Goal: Feedback & Contribution: Contribute content

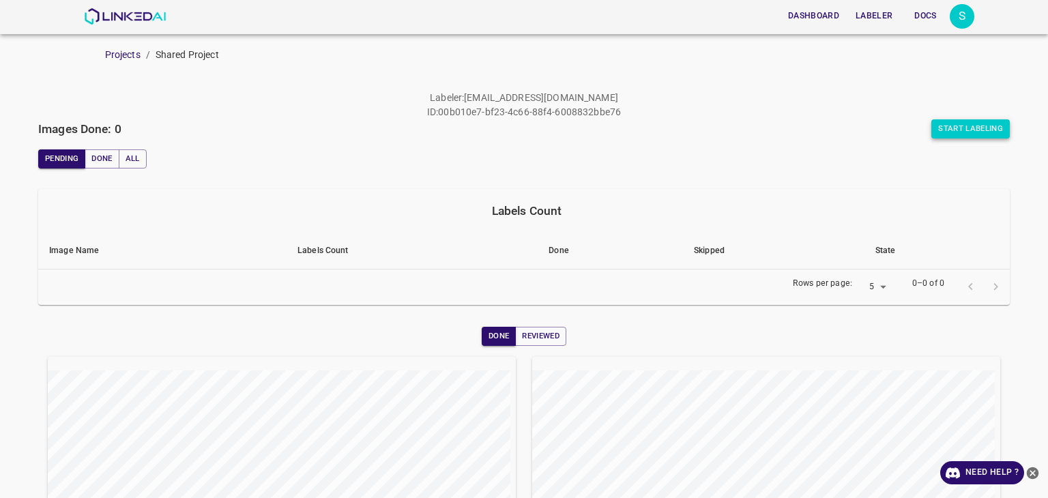
click at [952, 134] on button "Start Labeling" at bounding box center [970, 128] width 78 height 19
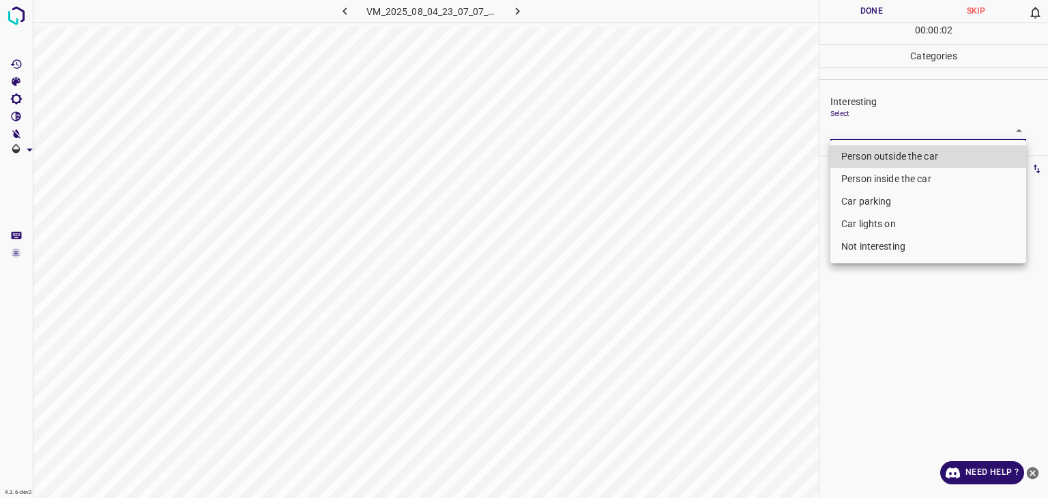
click at [903, 136] on body "4.3.6-dev2 VM_2025_08_04_23_07_07_789_01.gif Done Skip 0 00 : 00 : 02 Categorie…" at bounding box center [524, 249] width 1048 height 498
click at [868, 225] on li "Car lights on" at bounding box center [928, 224] width 196 height 23
type input "Car lights on"
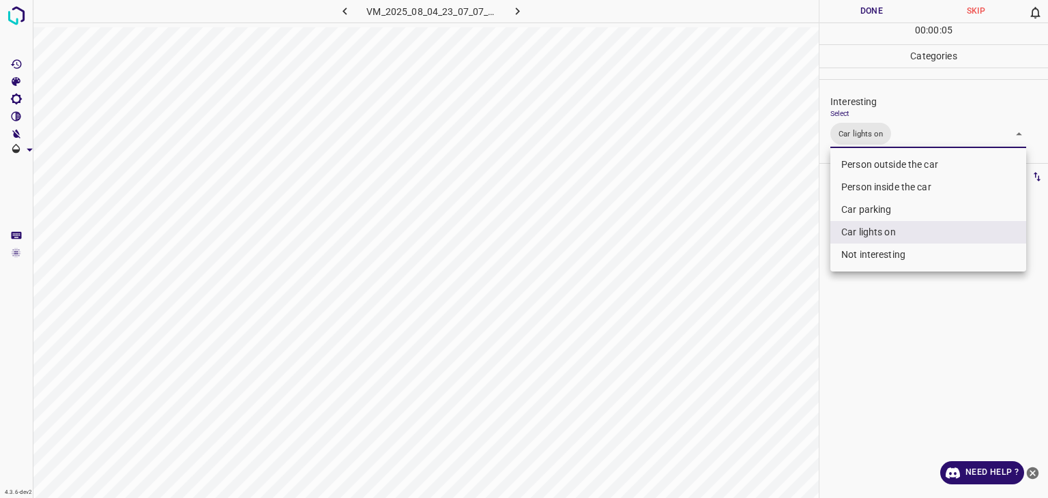
click at [851, 9] on div at bounding box center [524, 249] width 1048 height 498
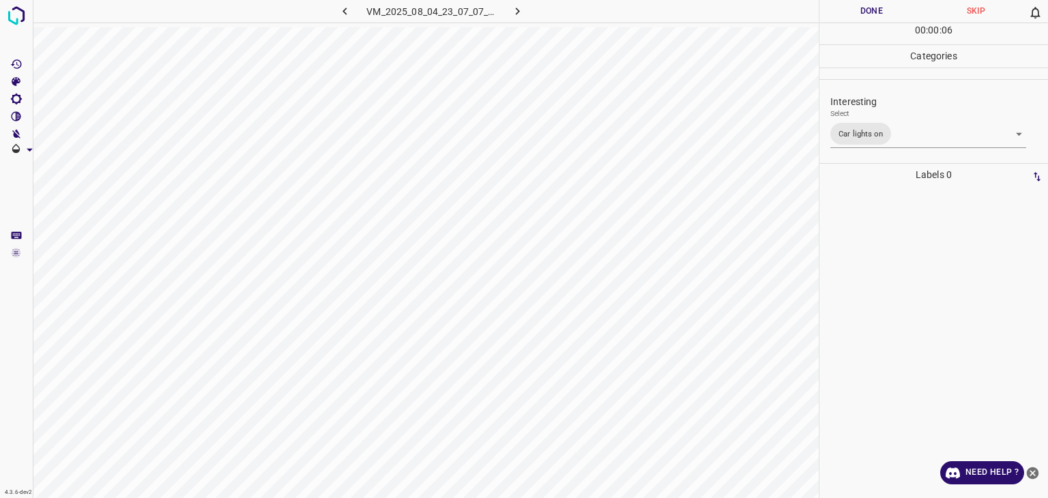
click at [850, 8] on div at bounding box center [524, 249] width 1048 height 498
click at [850, 8] on button "Done" at bounding box center [871, 11] width 104 height 23
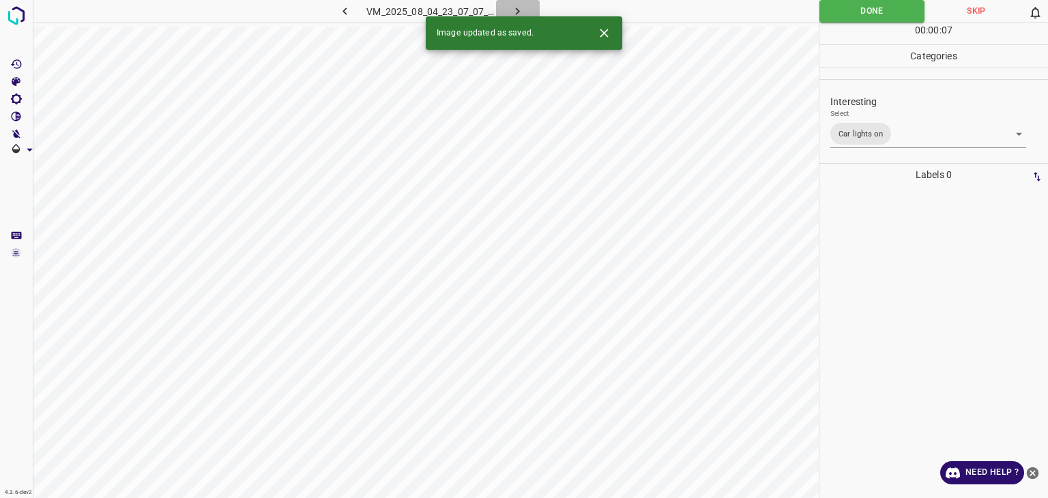
click at [523, 12] on icon "button" at bounding box center [517, 11] width 14 height 14
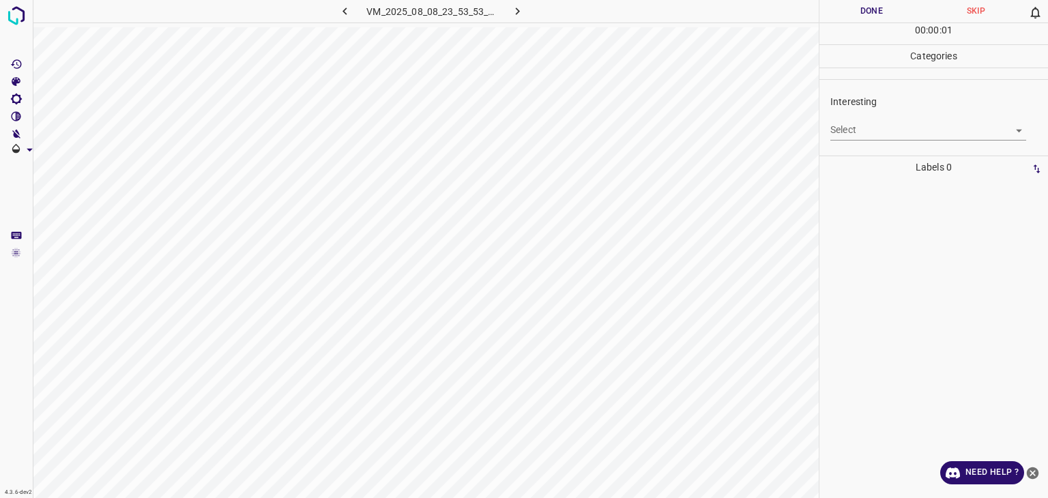
click at [881, 134] on body "4.3.6-dev2 VM_2025_08_08_23_53_53_098_02.gif Done Skip 0 00 : 00 : 01 Categorie…" at bounding box center [524, 249] width 1048 height 498
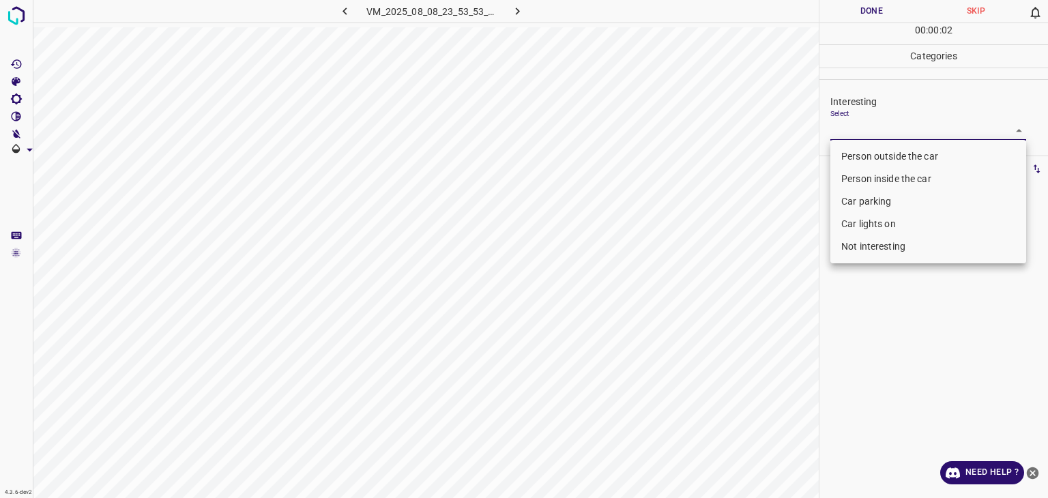
click at [843, 254] on li "Not interesting" at bounding box center [928, 246] width 196 height 23
type input "Not interesting"
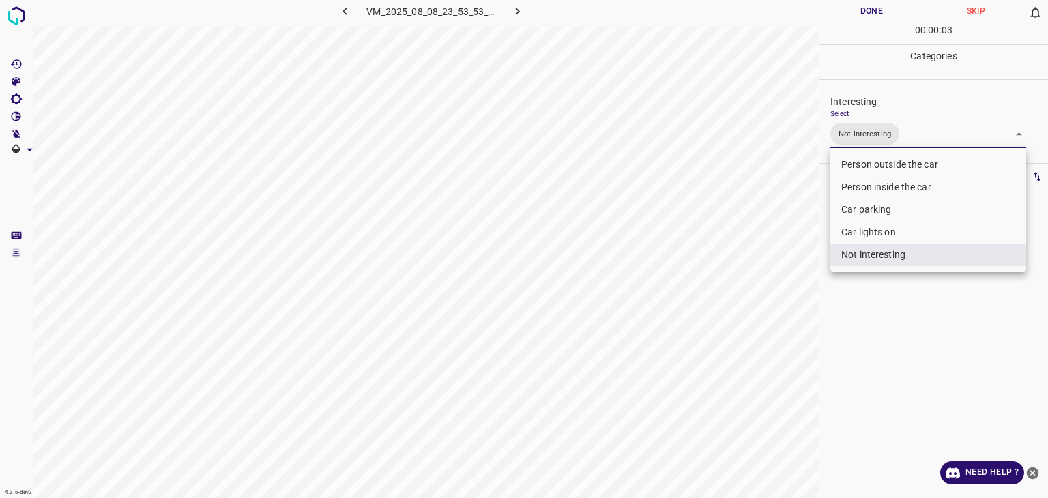
click at [854, 7] on div at bounding box center [524, 249] width 1048 height 498
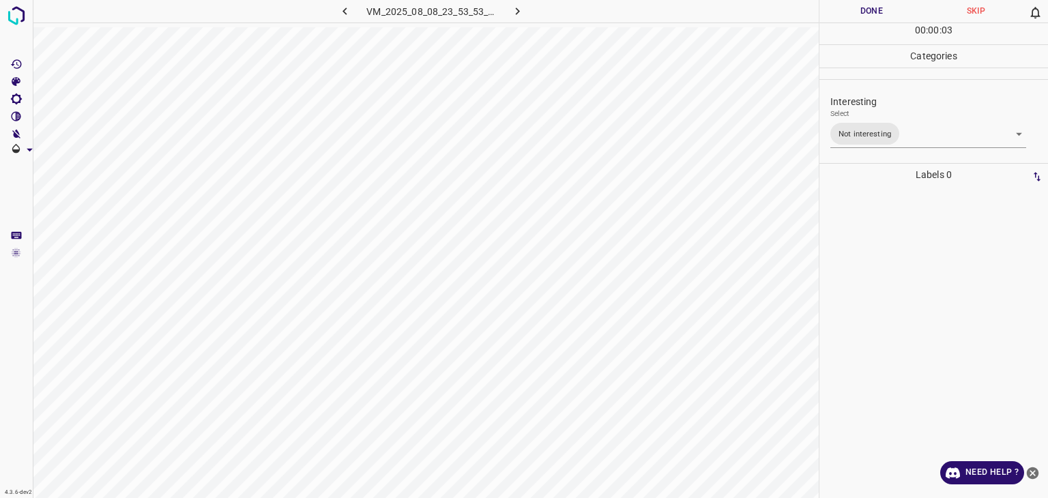
click at [854, 7] on button "Done" at bounding box center [871, 11] width 104 height 23
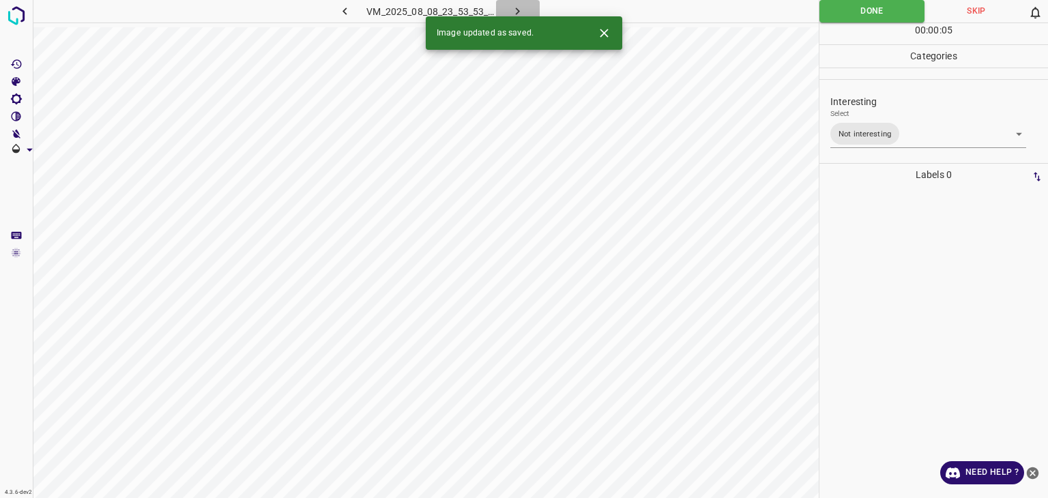
click at [523, 10] on icon "button" at bounding box center [517, 11] width 14 height 14
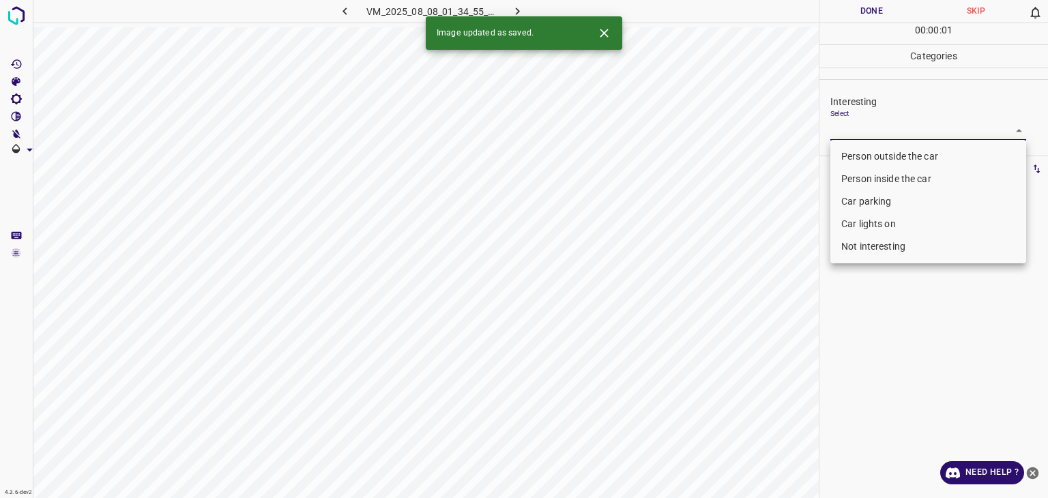
click at [896, 123] on body "4.3.6-dev2 VM_2025_08_08_01_34_55_090_04.gif Done Skip 0 00 : 00 : 01 Categorie…" at bounding box center [524, 249] width 1048 height 498
click at [893, 149] on li "Person outside the car" at bounding box center [928, 156] width 196 height 23
type input "Person outside the car"
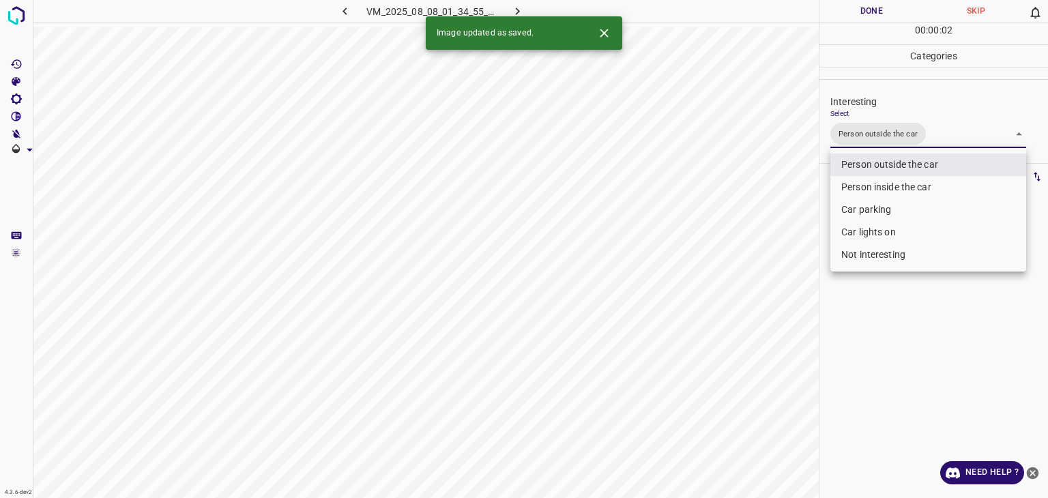
click at [868, 19] on div at bounding box center [524, 249] width 1048 height 498
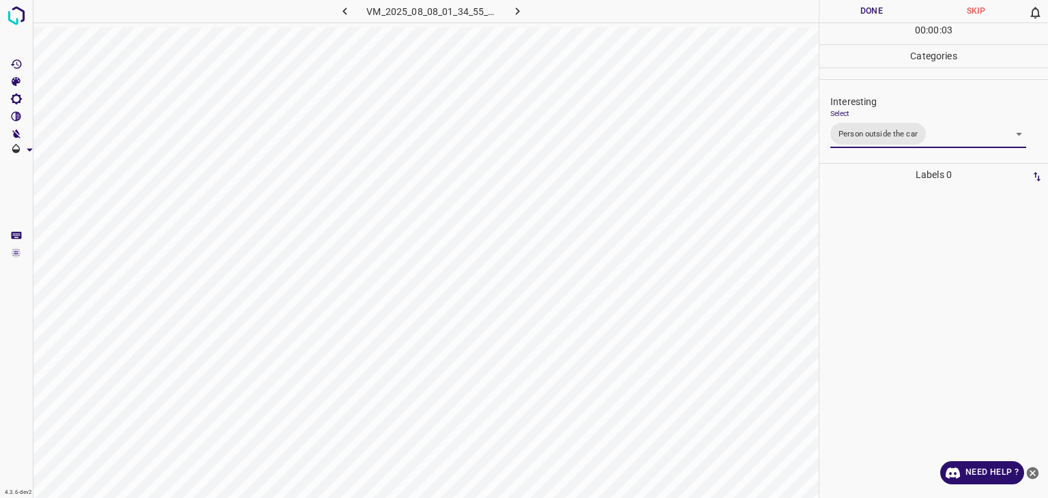
click at [865, 17] on div at bounding box center [524, 249] width 1048 height 498
click at [864, 15] on button "Done" at bounding box center [871, 11] width 104 height 23
click at [864, 14] on button "Done" at bounding box center [871, 11] width 104 height 23
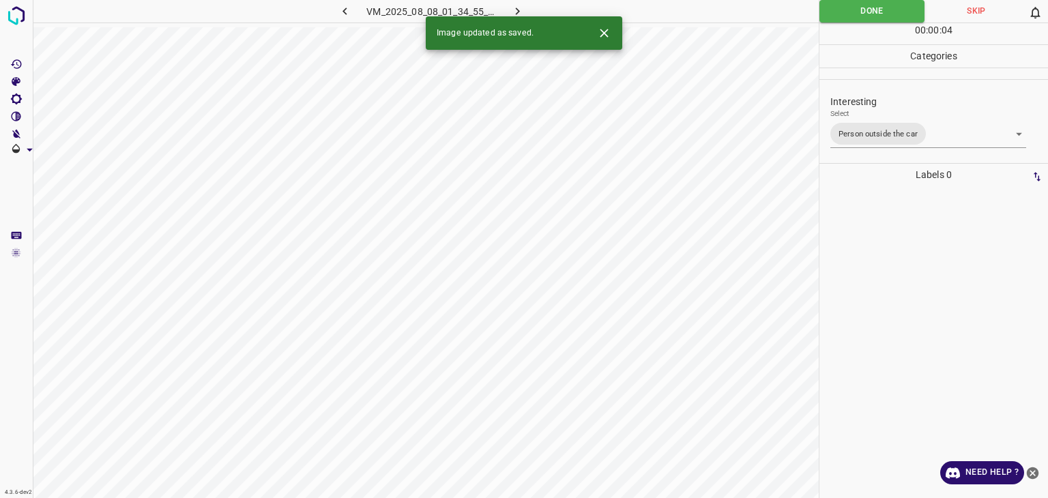
click at [512, 4] on icon "button" at bounding box center [517, 11] width 14 height 14
click at [881, 132] on body "4.3.6-dev2 VM_2025_08_04_23_24_46_144_03.gif Done Skip 0 00 : 00 : 07 Categorie…" at bounding box center [524, 249] width 1048 height 498
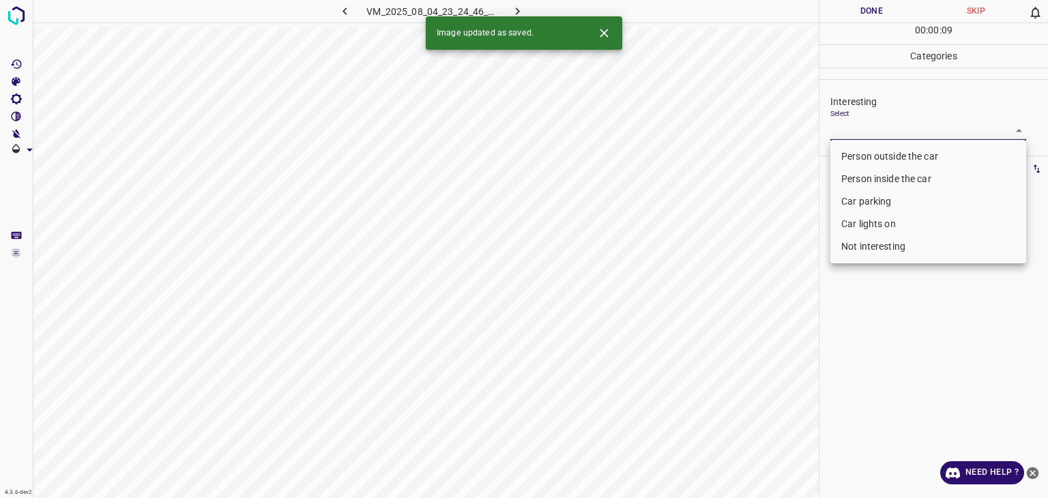
click at [867, 162] on li "Person outside the car" at bounding box center [928, 156] width 196 height 23
type input "Person outside the car"
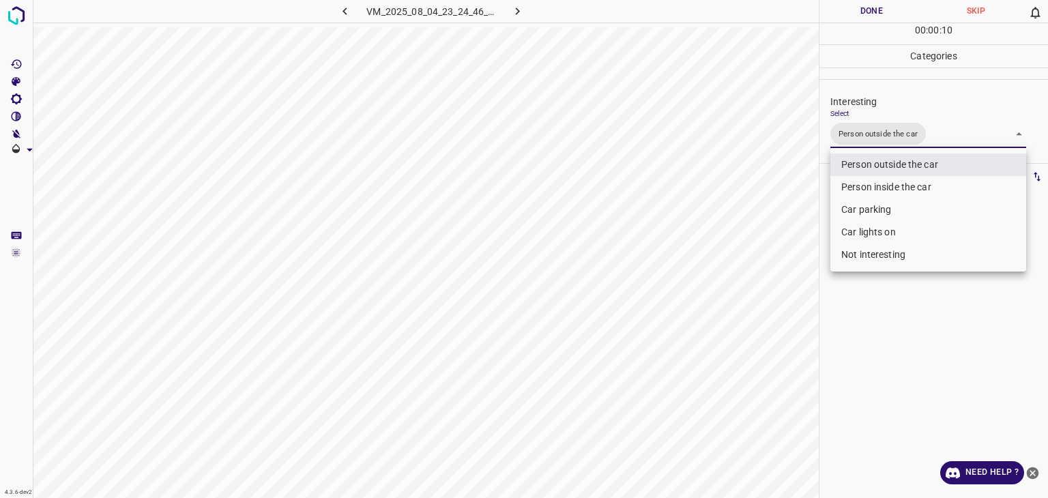
click at [852, 17] on div at bounding box center [524, 249] width 1048 height 498
click at [853, 17] on div "Person outside the car Person inside the car Car parking Car lights on Not inte…" at bounding box center [524, 249] width 1048 height 498
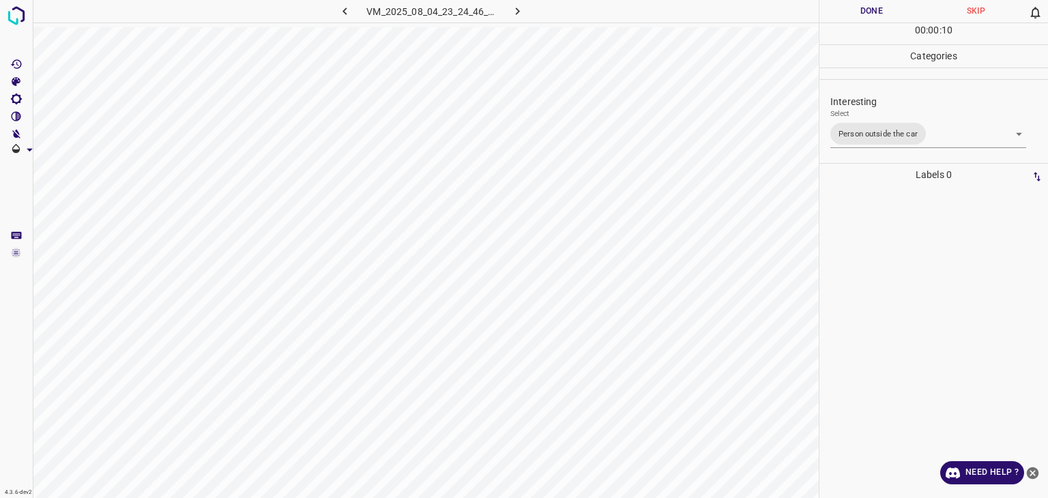
click at [853, 18] on button "Done" at bounding box center [871, 11] width 104 height 23
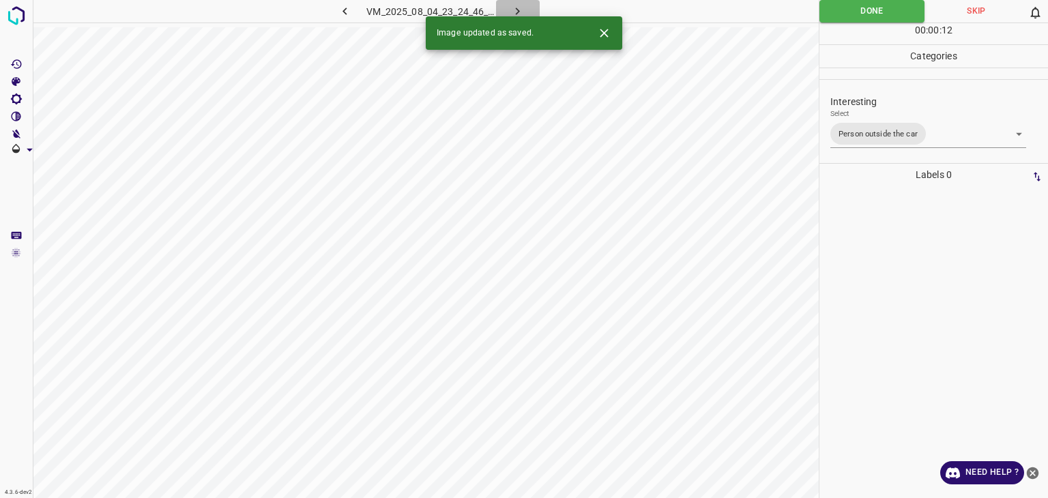
click at [512, 13] on icon "button" at bounding box center [517, 11] width 14 height 14
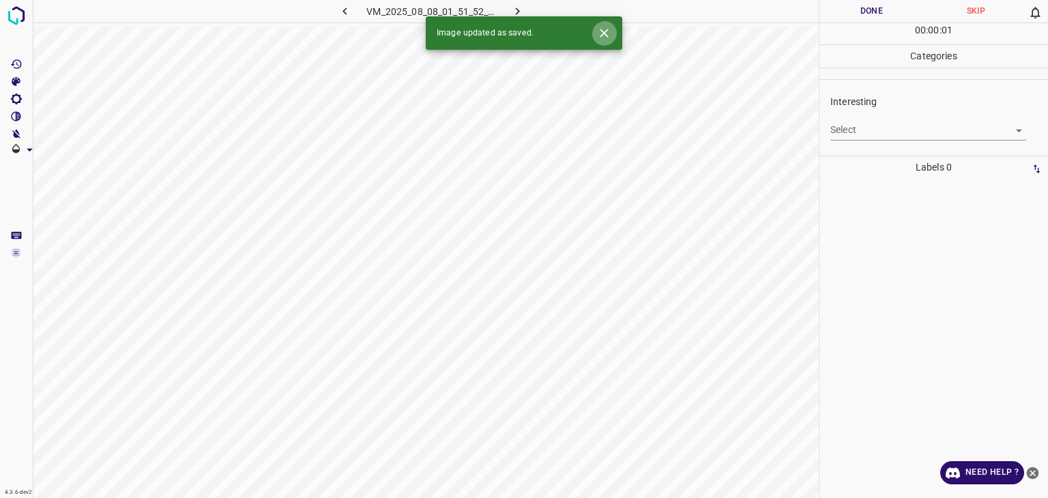
drag, startPoint x: 609, startPoint y: 39, endPoint x: 617, endPoint y: 40, distance: 7.6
click at [610, 39] on icon "Close" at bounding box center [604, 33] width 14 height 14
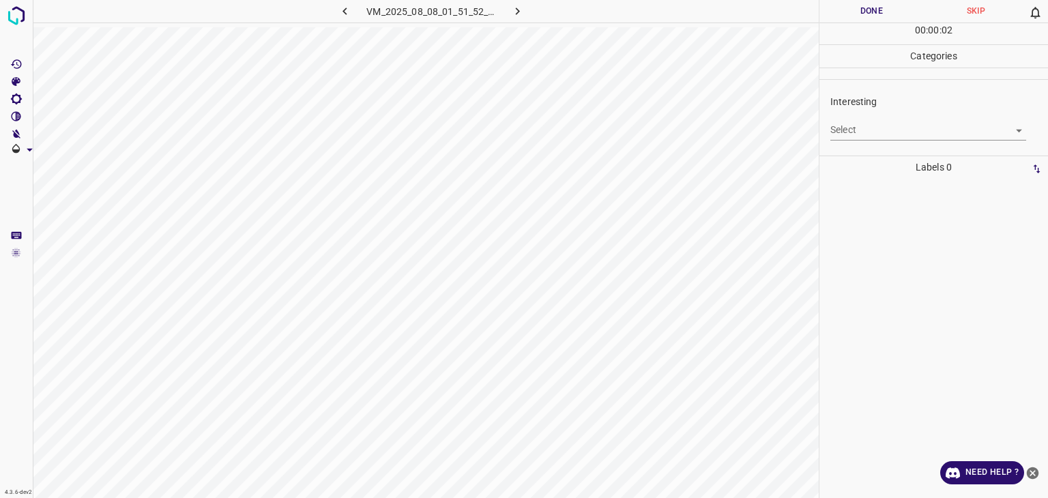
click at [859, 132] on body "4.3.6-dev2 VM_2025_08_08_01_51_52_743_04.gif Done Skip 0 00 : 00 : 02 Categorie…" at bounding box center [524, 249] width 1048 height 498
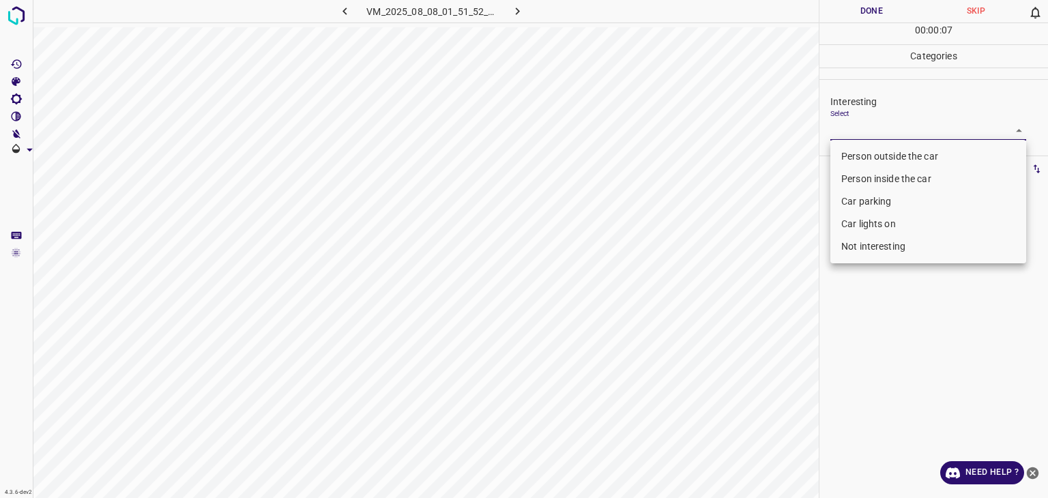
click at [875, 252] on li "Not interesting" at bounding box center [928, 246] width 196 height 23
type input "Not interesting"
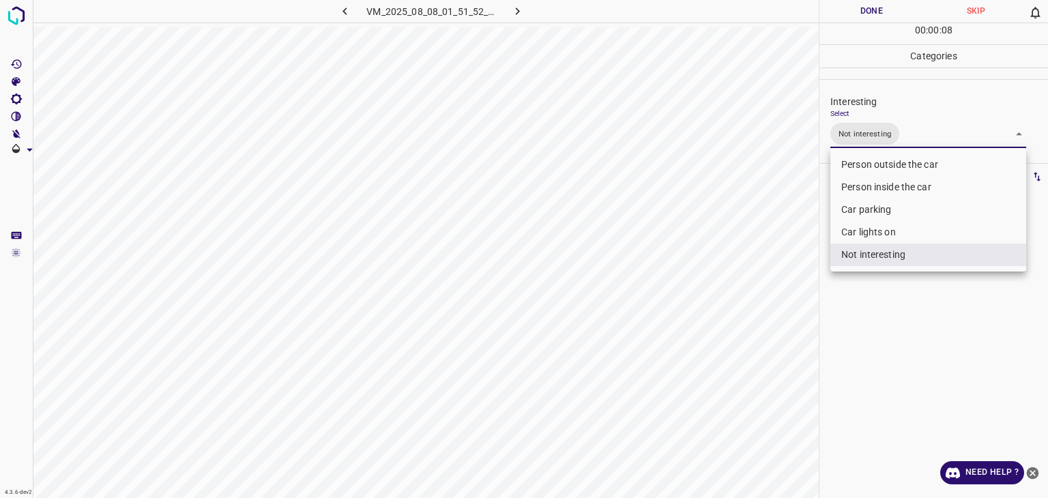
click at [876, 5] on div at bounding box center [524, 249] width 1048 height 498
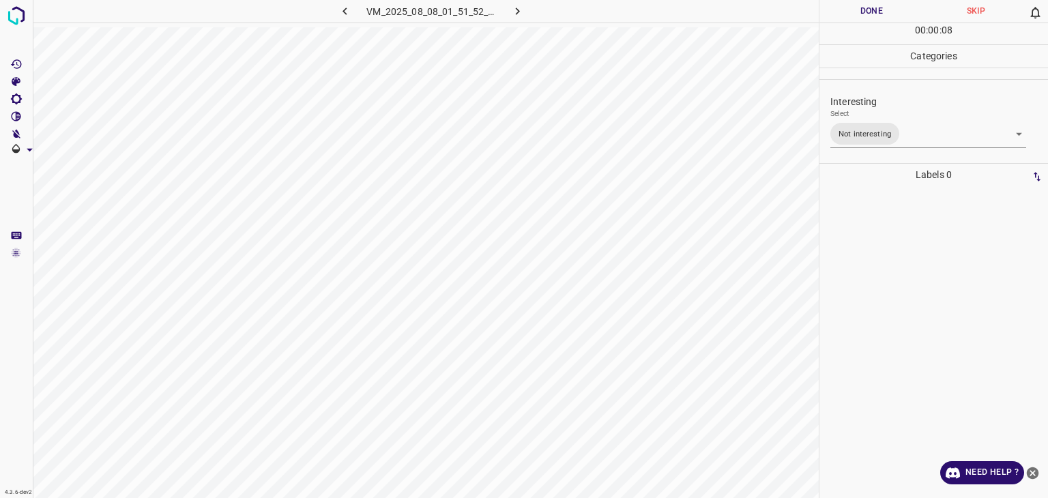
click at [876, 5] on div "Person outside the car Person inside the car Car parking Car lights on Not inte…" at bounding box center [524, 249] width 1048 height 498
click at [876, 5] on button "Done" at bounding box center [871, 11] width 104 height 23
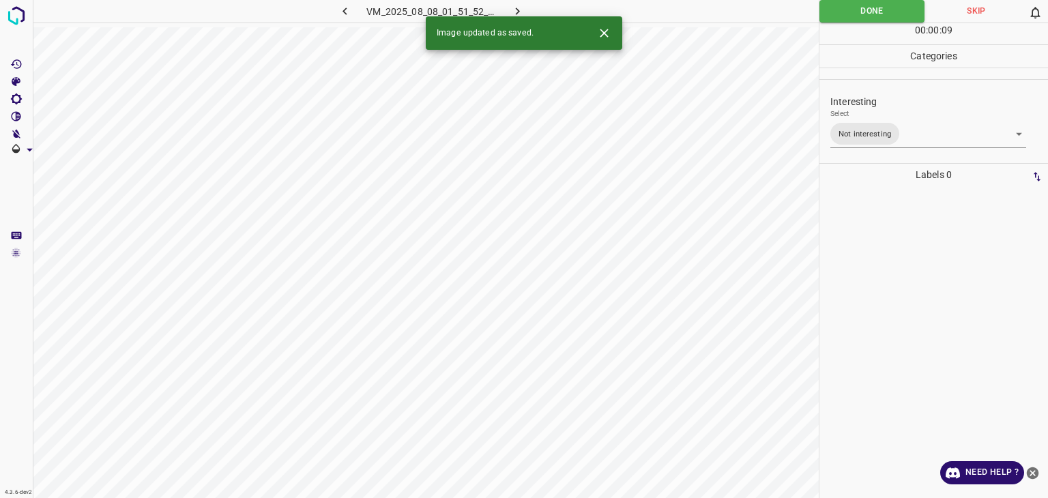
click at [512, 3] on button "button" at bounding box center [518, 11] width 44 height 23
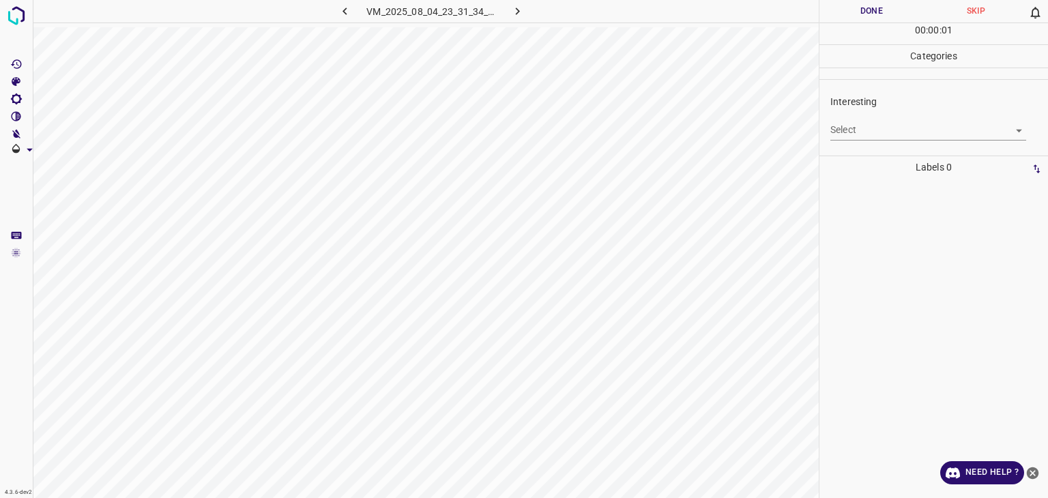
click at [870, 131] on body "4.3.6-dev2 VM_2025_08_04_23_31_34_725_06.gif Done Skip 0 00 : 00 : 01 Categorie…" at bounding box center [524, 249] width 1048 height 498
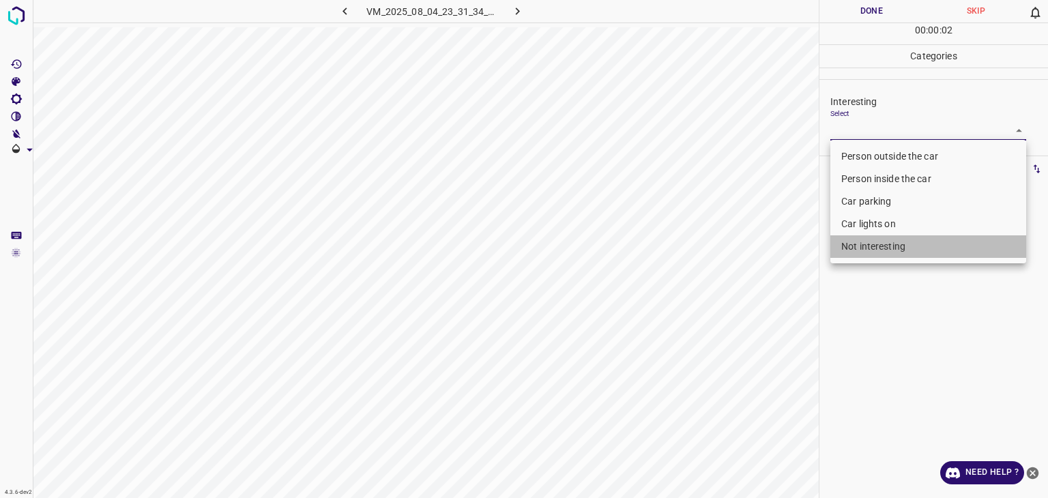
click at [864, 235] on li "Not interesting" at bounding box center [928, 246] width 196 height 23
type input "Not interesting"
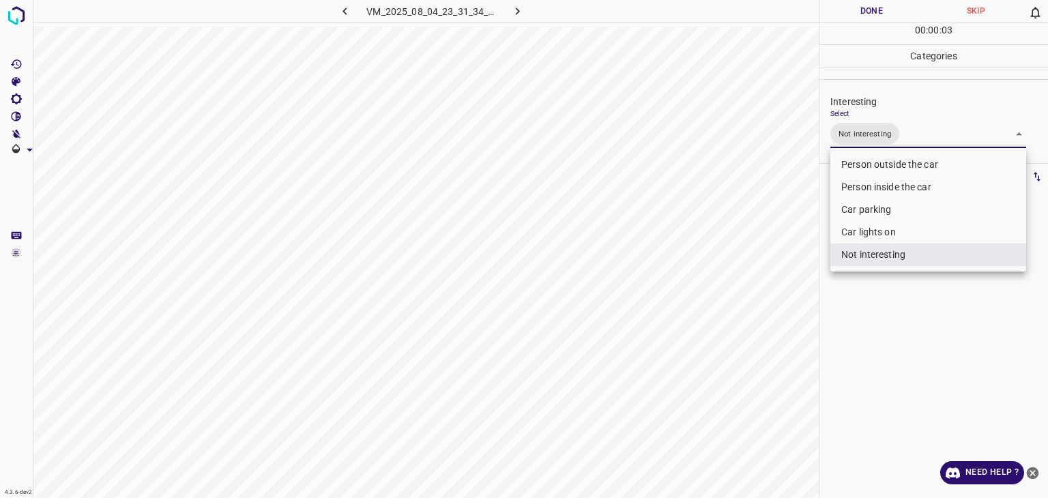
click at [822, 12] on div at bounding box center [524, 249] width 1048 height 498
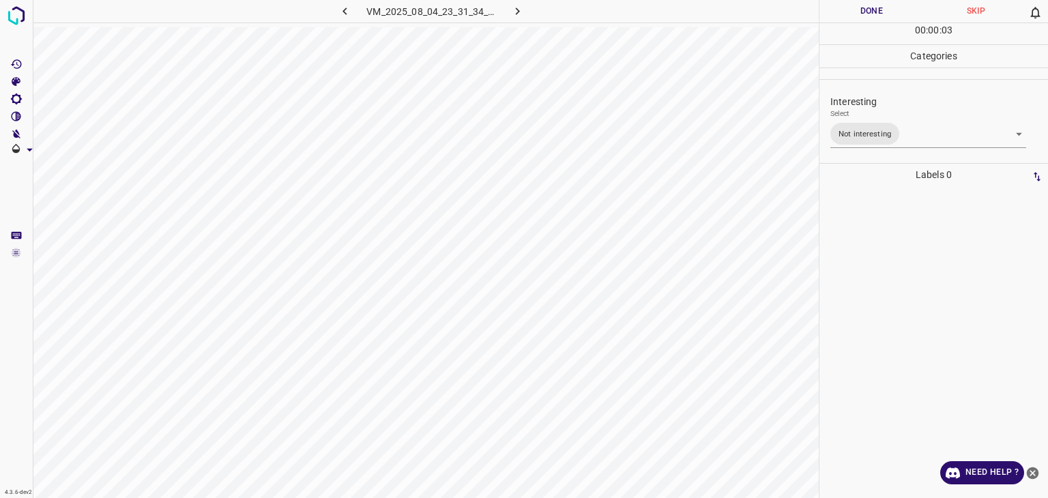
click at [824, 12] on div "Person outside the car Person inside the car Car parking Car lights on Not inte…" at bounding box center [524, 249] width 1048 height 498
click at [824, 12] on button "Done" at bounding box center [871, 11] width 104 height 23
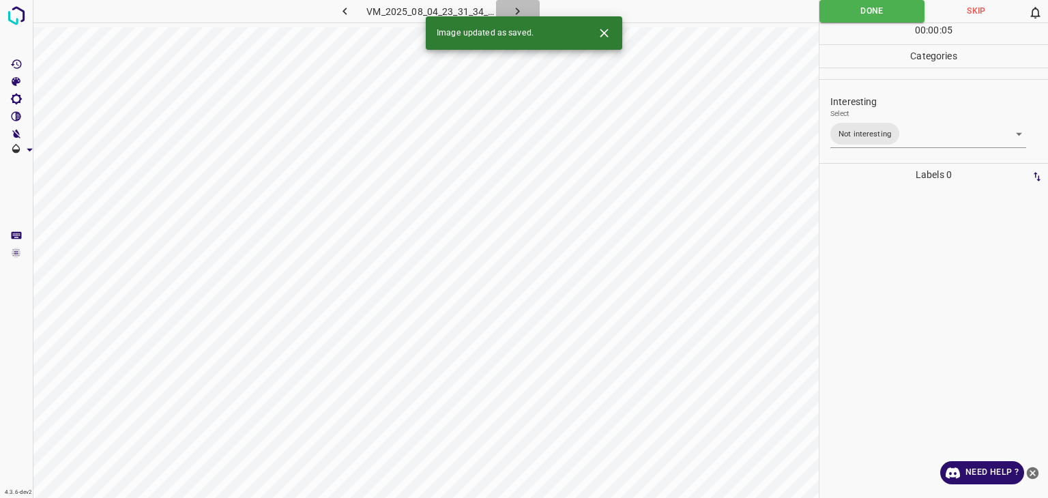
click at [518, 12] on icon "button" at bounding box center [518, 12] width 4 height 8
click at [601, 32] on icon "Close" at bounding box center [604, 33] width 14 height 14
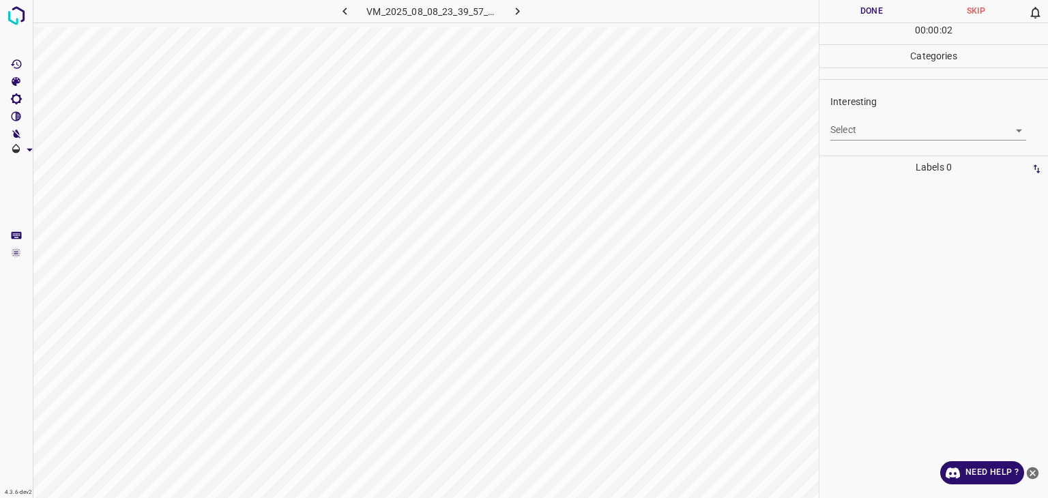
click at [898, 146] on div "Interesting Select ​" at bounding box center [933, 117] width 229 height 64
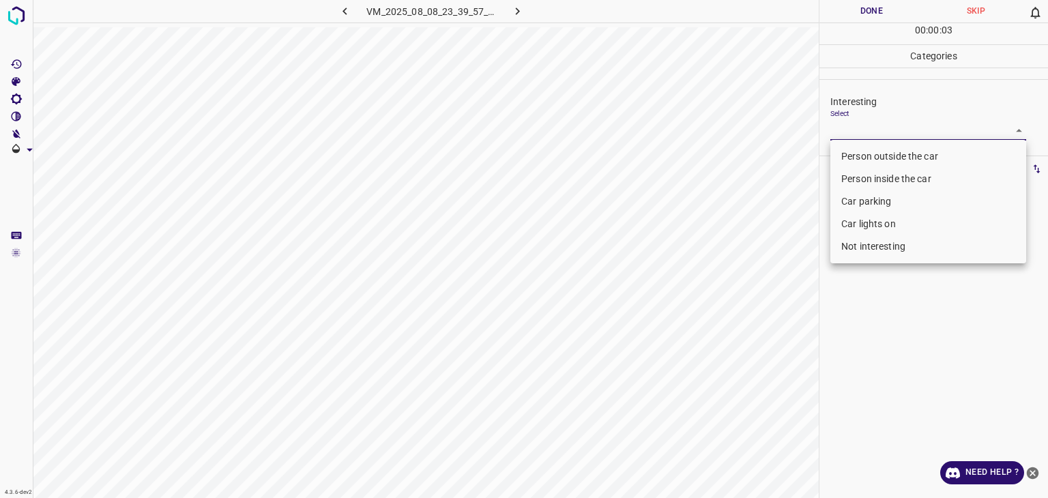
click at [895, 132] on body "4.3.6-dev2 VM_2025_08_08_23_39_57_709_00.gif Done Skip 0 00 : 00 : 03 Categorie…" at bounding box center [524, 249] width 1048 height 498
click at [875, 154] on li "Person outside the car" at bounding box center [928, 156] width 196 height 23
type input "Person outside the car"
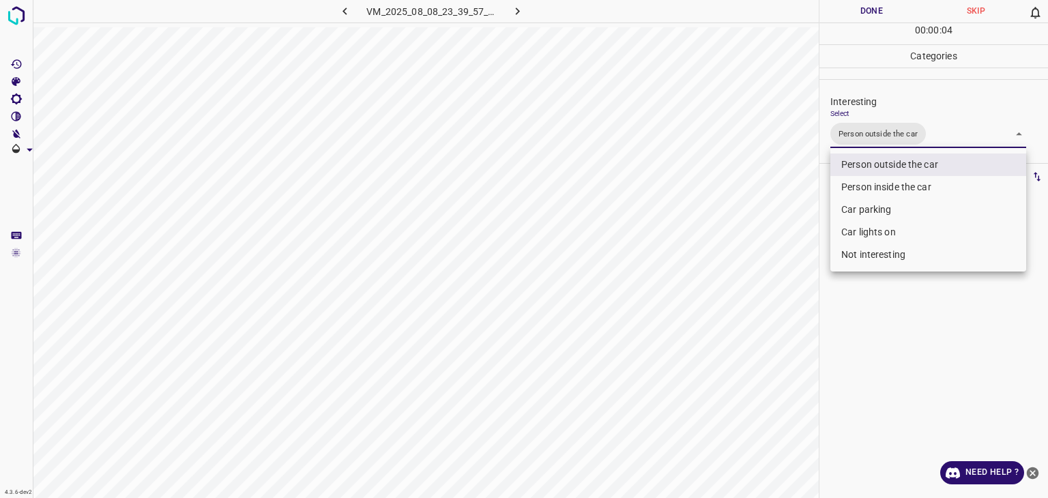
click at [833, 9] on div at bounding box center [524, 249] width 1048 height 498
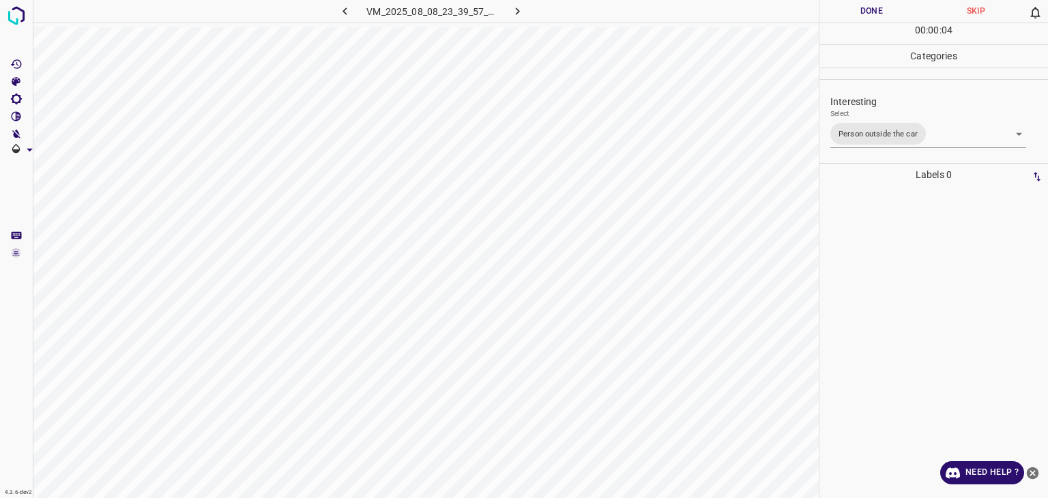
click at [833, 9] on button "Done" at bounding box center [871, 11] width 104 height 23
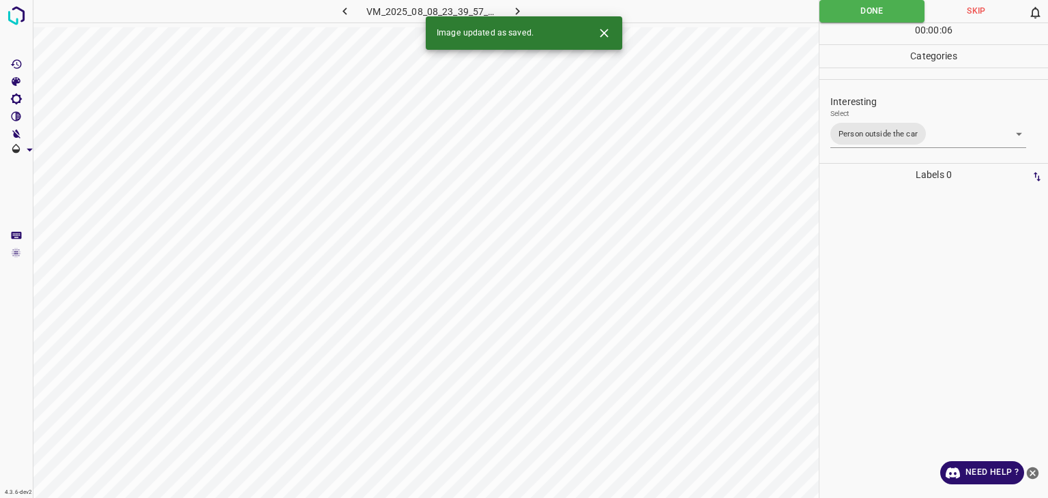
click at [519, 8] on icon "button" at bounding box center [517, 11] width 14 height 14
click at [864, 132] on body "4.3.6-dev2 VM_2025_08_08_01_52_35_162_07.gif Done Skip 0 00 : 00 : 06 Categorie…" at bounding box center [524, 249] width 1048 height 498
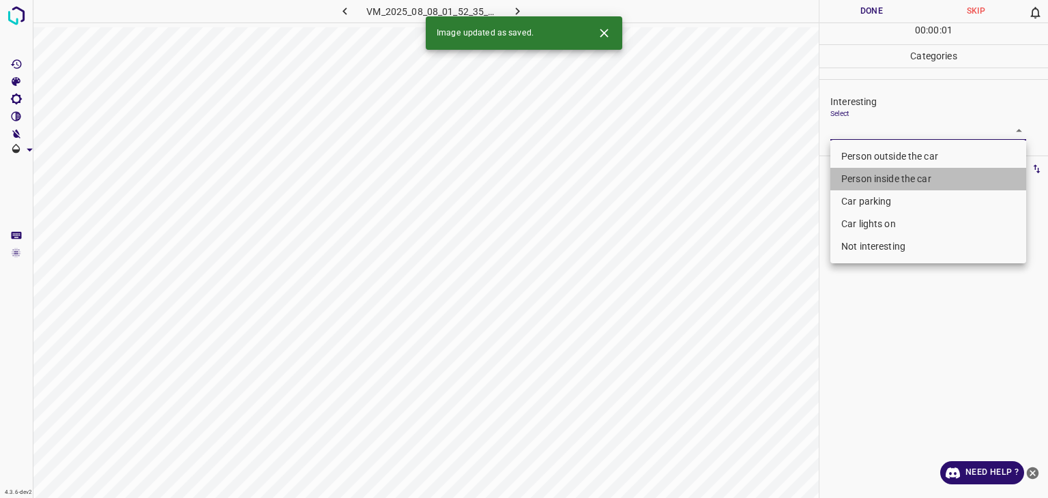
click at [861, 175] on li "Person inside the car" at bounding box center [928, 179] width 196 height 23
type input "Person inside the car"
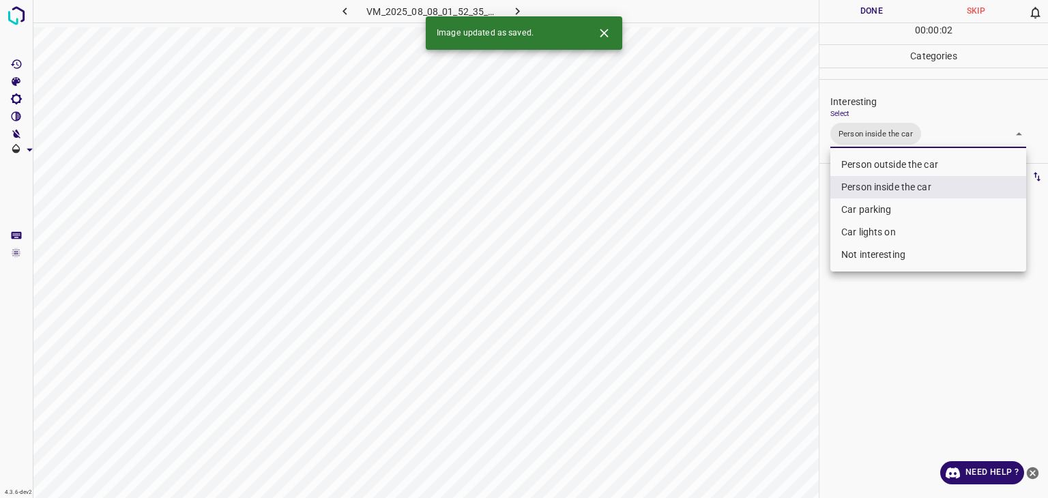
click at [858, 8] on div at bounding box center [524, 249] width 1048 height 498
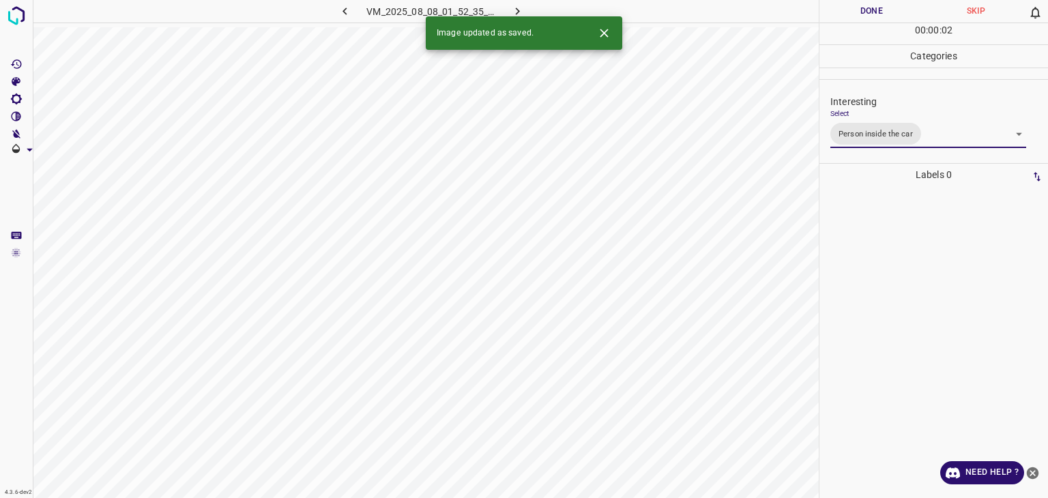
click at [858, 8] on div at bounding box center [524, 249] width 1048 height 498
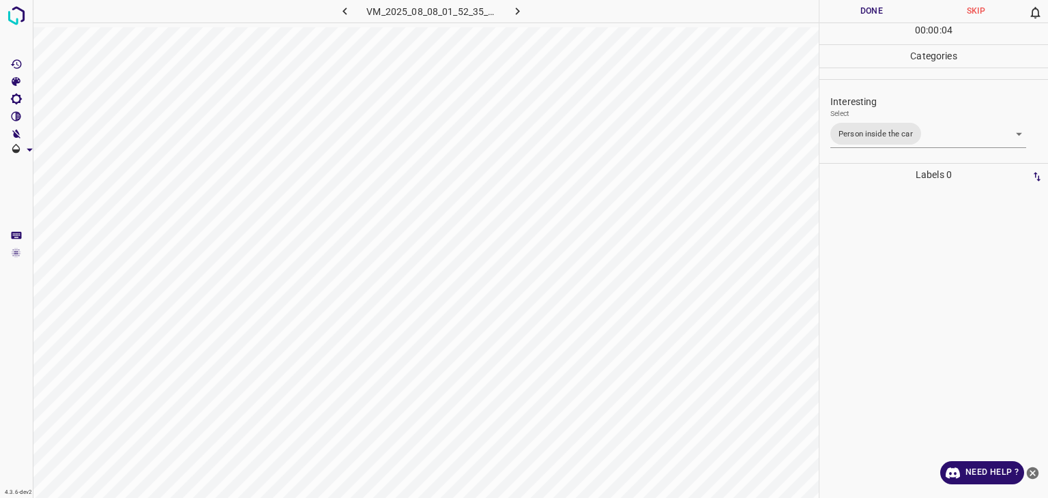
click at [854, 5] on button "Done" at bounding box center [871, 11] width 104 height 23
click at [854, 8] on button "Done" at bounding box center [871, 11] width 104 height 23
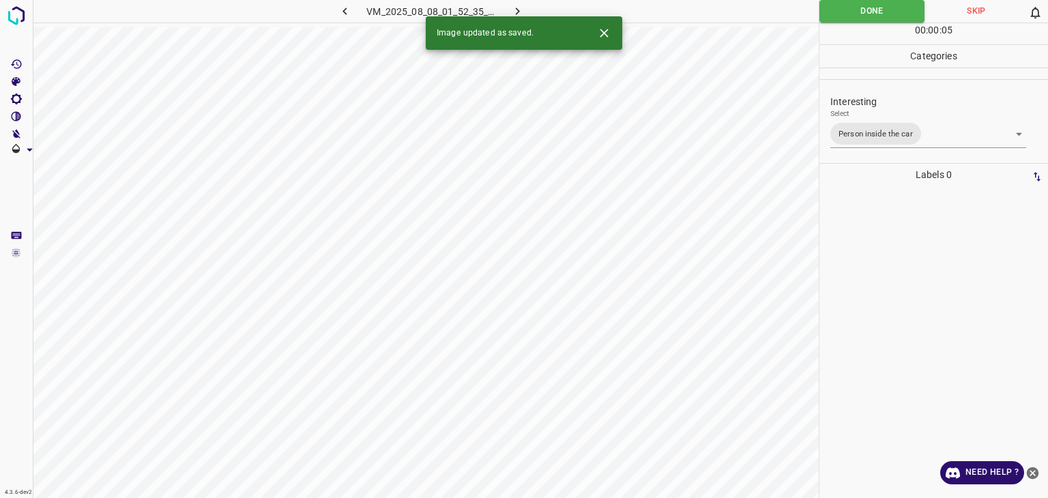
click at [519, 9] on icon "button" at bounding box center [517, 11] width 14 height 14
click at [853, 134] on body "4.3.6-dev2 VM_2025_08_04_23_09_47_996_06.gif Done Skip 0 00 : 00 : 05 Categorie…" at bounding box center [524, 249] width 1048 height 498
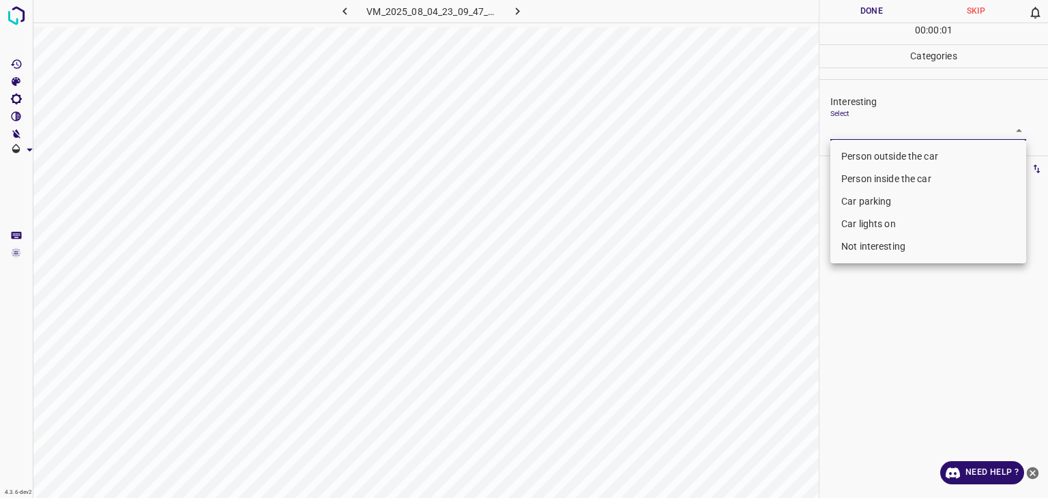
click at [856, 151] on li "Person outside the car" at bounding box center [928, 156] width 196 height 23
type input "Person outside the car"
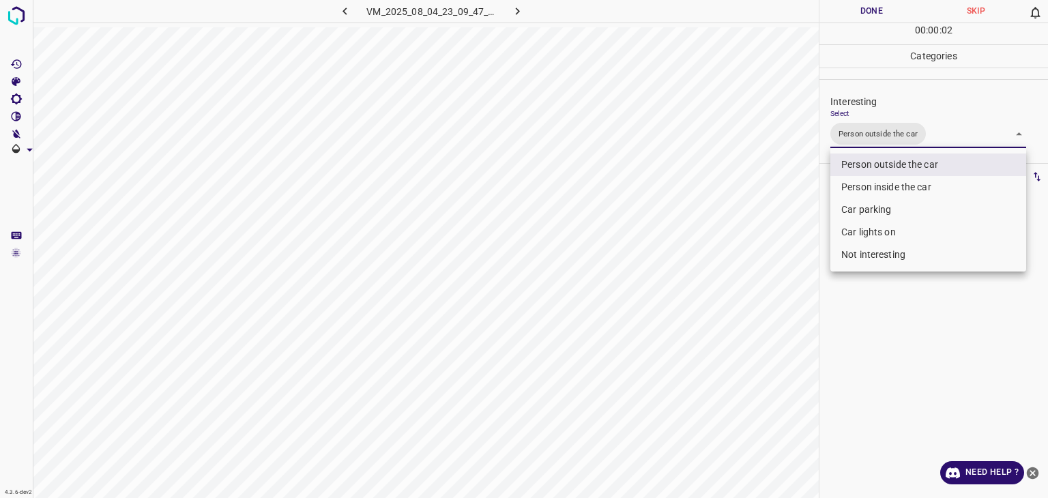
click at [855, 12] on div at bounding box center [524, 249] width 1048 height 498
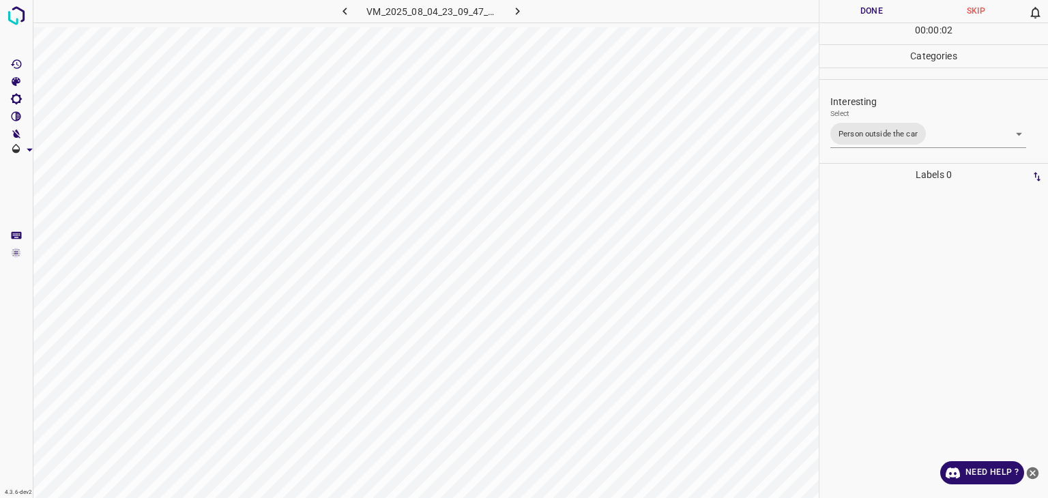
click at [855, 12] on button "Done" at bounding box center [871, 11] width 104 height 23
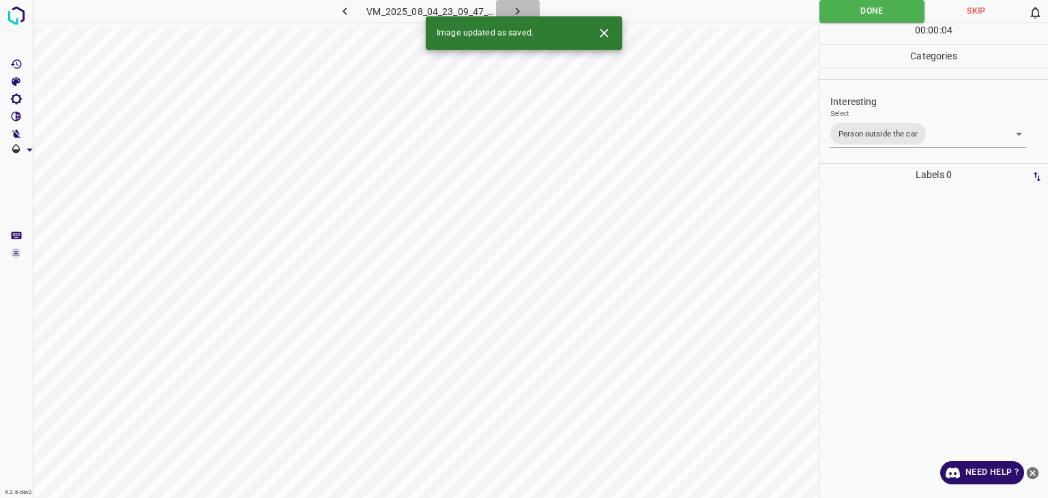
click at [524, 12] on icon "button" at bounding box center [517, 11] width 14 height 14
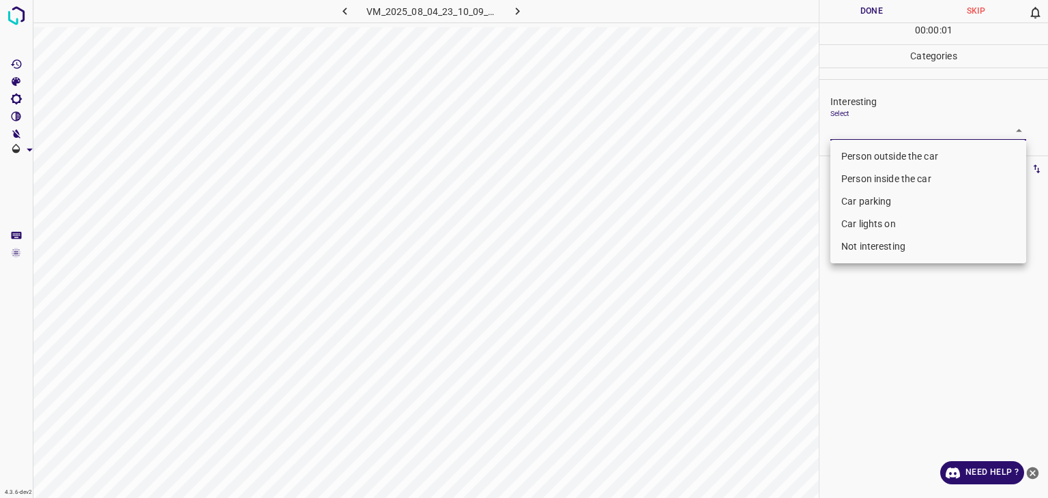
click at [862, 126] on body "4.3.6-dev2 VM_2025_08_04_23_10_09_126_09.gif Done Skip 0 00 : 00 : 01 Categorie…" at bounding box center [524, 249] width 1048 height 498
click at [860, 176] on li "Person inside the car" at bounding box center [928, 179] width 196 height 23
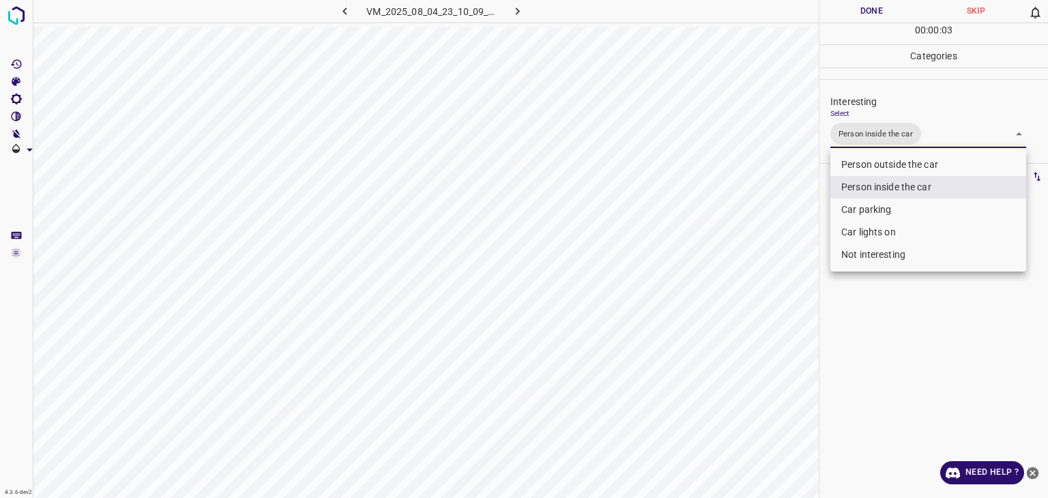
click at [839, 240] on li "Car lights on" at bounding box center [928, 232] width 196 height 23
type input "Person inside the car,Car lights on"
click at [844, 5] on div at bounding box center [524, 249] width 1048 height 498
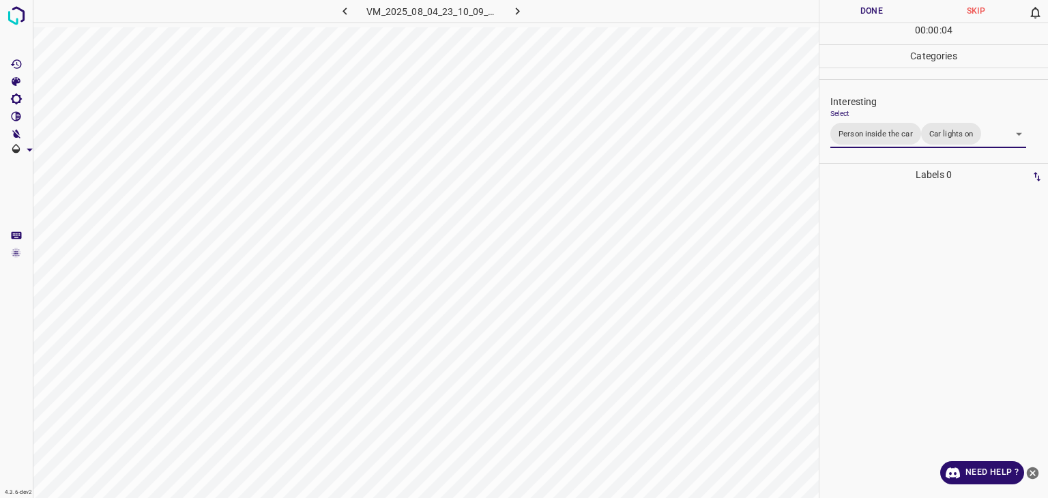
click at [844, 5] on div at bounding box center [524, 249] width 1048 height 498
click at [845, 5] on button "Done" at bounding box center [871, 11] width 104 height 23
click at [505, 2] on button "button" at bounding box center [518, 11] width 44 height 23
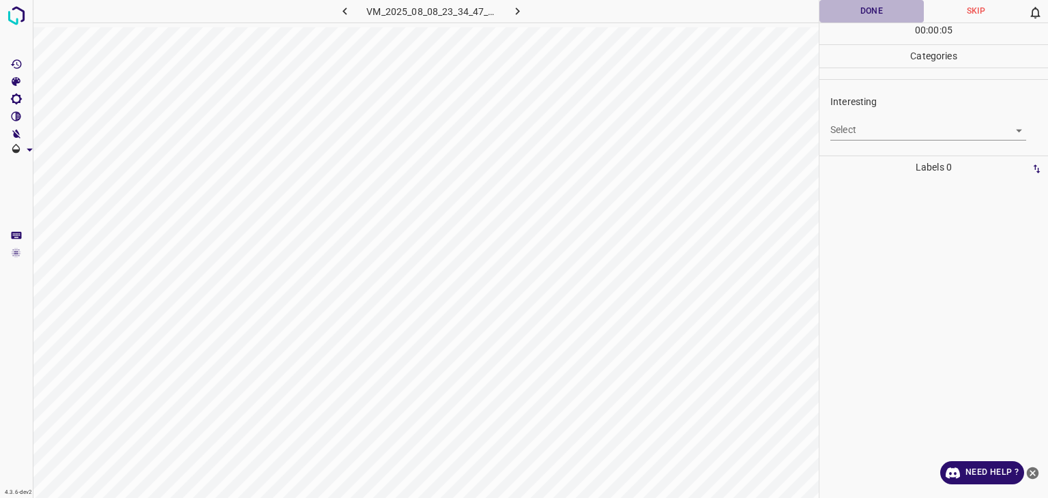
click at [845, 10] on button "Done" at bounding box center [871, 11] width 104 height 23
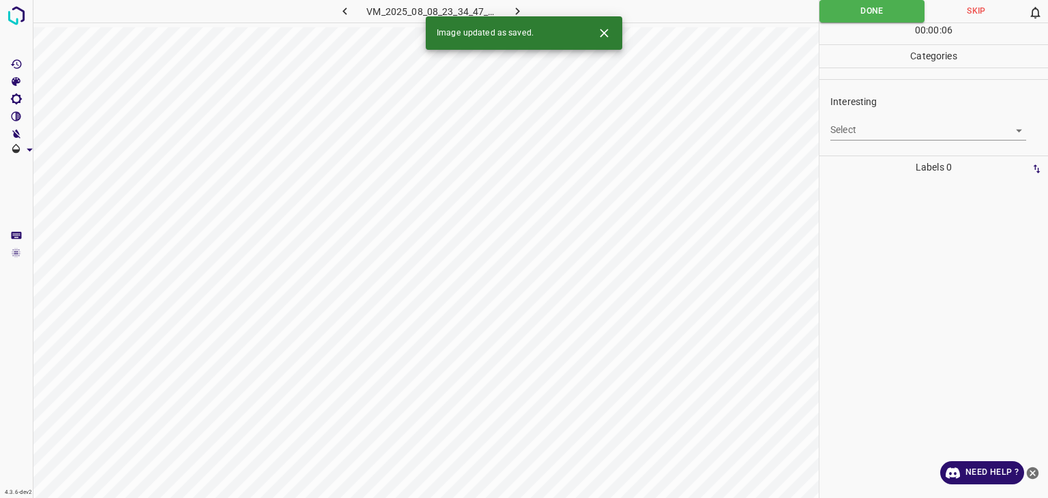
click at [887, 141] on div "Interesting Select ​" at bounding box center [933, 117] width 229 height 64
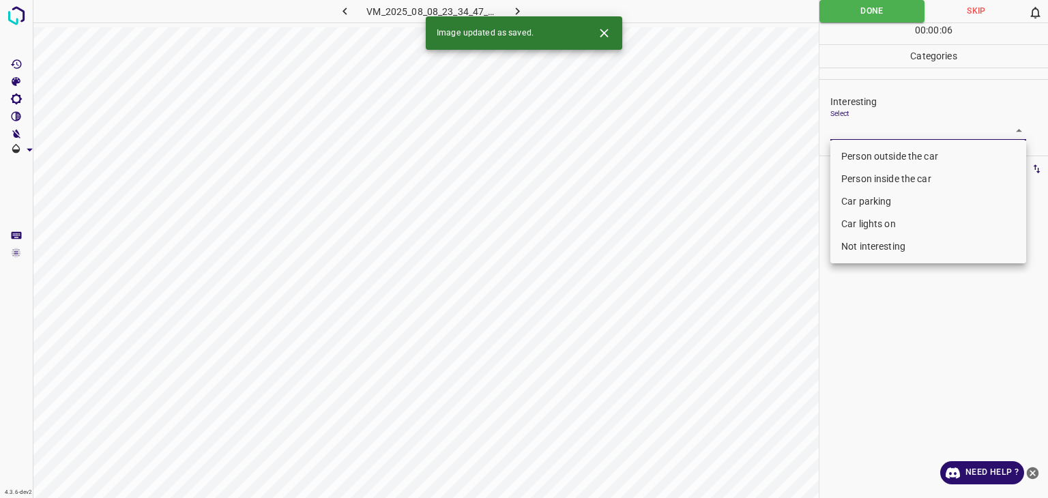
click at [892, 134] on body "4.3.6-dev2 VM_2025_08_08_23_34_47_907_02.gif Done Skip 0 00 : 00 : 06 Categorie…" at bounding box center [524, 249] width 1048 height 498
click at [881, 184] on li "Person inside the car" at bounding box center [928, 179] width 196 height 23
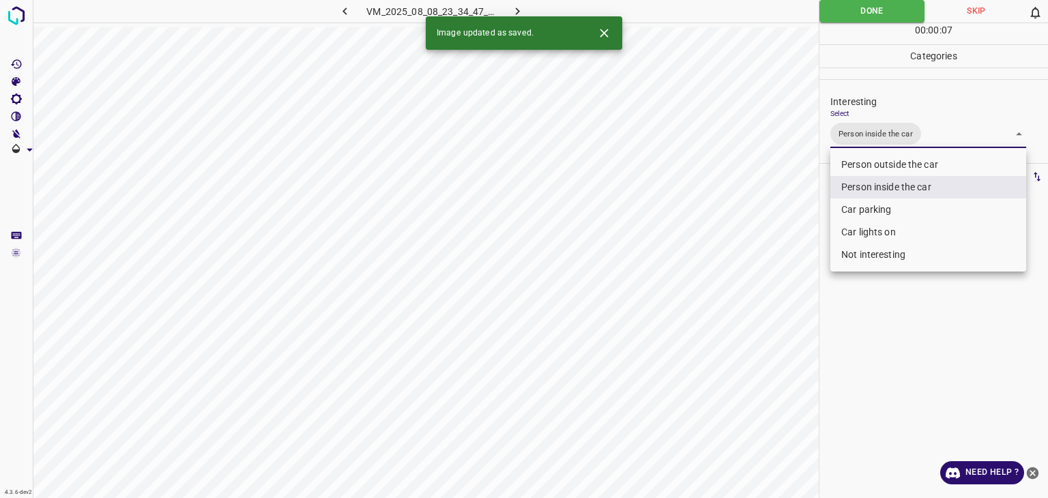
click at [876, 219] on li "Car parking" at bounding box center [928, 210] width 196 height 23
click at [879, 207] on li "Car parking" at bounding box center [928, 210] width 196 height 23
click at [878, 226] on li "Car lights on" at bounding box center [928, 232] width 196 height 23
type input "Person inside the car,Car lights on"
click at [854, 3] on div at bounding box center [524, 249] width 1048 height 498
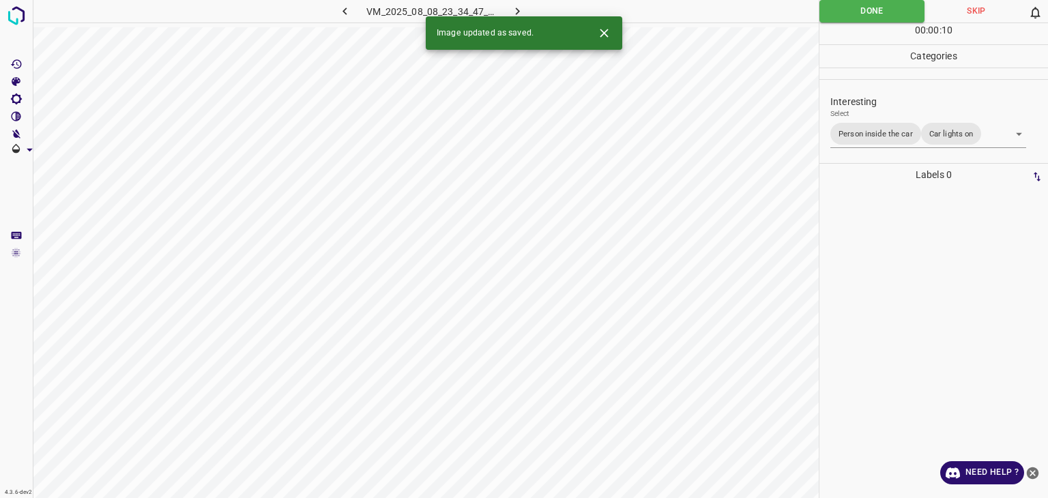
click at [855, 3] on div at bounding box center [524, 249] width 1048 height 498
click at [856, 5] on button "Done" at bounding box center [871, 11] width 105 height 23
click at [510, 8] on icon "button" at bounding box center [517, 11] width 14 height 14
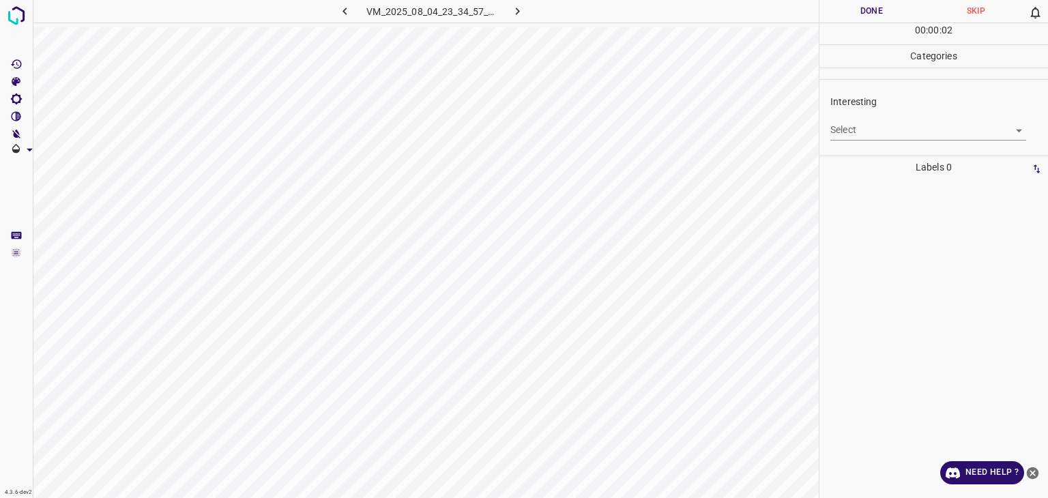
click at [900, 141] on div "Interesting Select ​" at bounding box center [933, 117] width 229 height 64
click at [895, 130] on body "4.3.6-dev2 VM_2025_08_04_23_34_57_623_10.gif Done Skip 0 00 : 00 : 03 Categorie…" at bounding box center [524, 249] width 1048 height 498
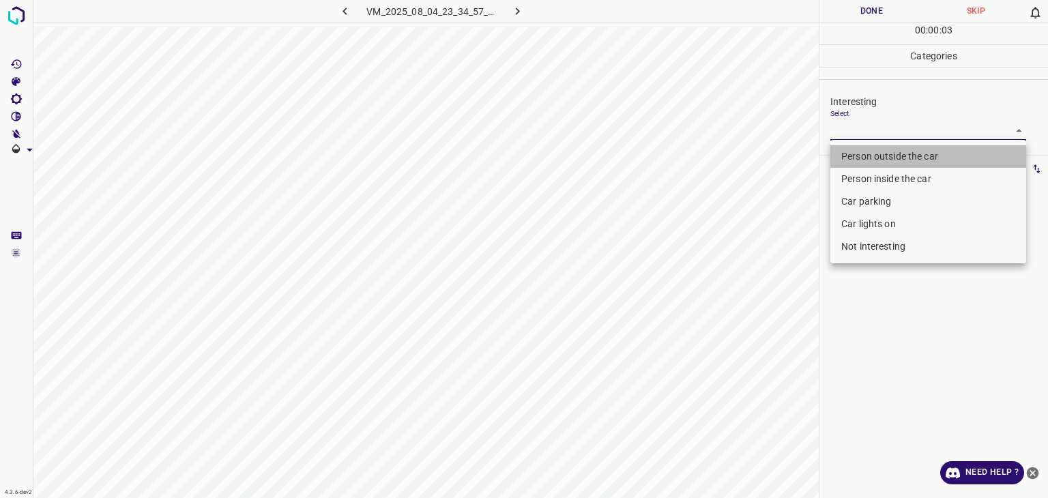
click at [879, 155] on li "Person outside the car" at bounding box center [928, 156] width 196 height 23
type input "Person outside the car"
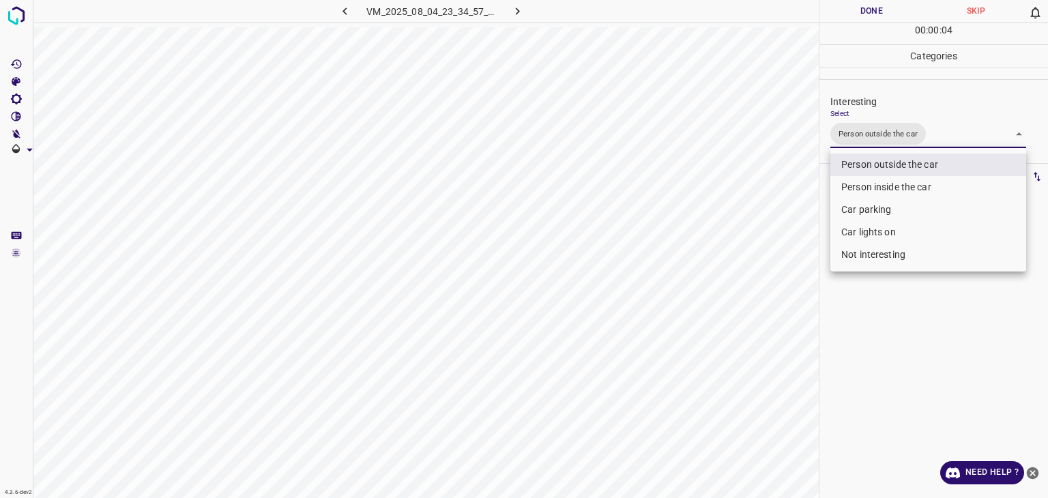
click at [862, 8] on div at bounding box center [524, 249] width 1048 height 498
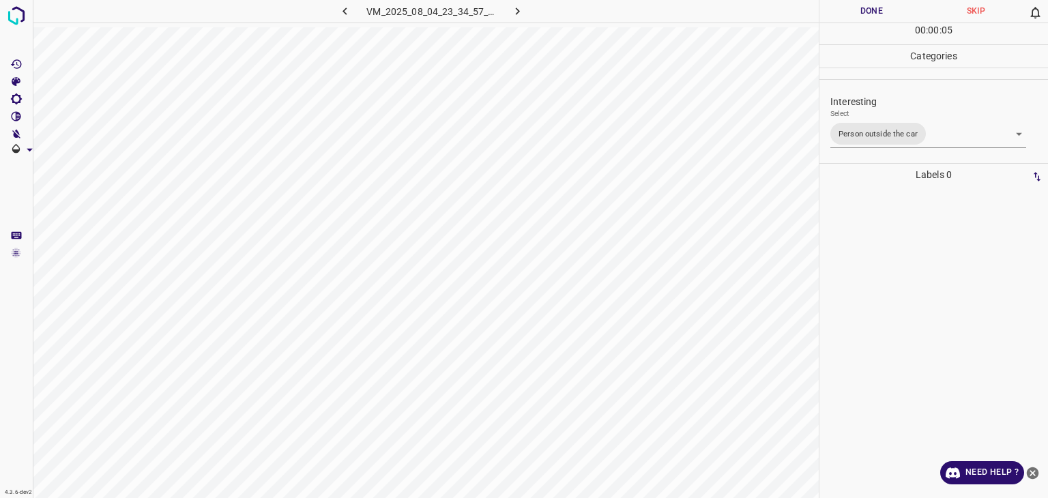
click at [862, 8] on button "Done" at bounding box center [871, 11] width 104 height 23
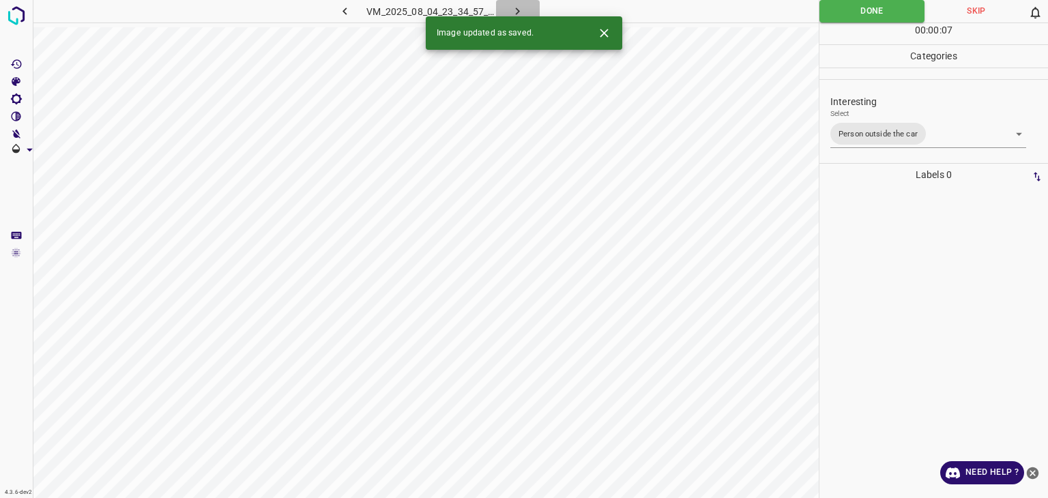
click at [520, 7] on icon "button" at bounding box center [517, 11] width 14 height 14
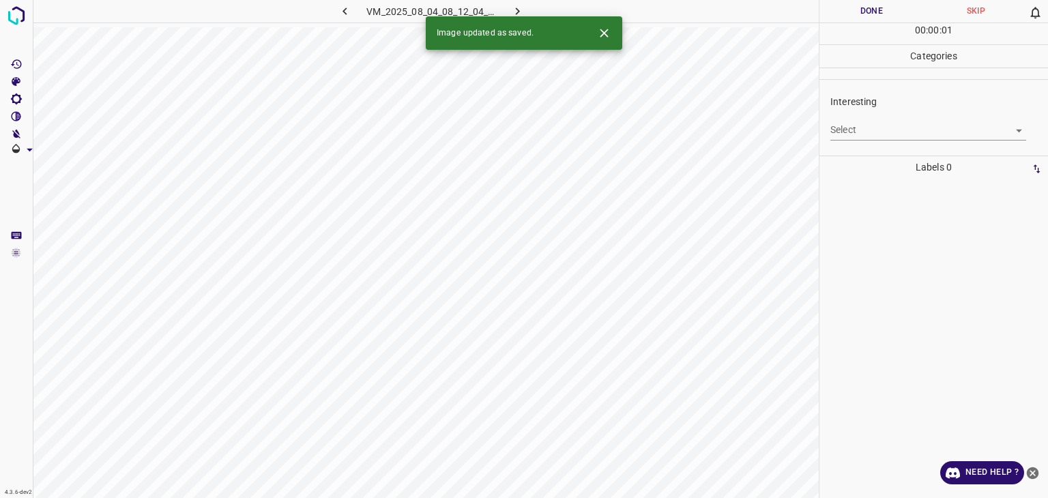
click at [604, 35] on icon "Close" at bounding box center [604, 33] width 14 height 14
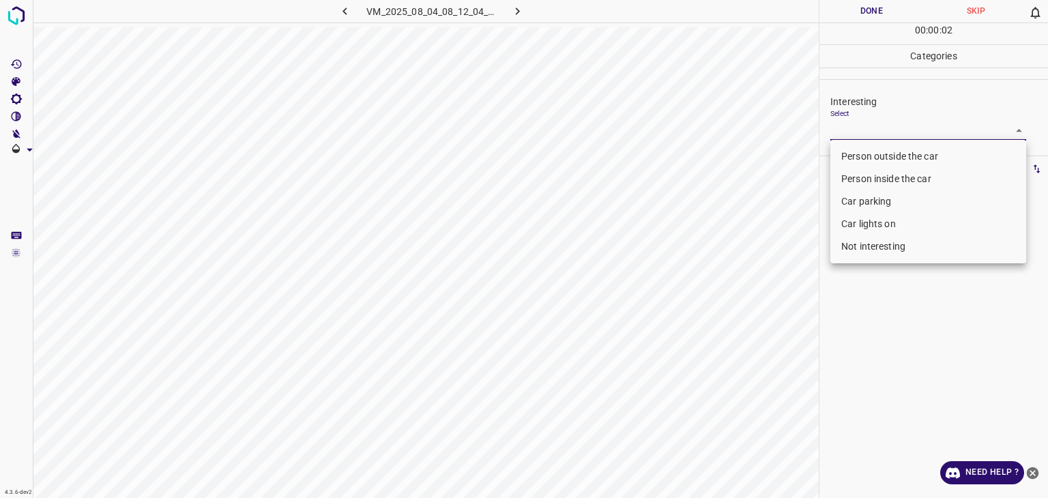
click at [875, 134] on body "4.3.6-dev2 VM_2025_08_04_08_12_04_172_01.gif Done Skip 0 00 : 00 : 02 Categorie…" at bounding box center [524, 249] width 1048 height 498
drag, startPoint x: 867, startPoint y: 153, endPoint x: 857, endPoint y: 181, distance: 29.8
click at [867, 153] on li "Person outside the car" at bounding box center [928, 156] width 196 height 23
type input "Person outside the car"
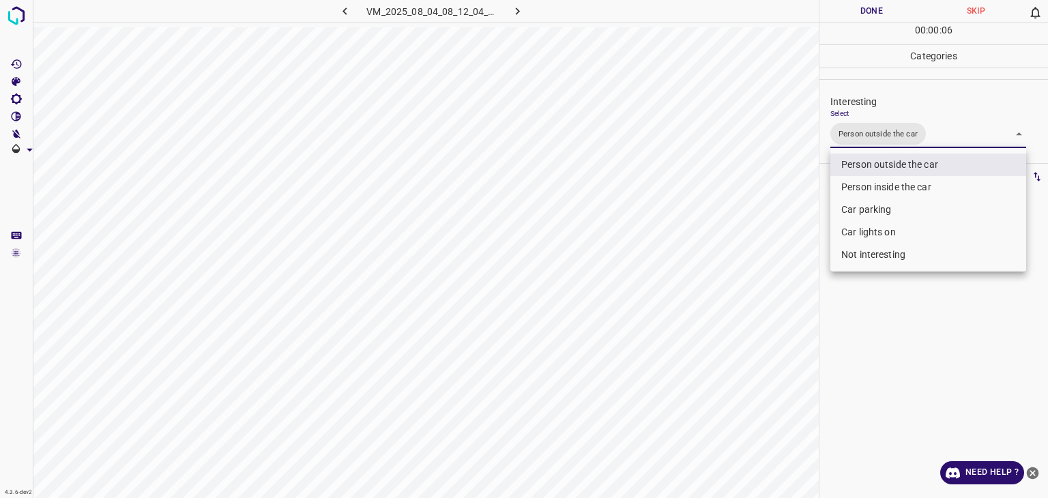
click at [869, 21] on div at bounding box center [524, 249] width 1048 height 498
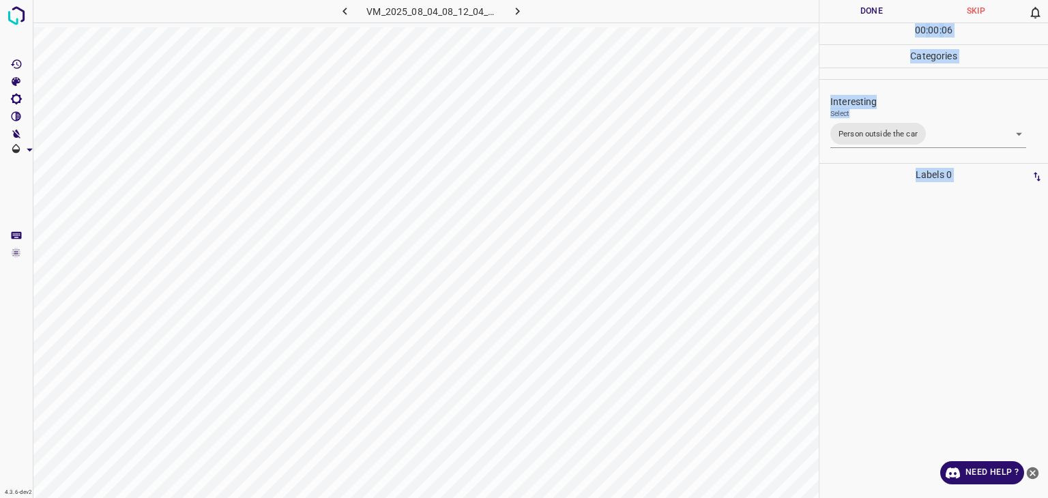
click at [865, 14] on button "Done" at bounding box center [871, 11] width 104 height 23
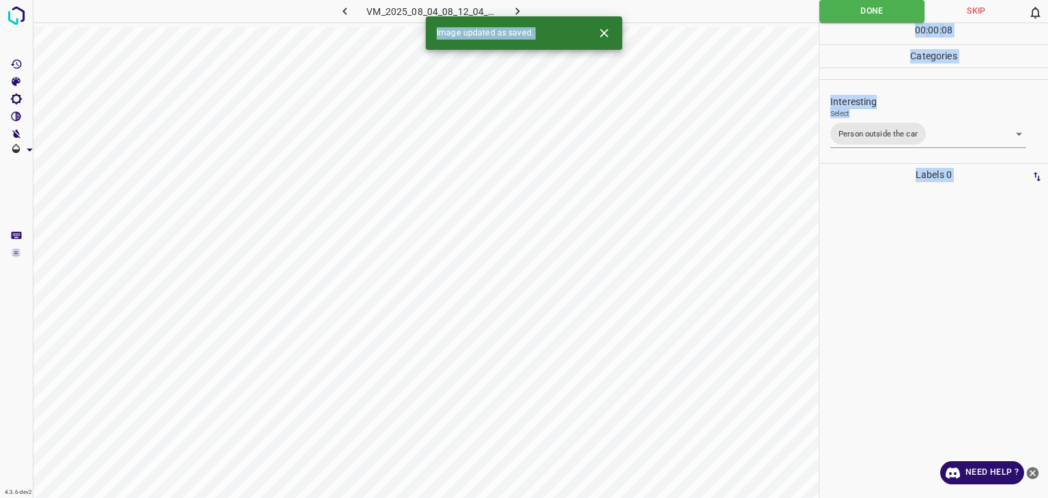
click at [516, 4] on icon "button" at bounding box center [517, 11] width 14 height 14
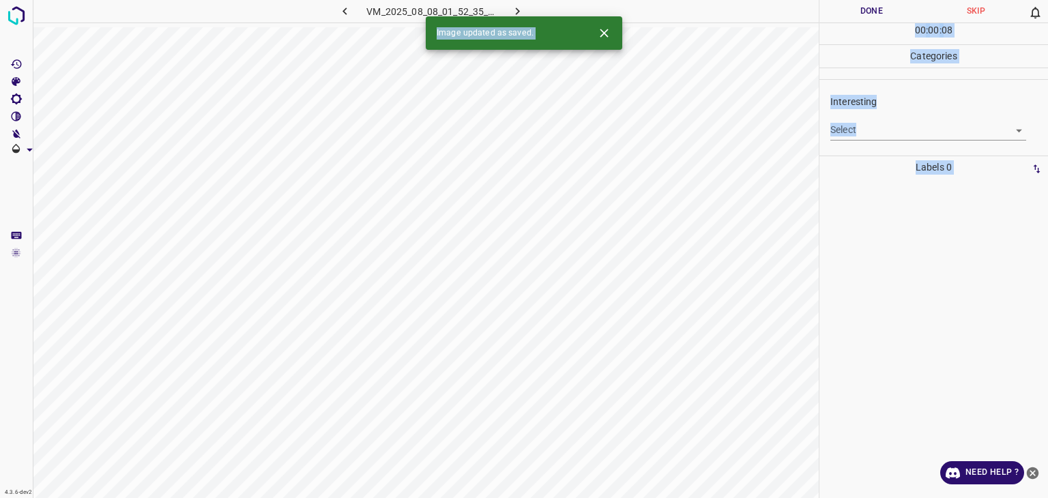
click at [606, 34] on icon "Close" at bounding box center [604, 33] width 8 height 8
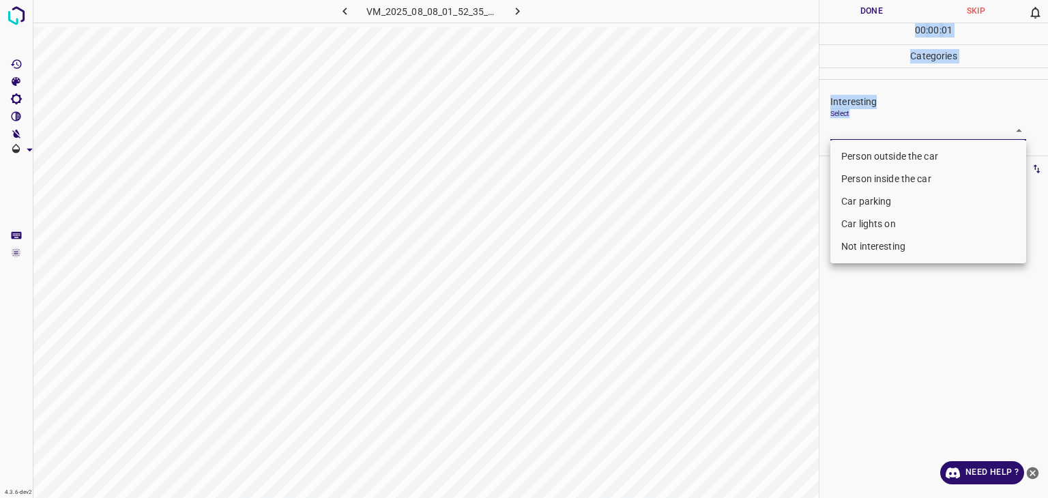
click at [900, 133] on body "4.3.6-dev2 VM_2025_08_08_01_52_35_162_11.gif Done Skip 0 00 : 00 : 01 Categorie…" at bounding box center [524, 249] width 1048 height 498
click at [883, 276] on div at bounding box center [524, 249] width 1048 height 498
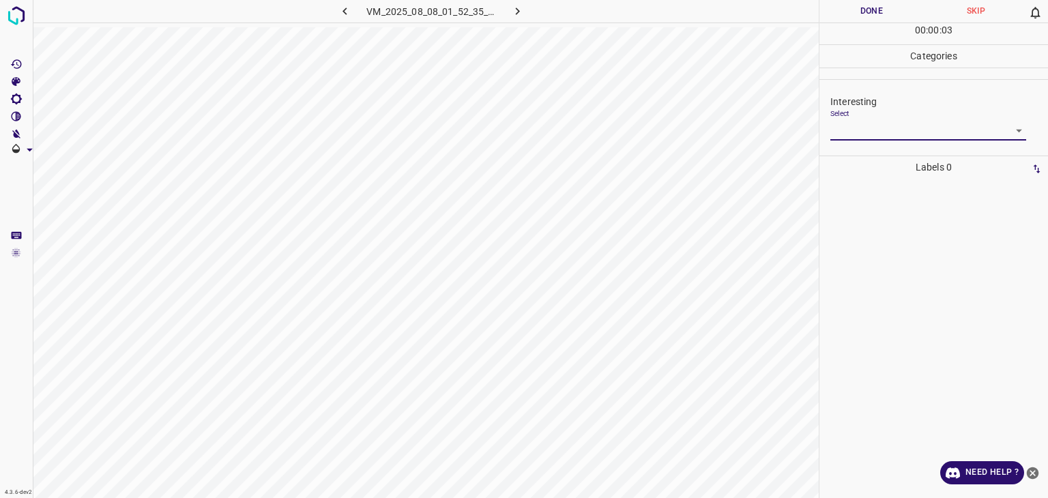
click at [860, 128] on body "4.3.6-dev2 VM_2025_08_08_01_52_35_162_11.gif Done Skip 0 00 : 00 : 03 Categorie…" at bounding box center [524, 249] width 1048 height 498
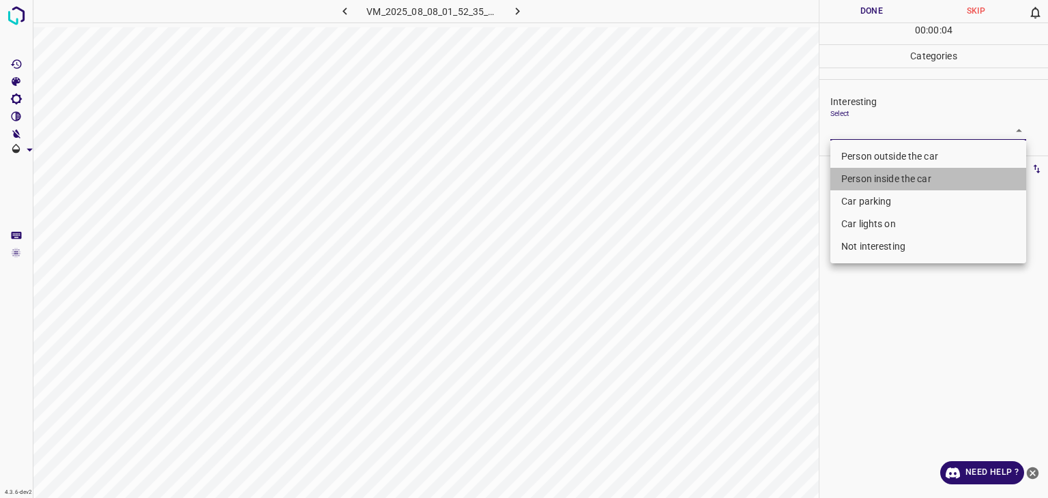
click at [864, 175] on li "Person inside the car" at bounding box center [928, 179] width 196 height 23
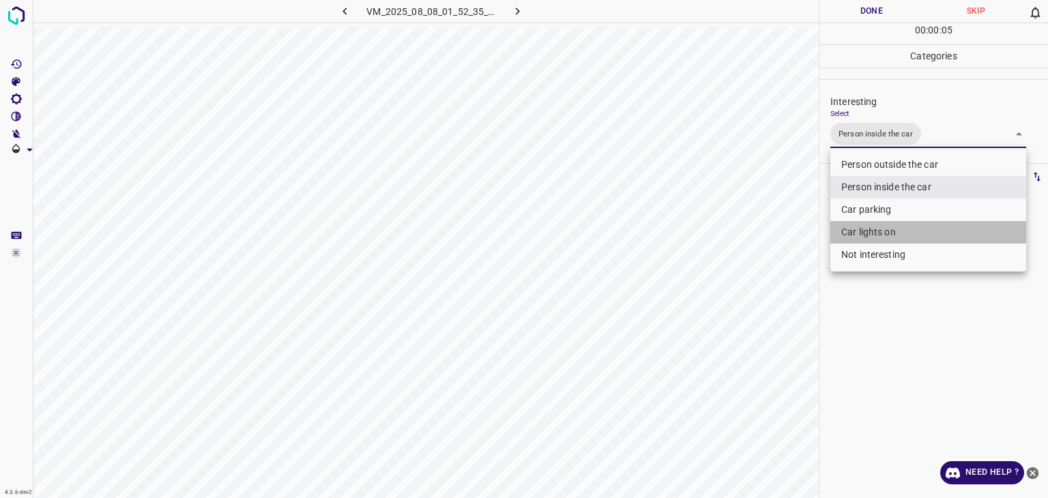
click at [862, 224] on li "Car lights on" at bounding box center [928, 232] width 196 height 23
type input "Person inside the car,Car lights on"
click at [857, 12] on div at bounding box center [524, 249] width 1048 height 498
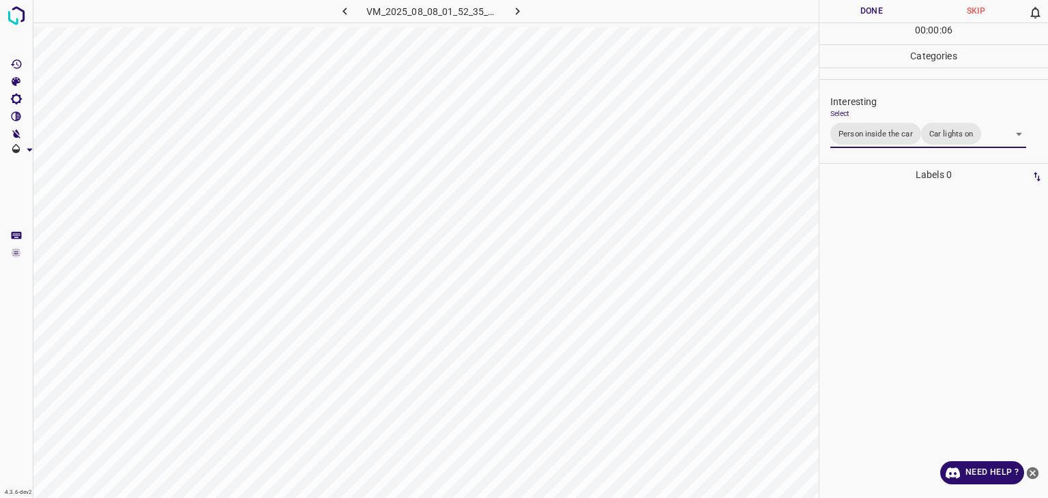
click at [857, 12] on div at bounding box center [524, 249] width 1048 height 498
click at [857, 12] on button "Done" at bounding box center [871, 11] width 104 height 23
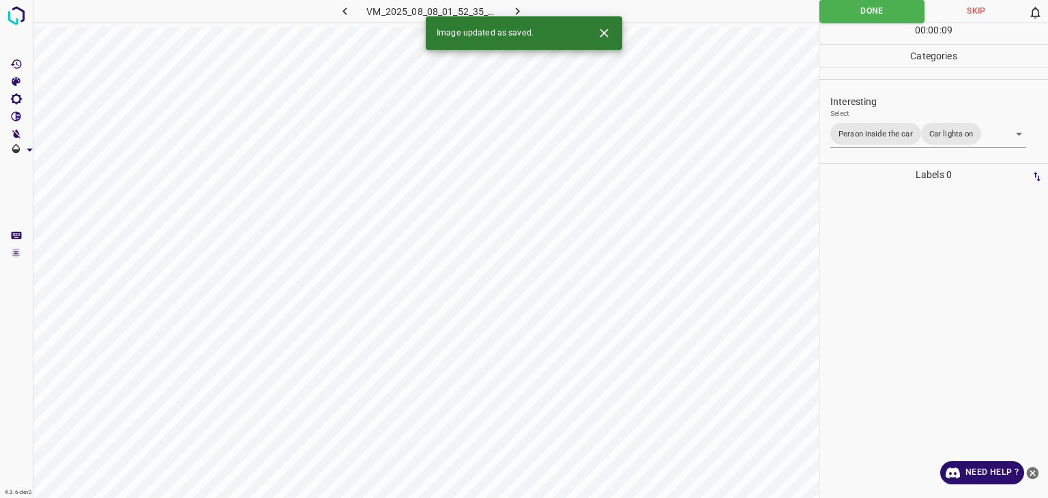
click at [516, 9] on icon "button" at bounding box center [517, 11] width 14 height 14
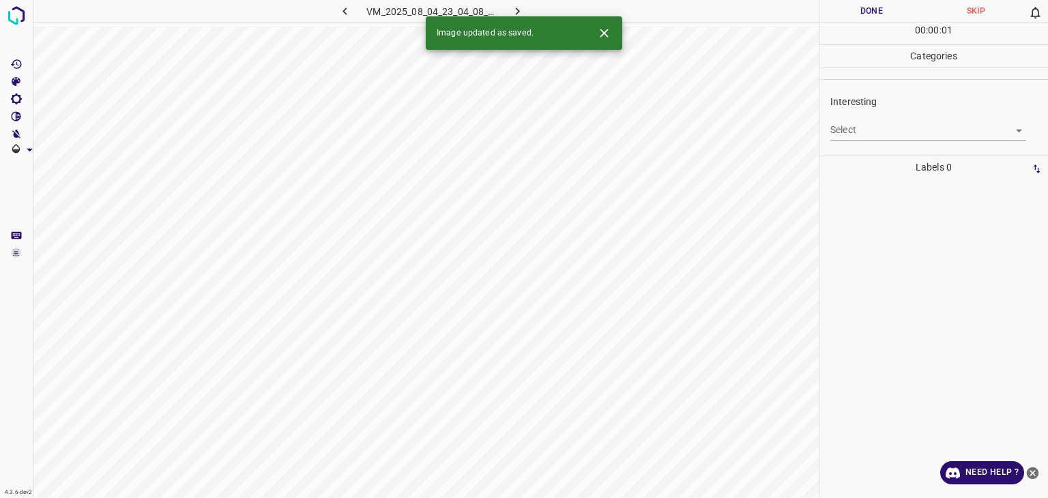
click at [851, 128] on body "4.3.6-dev2 VM_2025_08_04_23_04_08_702_11.gif Done Skip 0 00 : 00 : 01 Categorie…" at bounding box center [524, 249] width 1048 height 498
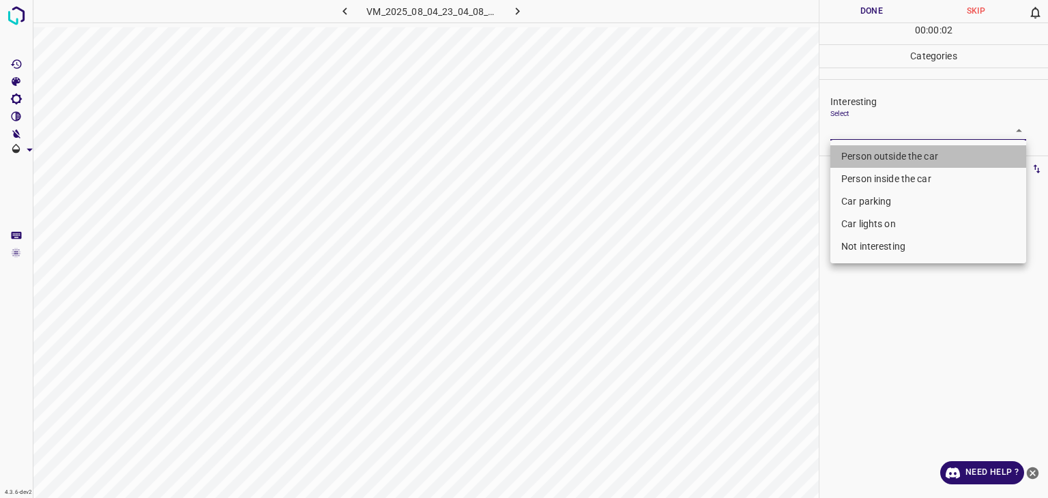
click at [859, 150] on li "Person outside the car" at bounding box center [928, 156] width 196 height 23
type input "Person outside the car"
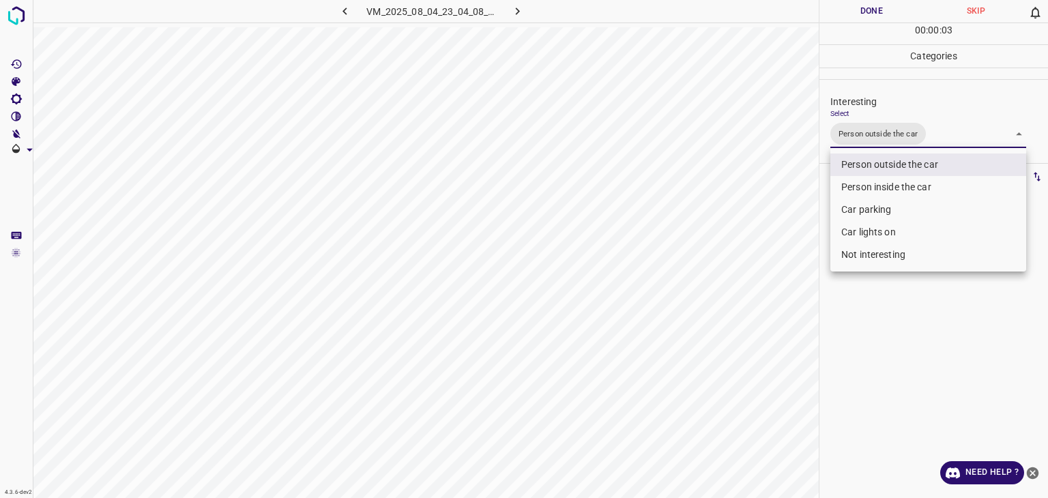
click at [883, 9] on div at bounding box center [524, 249] width 1048 height 498
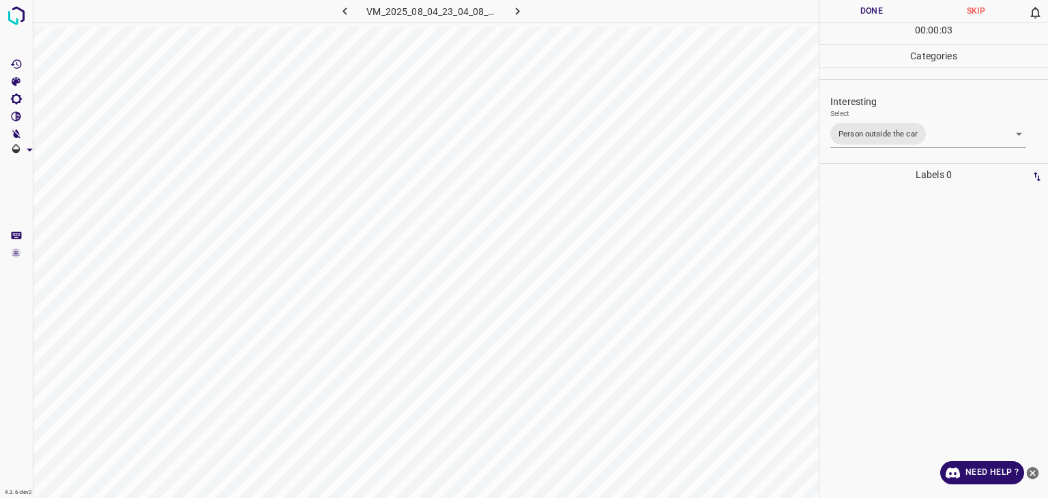
click at [883, 9] on button "Done" at bounding box center [871, 11] width 104 height 23
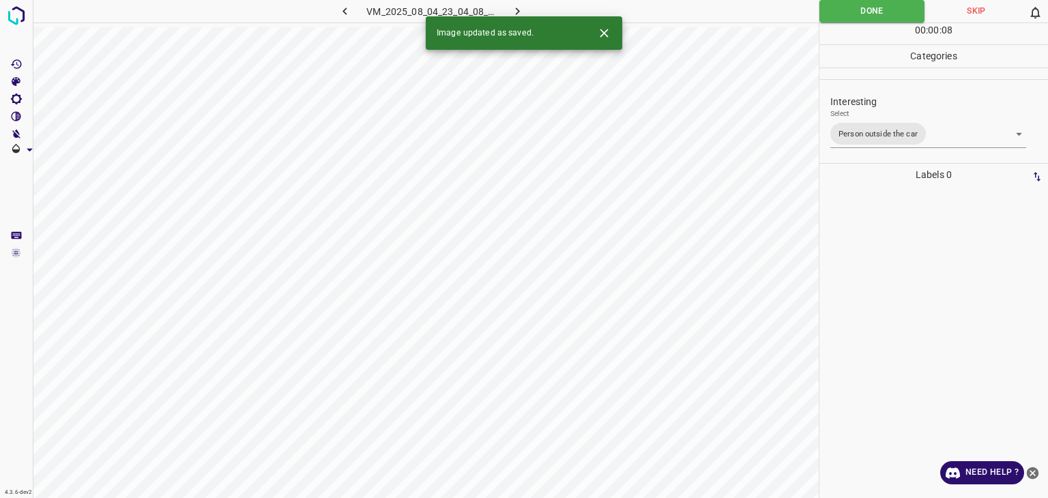
click at [522, 10] on icon "button" at bounding box center [517, 11] width 14 height 14
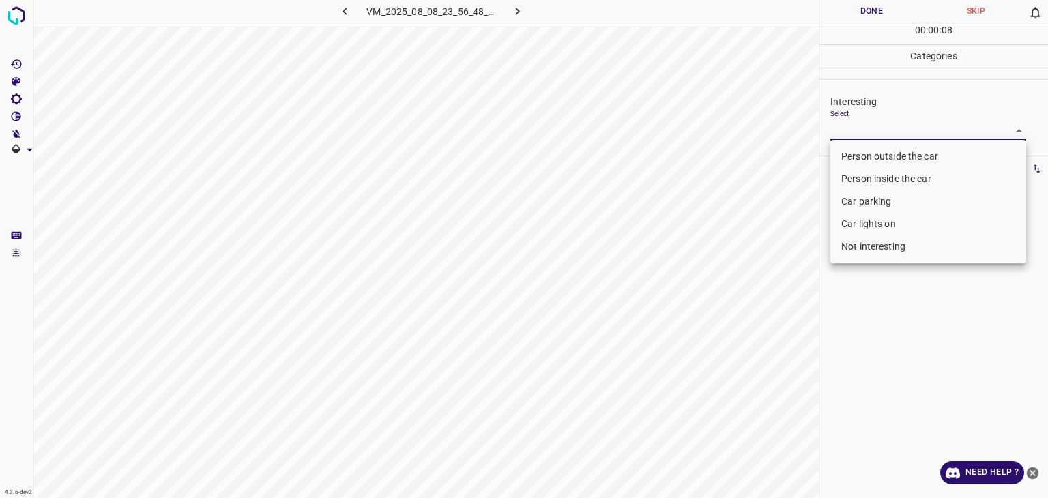
click at [874, 126] on body "4.3.6-dev2 VM_2025_08_08_23_56_48_376_05.gif Done Skip 0 00 : 00 : 08 Categorie…" at bounding box center [524, 249] width 1048 height 498
click at [868, 155] on li "Person outside the car" at bounding box center [928, 156] width 196 height 23
type input "Person outside the car"
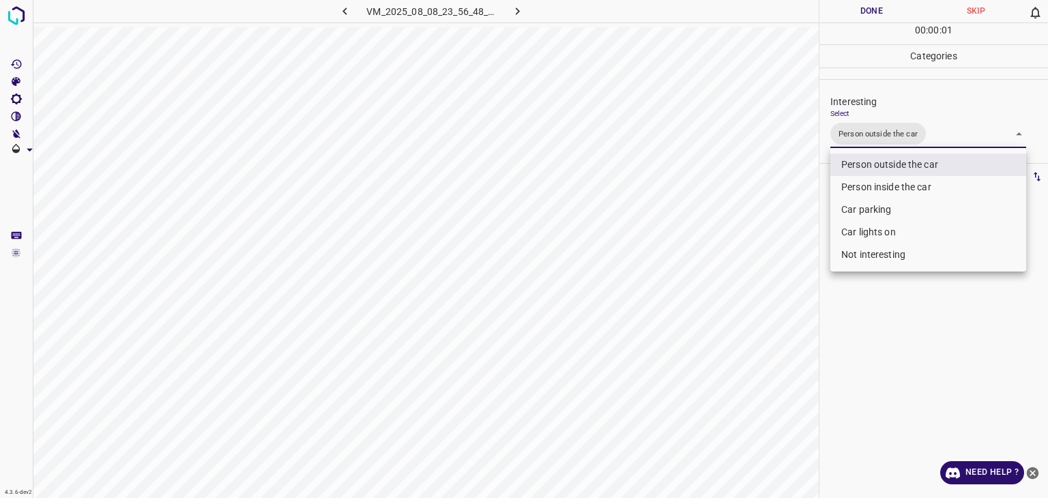
click at [854, 17] on div at bounding box center [524, 249] width 1048 height 498
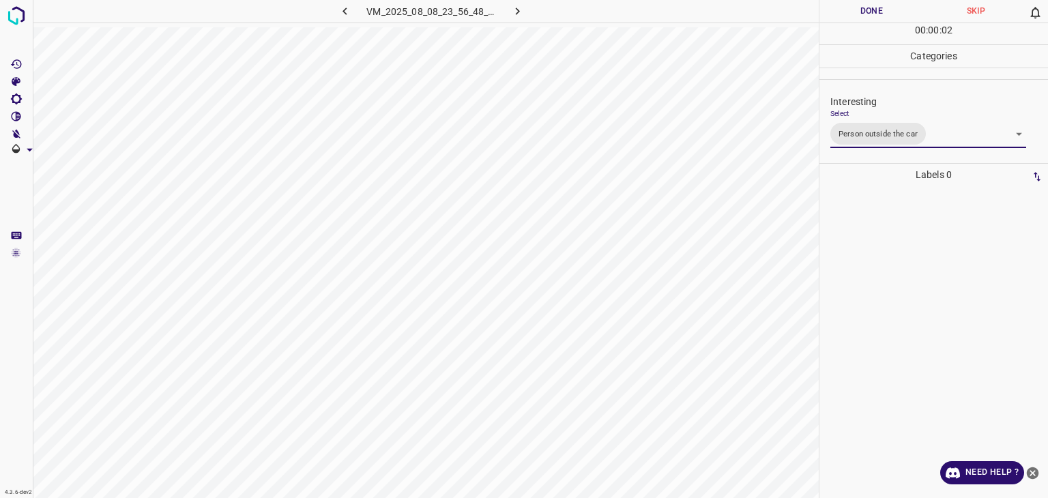
click at [854, 17] on div "Person outside the car Person inside the car Car parking Car lights on Not inte…" at bounding box center [524, 249] width 1048 height 498
click at [854, 17] on button "Done" at bounding box center [871, 11] width 104 height 23
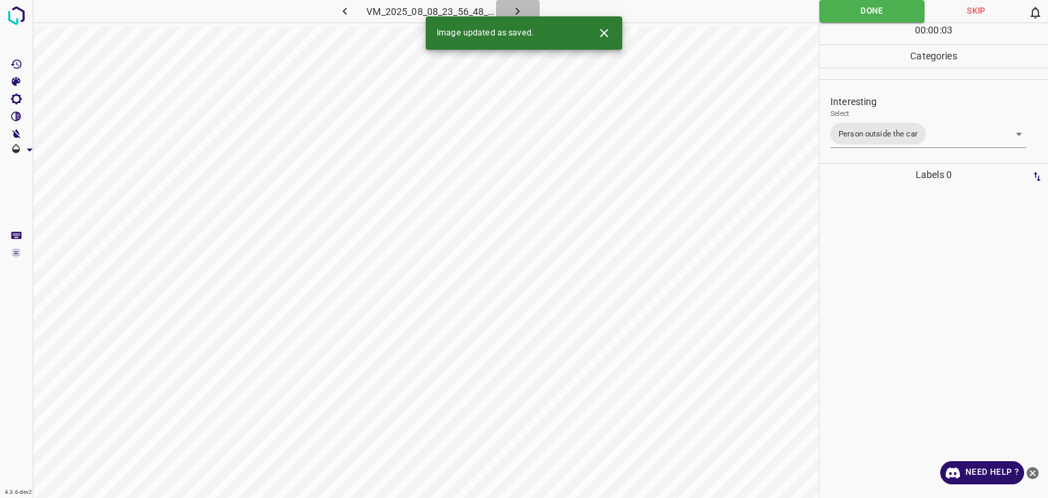
click at [513, 9] on icon "button" at bounding box center [517, 11] width 14 height 14
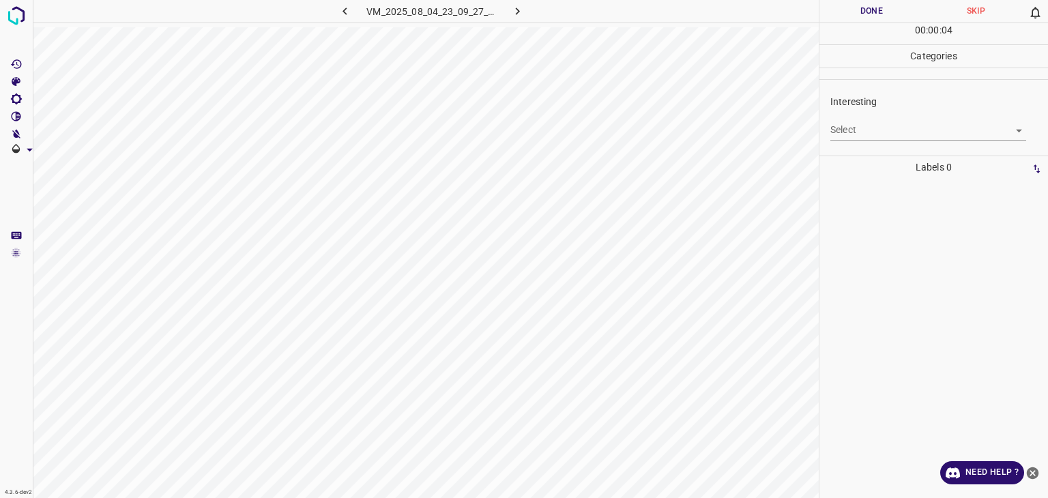
click at [845, 129] on body "4.3.6-dev2 VM_2025_08_04_23_09_27_284_03.gif Done Skip 0 00 : 00 : 04 Categorie…" at bounding box center [524, 249] width 1048 height 498
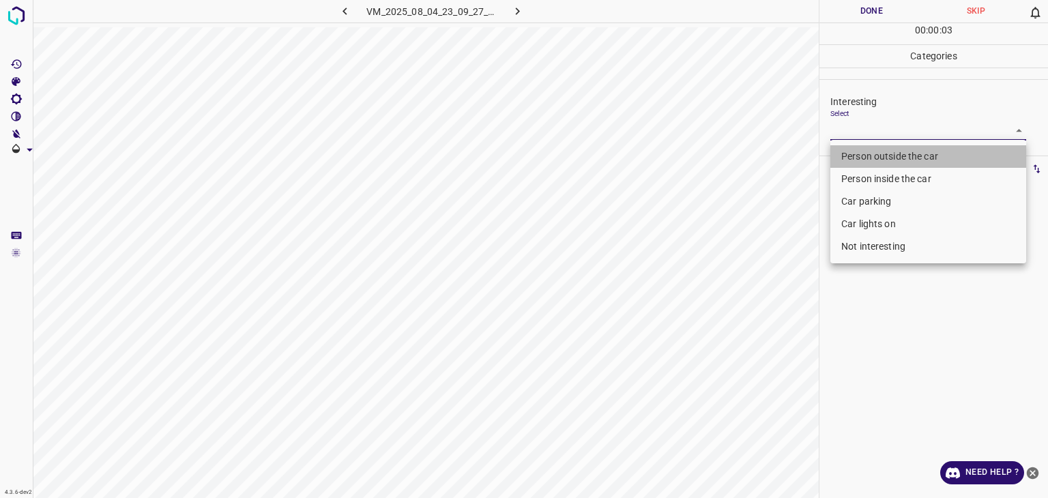
click at [867, 158] on li "Person outside the car" at bounding box center [928, 156] width 196 height 23
type input "Person outside the car"
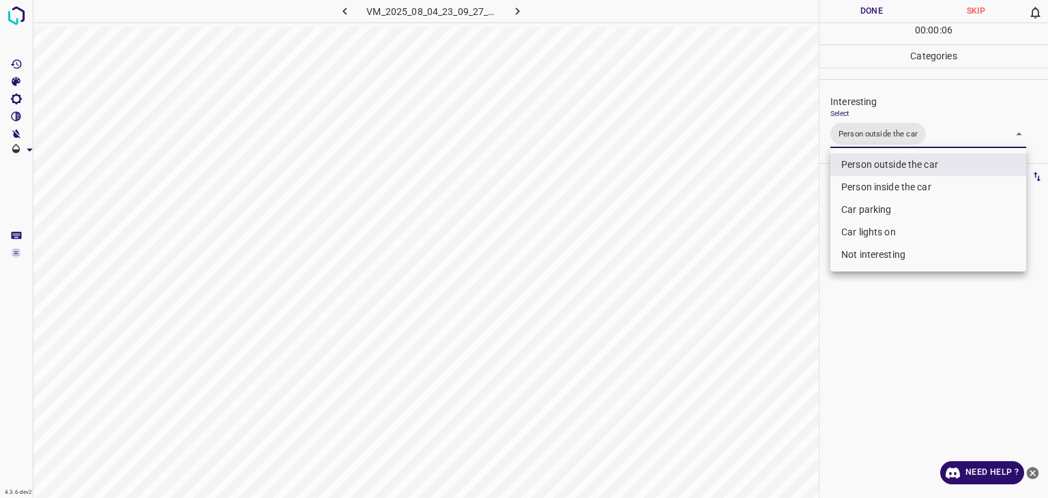
click at [871, 14] on div at bounding box center [524, 249] width 1048 height 498
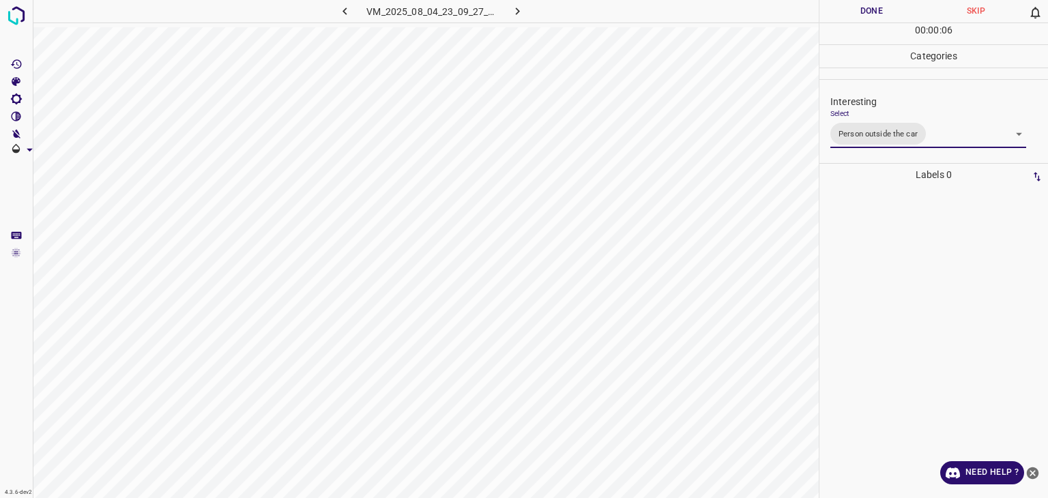
click at [871, 13] on button "Done" at bounding box center [871, 11] width 104 height 23
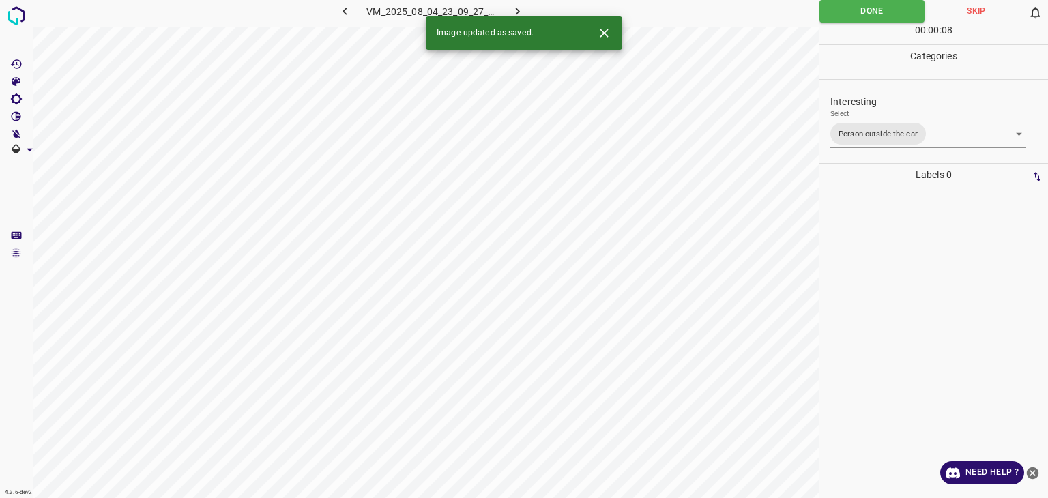
click at [521, 12] on icon "button" at bounding box center [517, 11] width 14 height 14
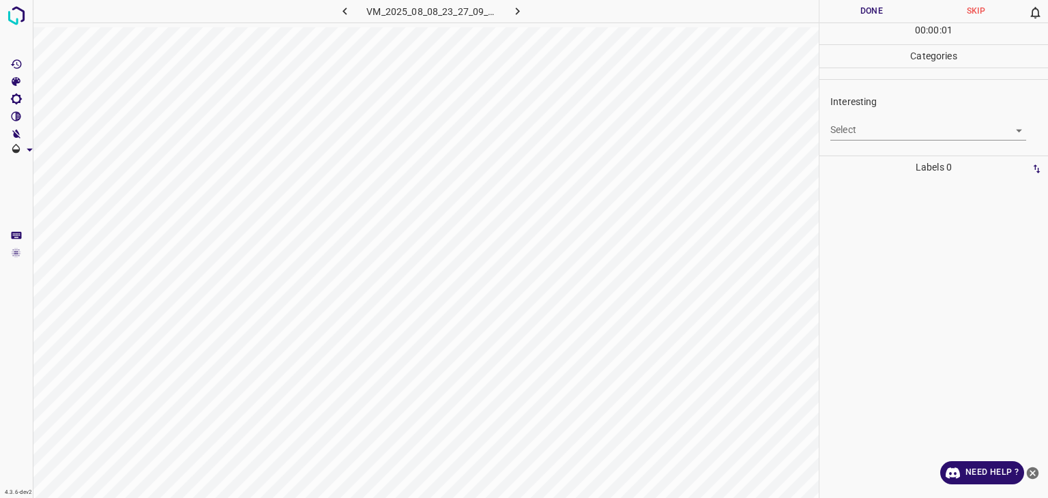
click at [868, 130] on body "4.3.6-dev2 VM_2025_08_08_23_27_09_188_01.gif Done Skip 0 00 : 00 : 01 Categorie…" at bounding box center [524, 249] width 1048 height 498
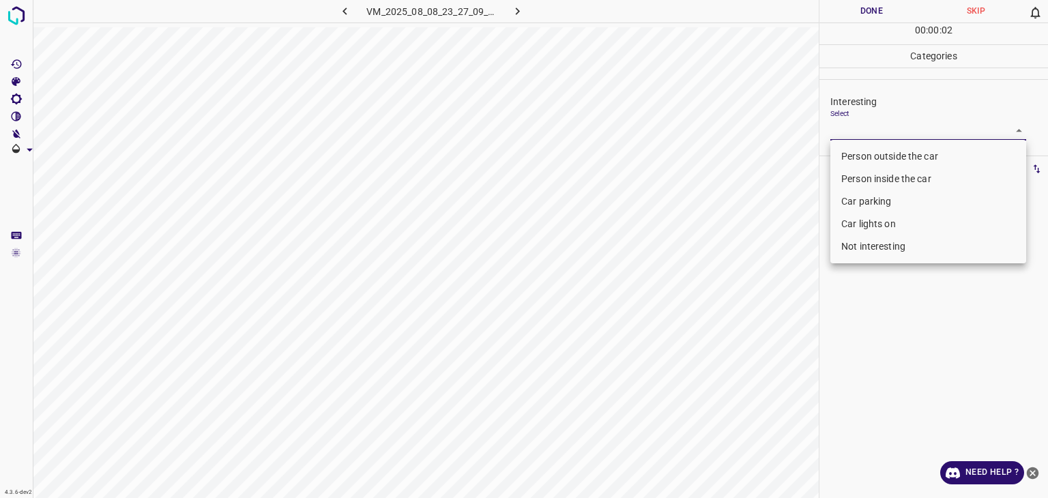
click at [868, 157] on li "Person outside the car" at bounding box center [928, 156] width 196 height 23
type input "Person outside the car"
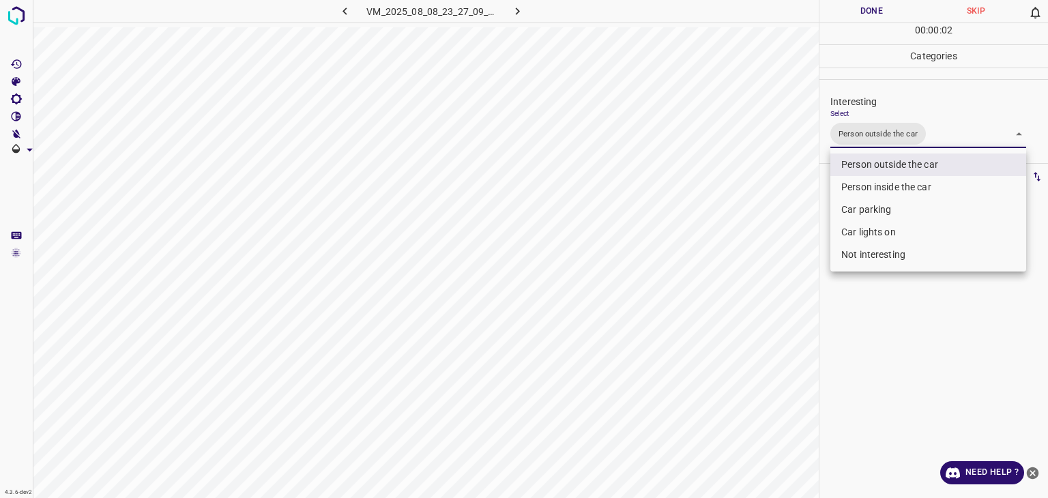
click at [852, 12] on div at bounding box center [524, 249] width 1048 height 498
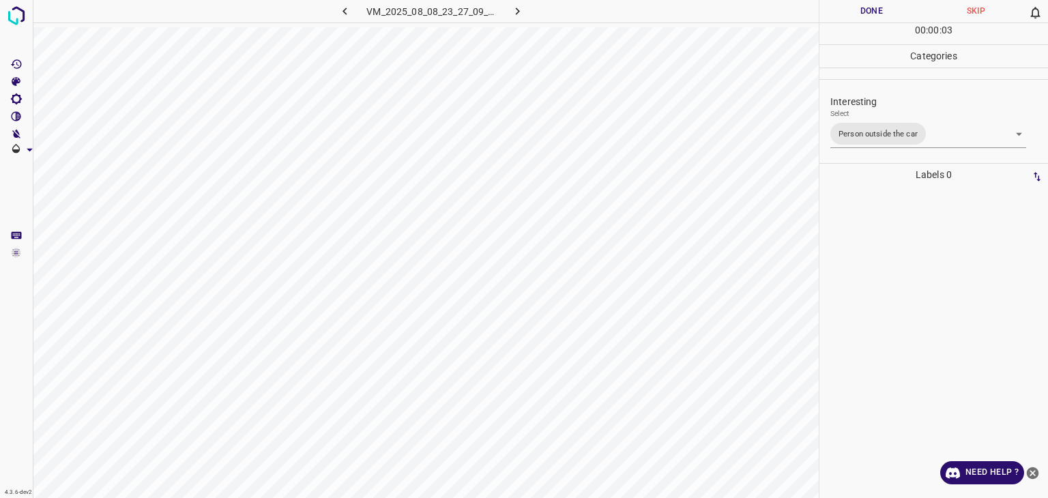
click at [852, 12] on div at bounding box center [524, 249] width 1048 height 498
click at [852, 12] on button "Done" at bounding box center [871, 11] width 104 height 23
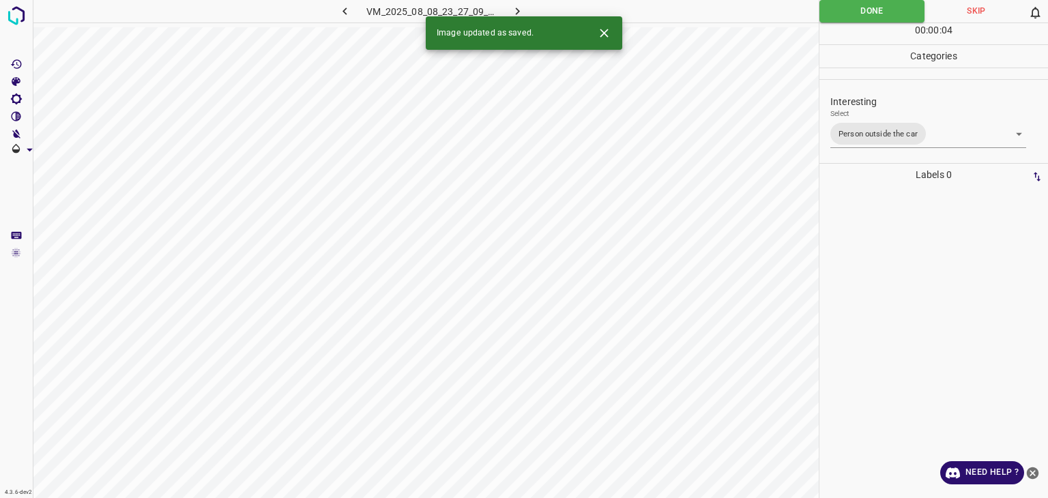
click at [512, 3] on button "button" at bounding box center [518, 11] width 44 height 23
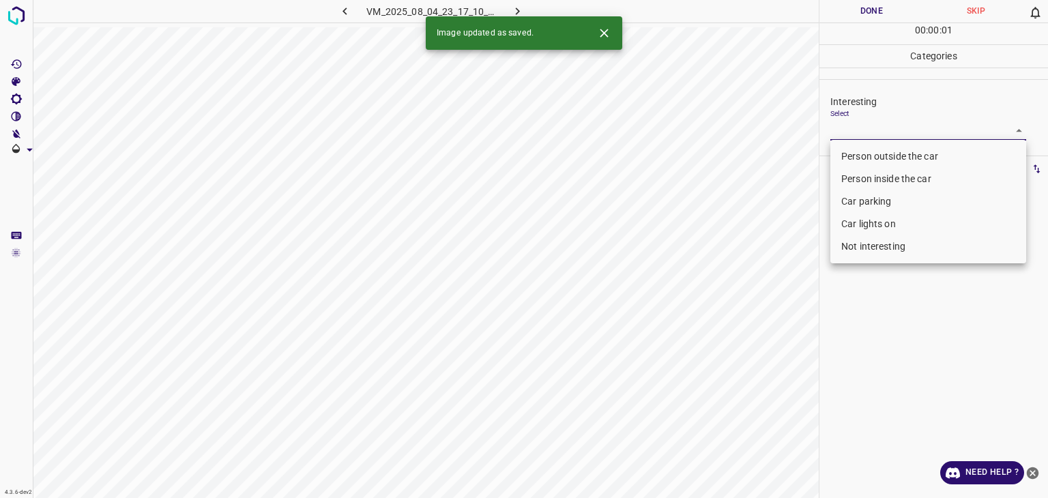
click at [841, 127] on body "4.3.6-dev2 VM_2025_08_04_23_17_10_875_07.gif Done Skip 0 00 : 00 : 01 Categorie…" at bounding box center [524, 249] width 1048 height 498
click at [849, 148] on li "Person outside the car" at bounding box center [928, 156] width 196 height 23
type input "Person outside the car"
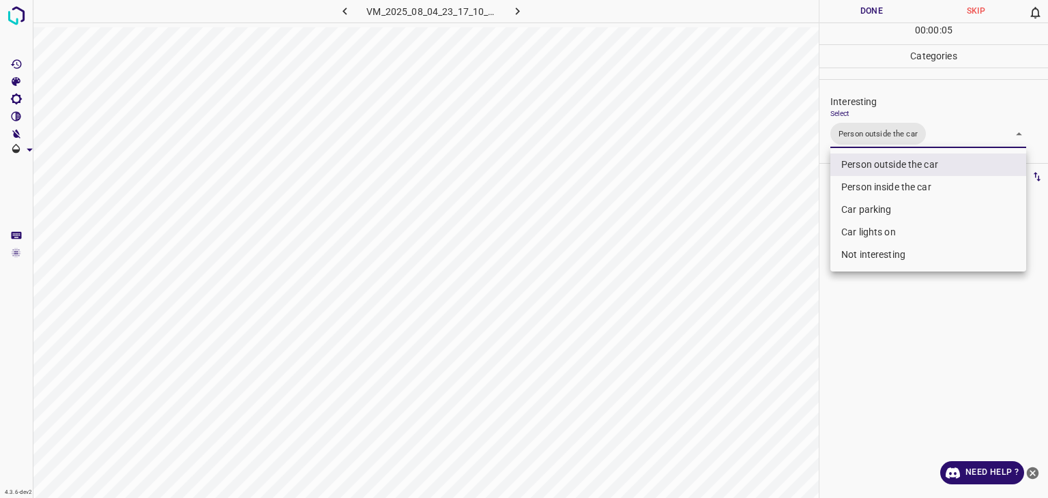
click at [862, 9] on div at bounding box center [524, 249] width 1048 height 498
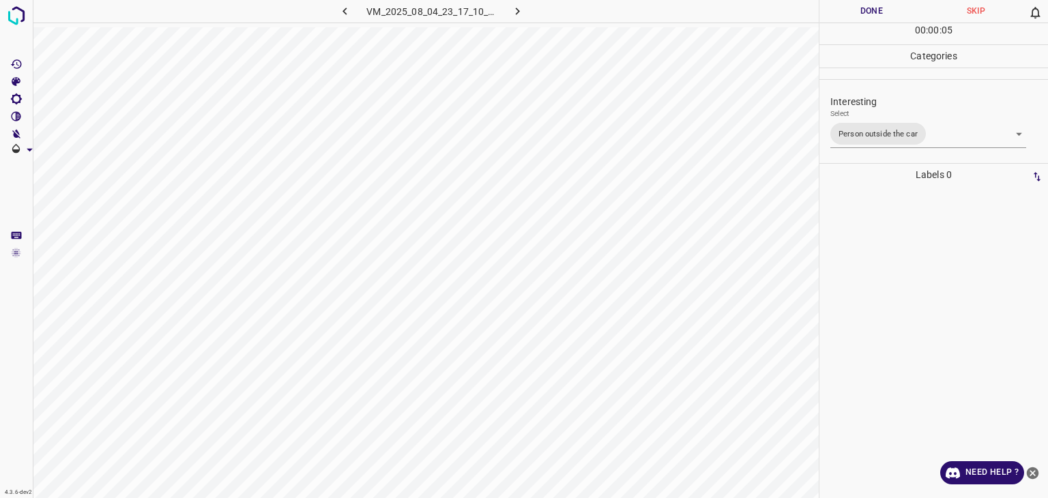
click at [862, 9] on button "Done" at bounding box center [871, 11] width 104 height 23
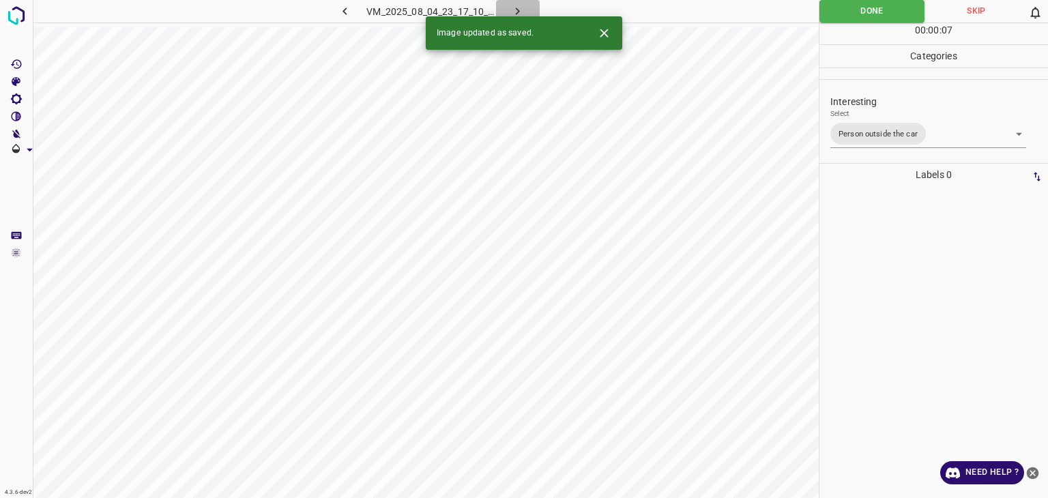
click at [514, 11] on icon "button" at bounding box center [517, 11] width 14 height 14
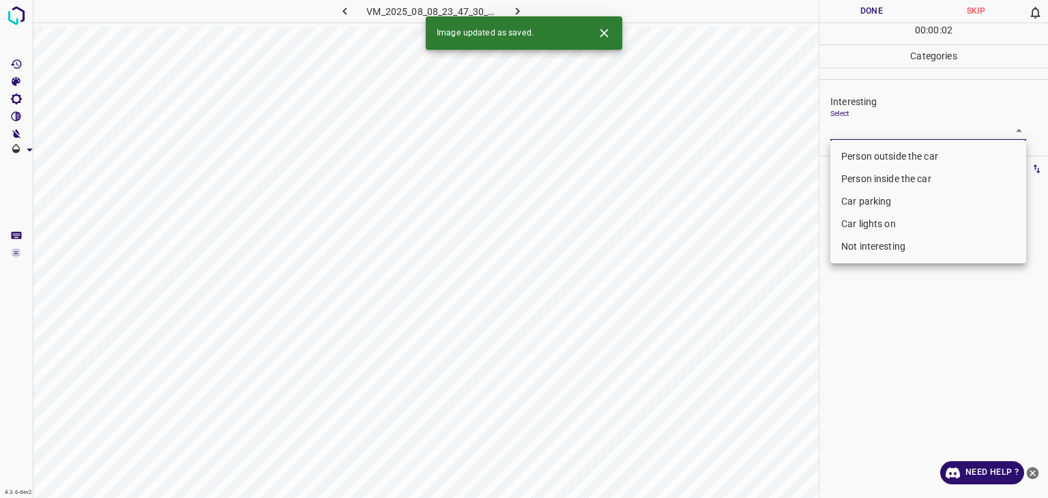
click at [915, 129] on body "4.3.6-dev2 VM_2025_08_08_23_47_30_891_06.gif Done Skip 0 00 : 00 : 02 Categorie…" at bounding box center [524, 249] width 1048 height 498
click at [887, 156] on li "Person outside the car" at bounding box center [928, 156] width 196 height 23
type input "Person outside the car"
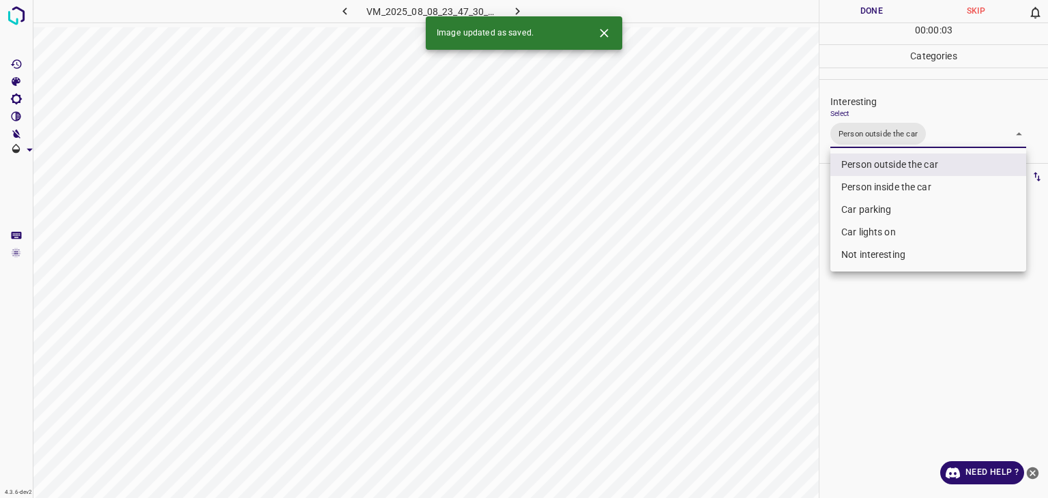
click at [844, 23] on div at bounding box center [524, 249] width 1048 height 498
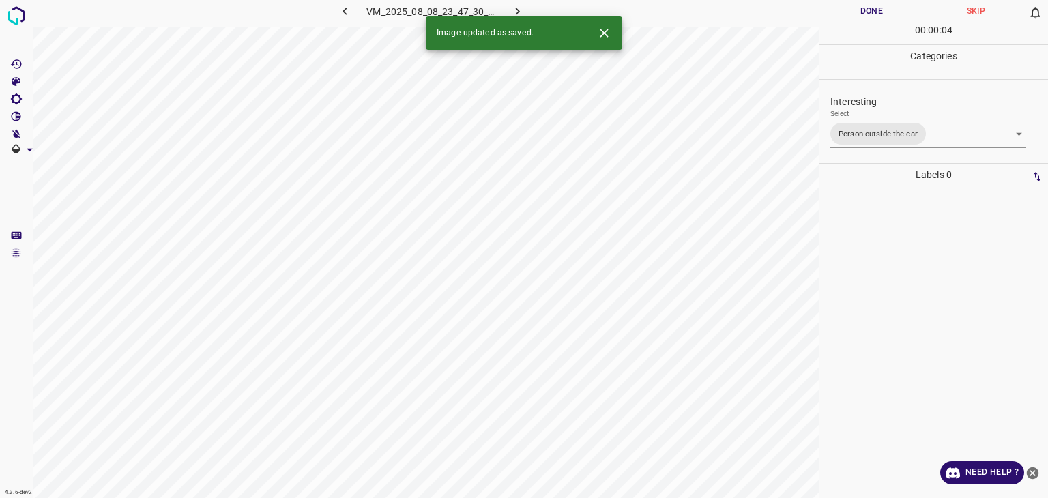
click at [840, 18] on div "Person outside the car Person inside the car Car parking Car lights on Not inte…" at bounding box center [524, 249] width 1048 height 498
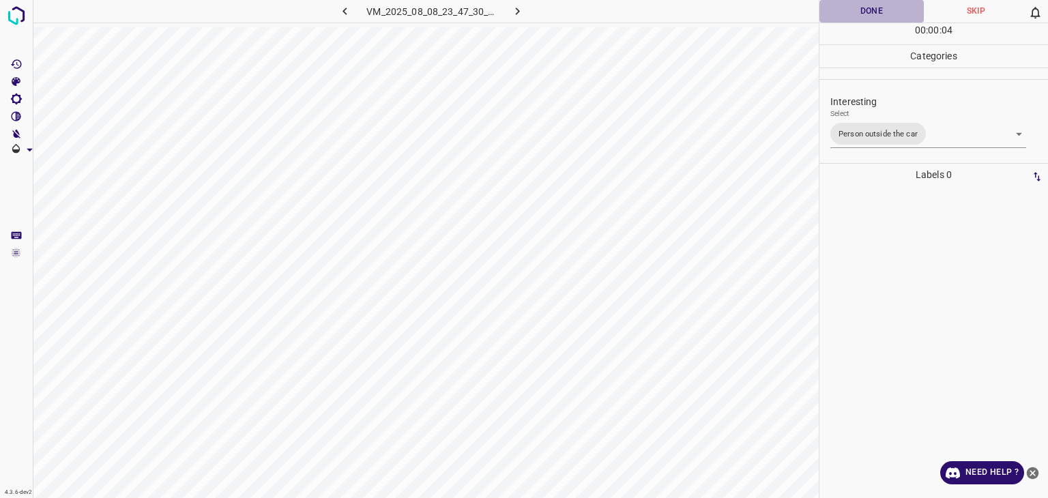
click at [840, 18] on button "Done" at bounding box center [871, 11] width 104 height 23
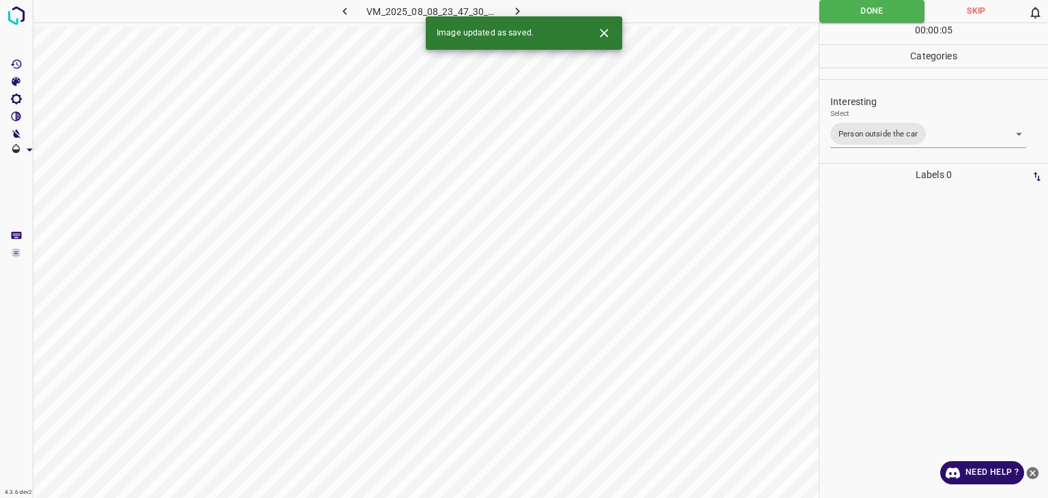
click at [527, 13] on button "button" at bounding box center [518, 11] width 44 height 23
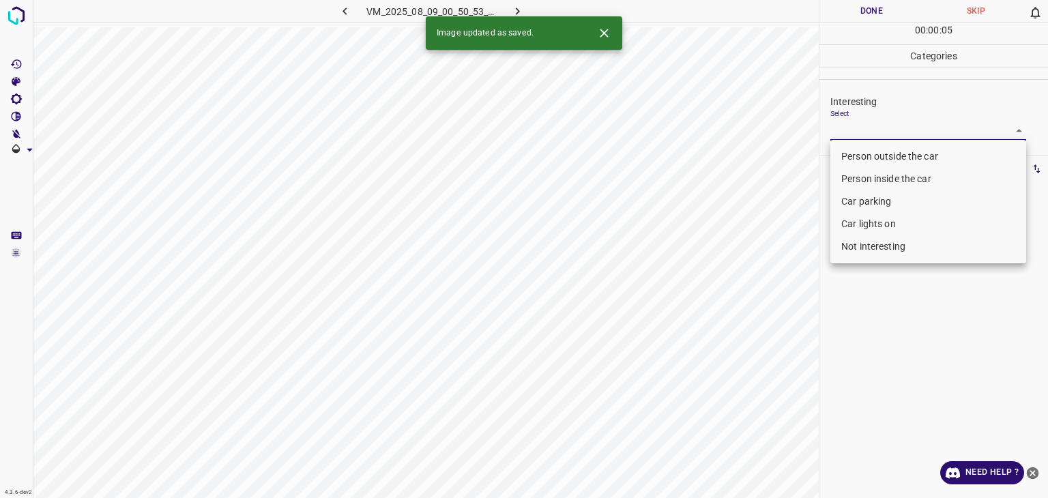
click at [850, 134] on body "4.3.6-dev2 VM_2025_08_09_00_50_53_461_08.gif Done Skip 0 00 : 00 : 05 Categorie…" at bounding box center [524, 249] width 1048 height 498
click at [841, 244] on li "Not interesting" at bounding box center [928, 246] width 196 height 23
type input "Not interesting"
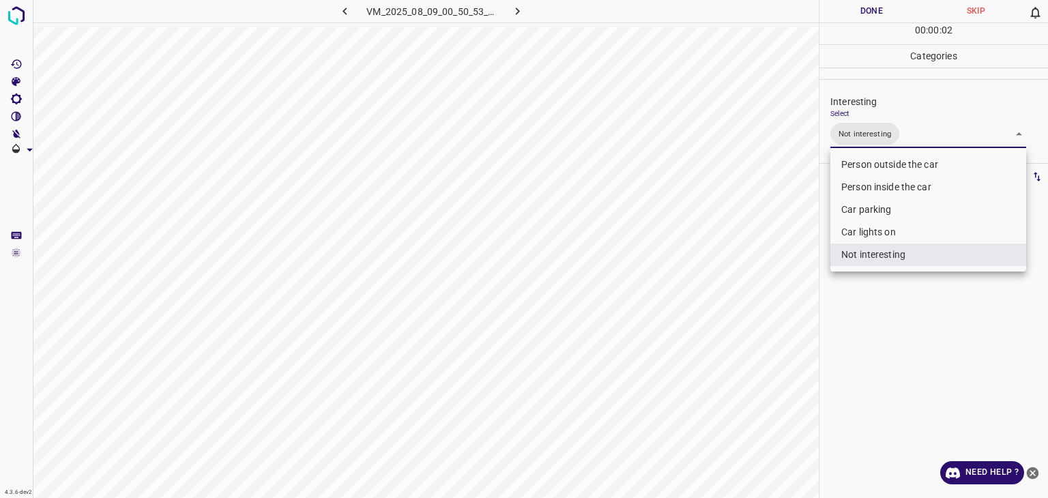
click at [860, 14] on div at bounding box center [524, 249] width 1048 height 498
click at [860, 14] on div "Person outside the car Person inside the car Car parking Car lights on Not inte…" at bounding box center [524, 249] width 1048 height 498
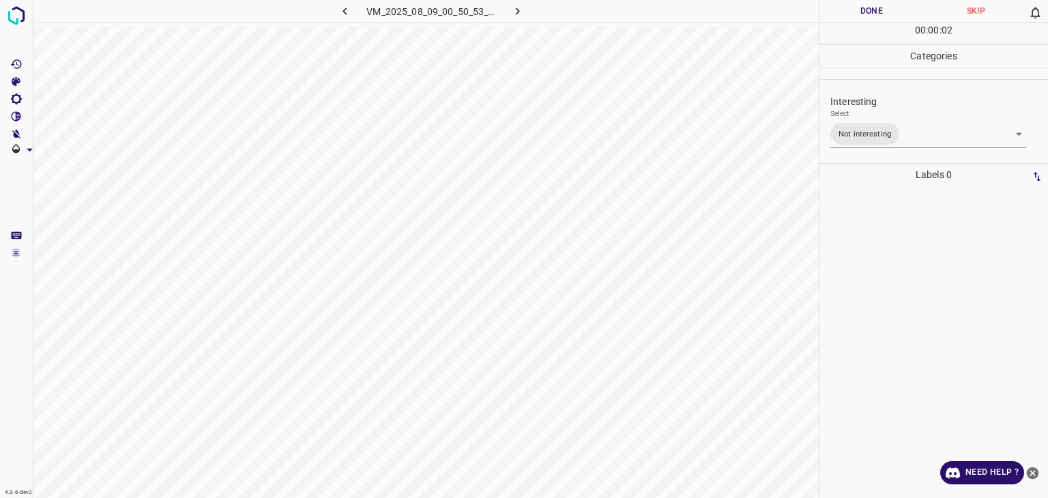
click at [860, 14] on button "Done" at bounding box center [871, 11] width 104 height 23
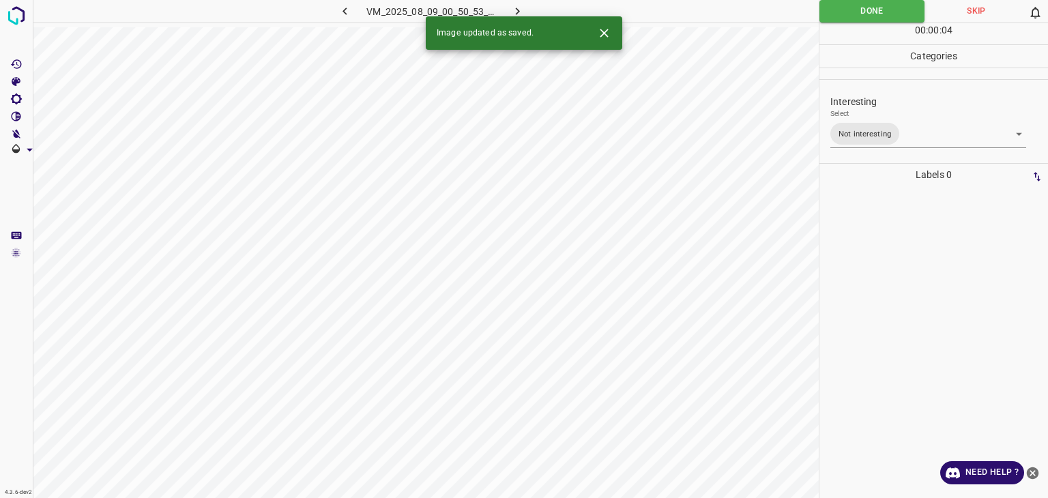
click at [505, 3] on button "button" at bounding box center [518, 11] width 44 height 23
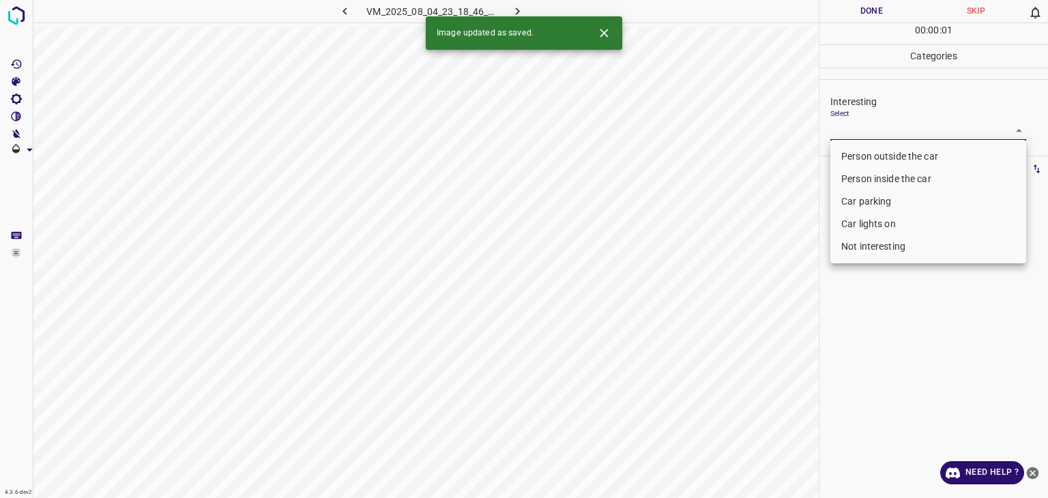
click at [841, 130] on body "4.3.6-dev2 VM_2025_08_04_23_18_46_722_08.gif Done Skip 0 00 : 00 : 01 Categorie…" at bounding box center [524, 249] width 1048 height 498
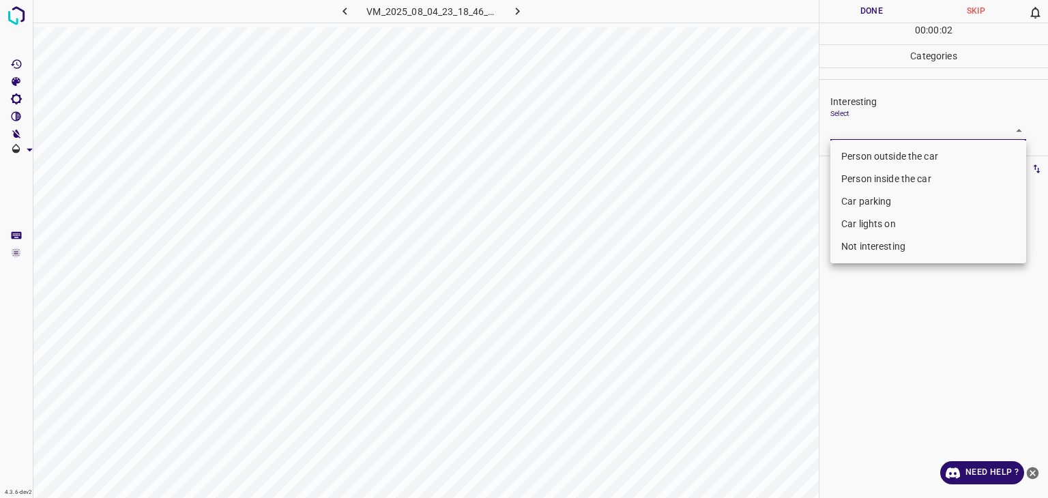
click at [877, 208] on li "Car parking" at bounding box center [928, 201] width 196 height 23
type input "Car parking"
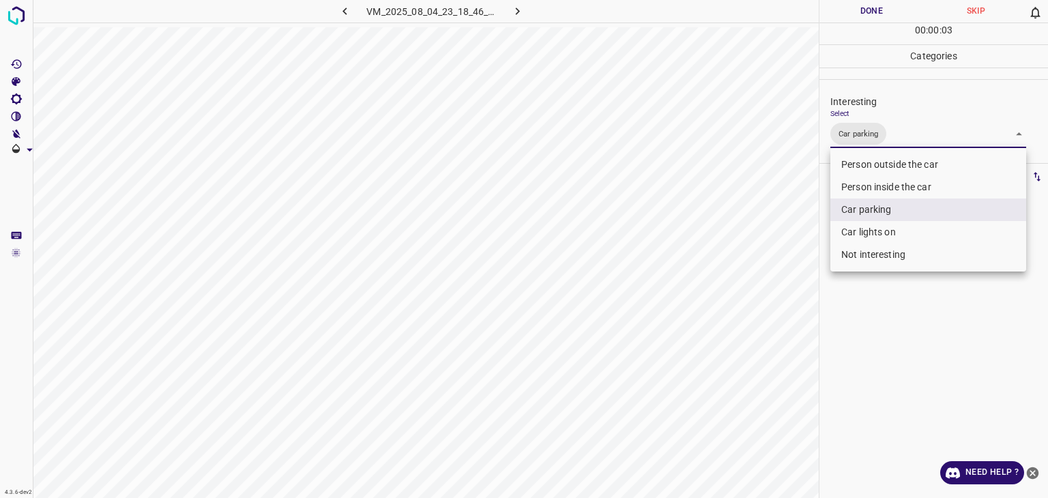
click at [876, 12] on div at bounding box center [524, 249] width 1048 height 498
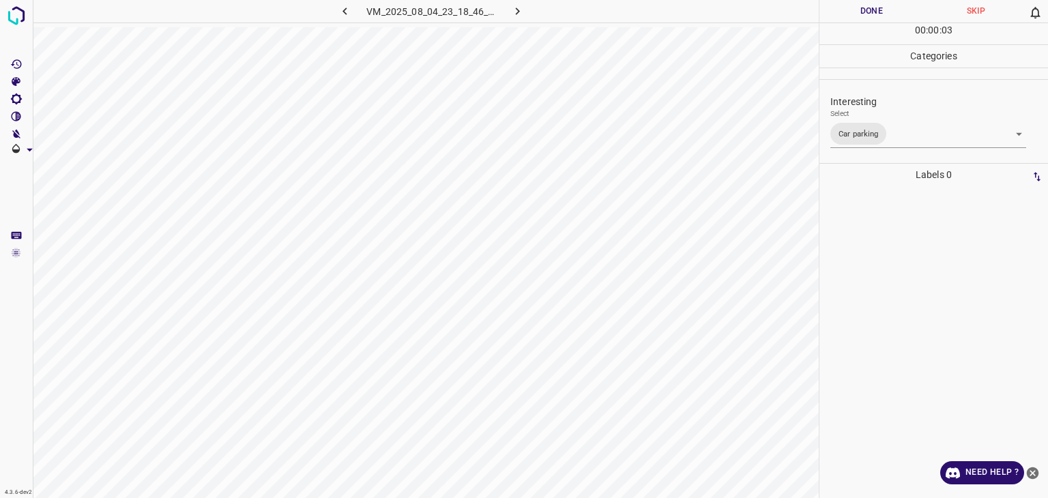
click at [876, 12] on div at bounding box center [524, 249] width 1048 height 498
click at [876, 12] on button "Done" at bounding box center [871, 11] width 104 height 23
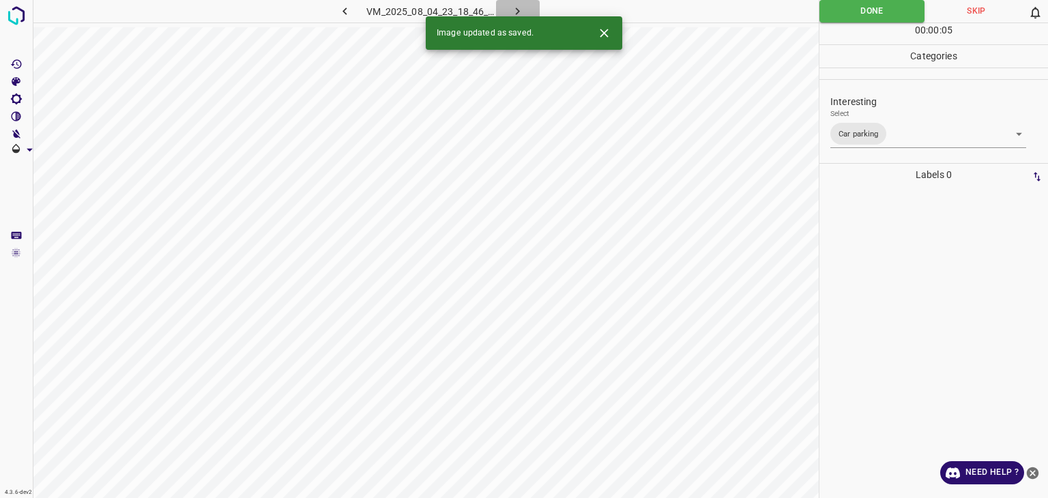
click at [522, 11] on icon "button" at bounding box center [517, 11] width 14 height 14
click at [603, 34] on icon "Close" at bounding box center [604, 33] width 8 height 8
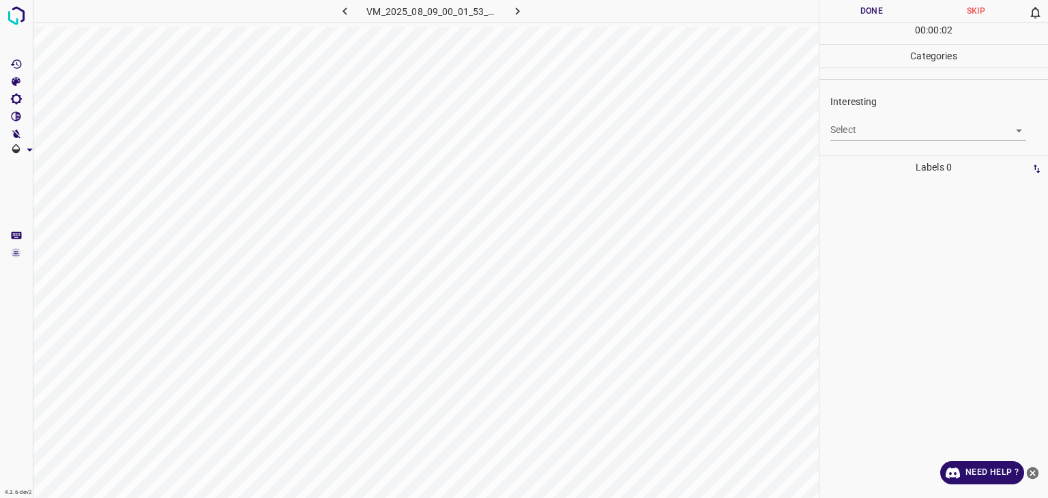
click at [894, 137] on body "4.3.6-dev2 VM_2025_08_09_00_01_53_937_01.gif Done Skip 0 00 : 00 : 02 Categorie…" at bounding box center [524, 249] width 1048 height 498
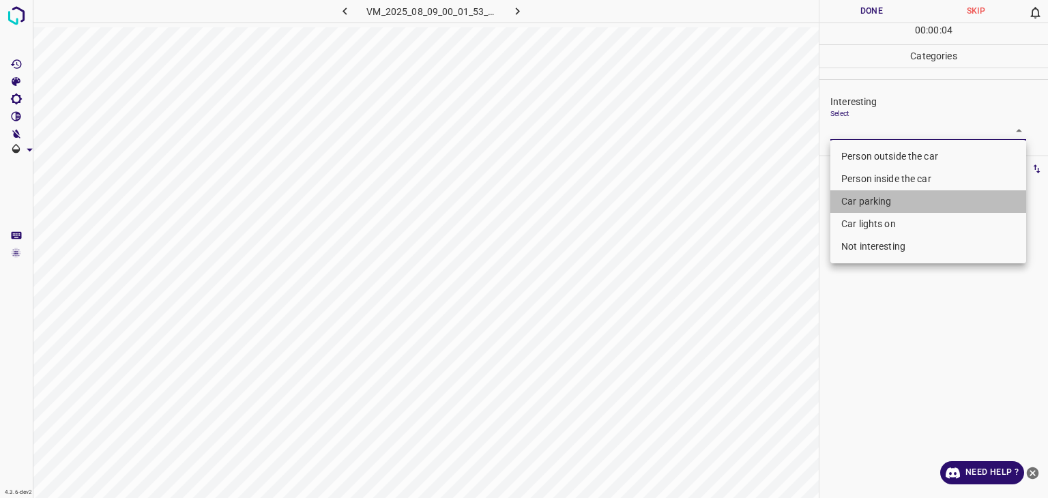
click at [896, 209] on li "Car parking" at bounding box center [928, 201] width 196 height 23
type input "Car parking"
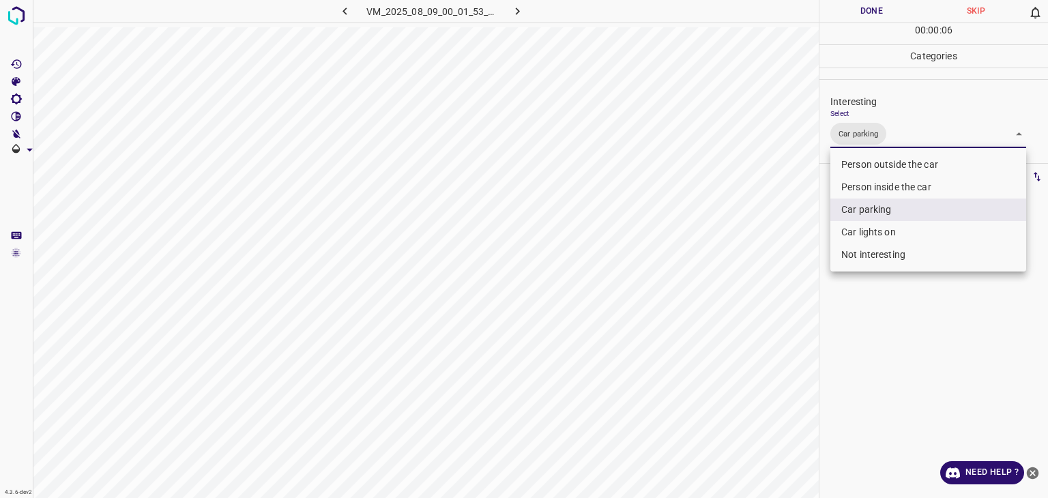
click at [884, 12] on div at bounding box center [524, 249] width 1048 height 498
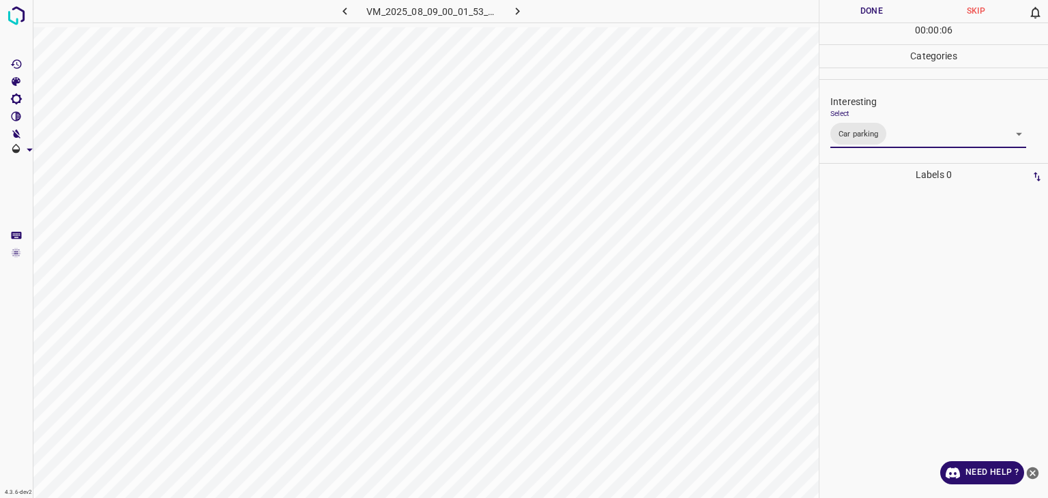
click at [883, 12] on div "Person outside the car Person inside the car Car parking Car lights on Not inte…" at bounding box center [524, 249] width 1048 height 498
click at [883, 12] on button "Done" at bounding box center [871, 11] width 104 height 23
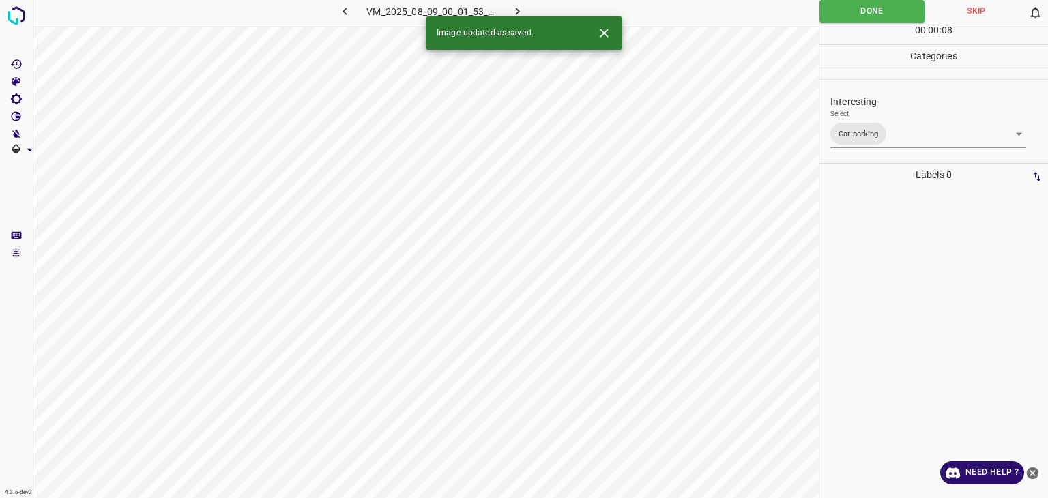
click at [510, 6] on icon "button" at bounding box center [517, 11] width 14 height 14
click at [601, 40] on button "Close" at bounding box center [603, 32] width 25 height 25
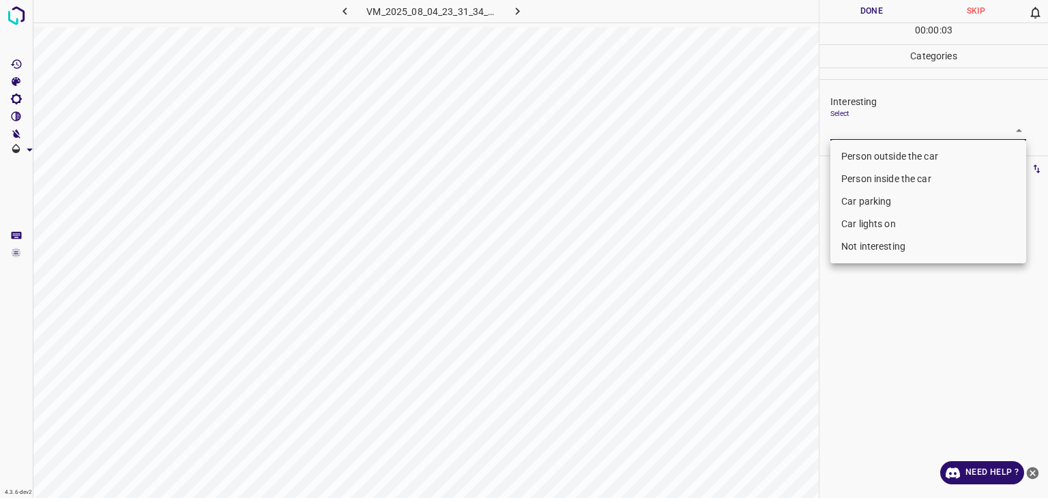
click at [911, 134] on body "4.3.6-dev2 VM_2025_08_04_23_31_34_725_08.gif Done Skip 0 00 : 00 : 03 Categorie…" at bounding box center [524, 249] width 1048 height 498
click at [887, 244] on li "Not interesting" at bounding box center [928, 246] width 196 height 23
type input "Not interesting"
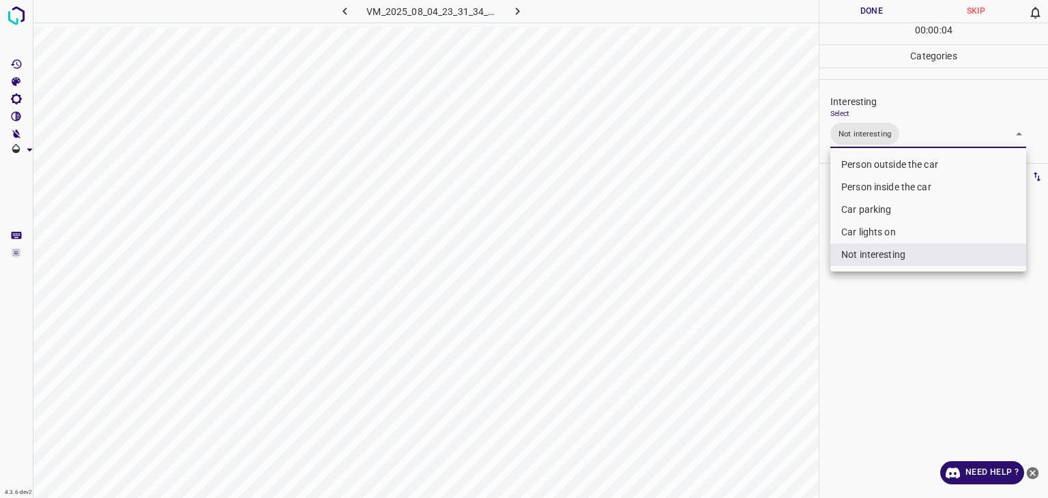
click at [833, 14] on div at bounding box center [524, 249] width 1048 height 498
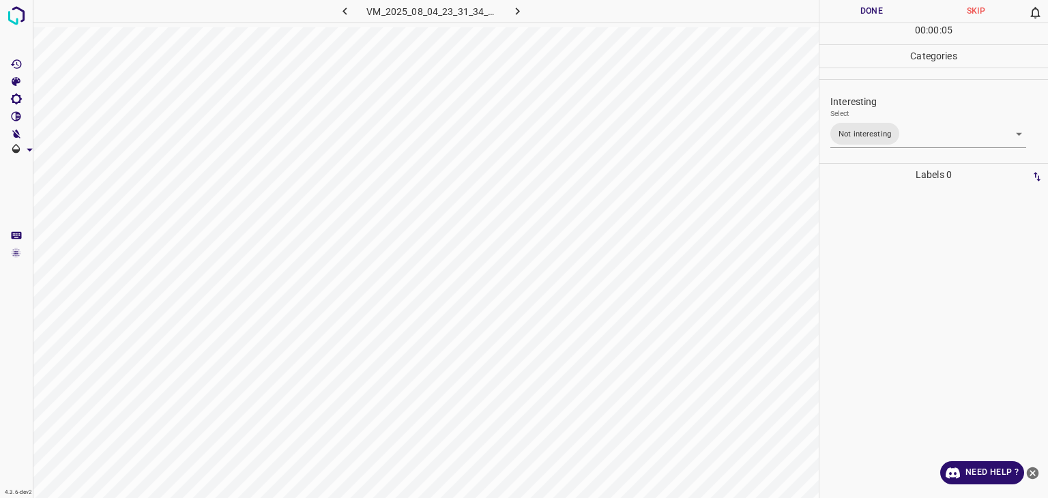
click at [833, 14] on div "Person outside the car Person inside the car Car parking Car lights on Not inte…" at bounding box center [524, 249] width 1048 height 498
click at [833, 14] on button "Done" at bounding box center [871, 11] width 104 height 23
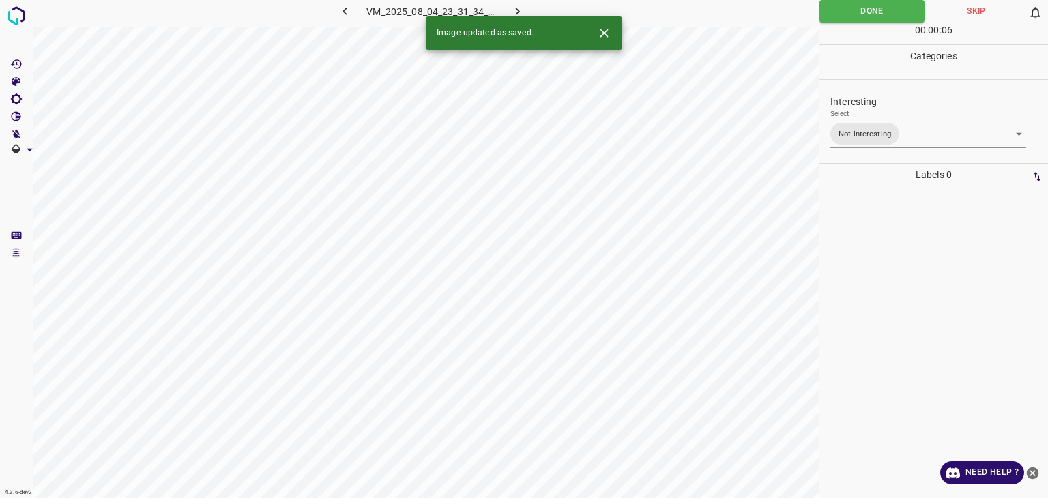
click at [508, 9] on button "button" at bounding box center [518, 11] width 44 height 23
click at [605, 35] on icon "Close" at bounding box center [604, 33] width 8 height 8
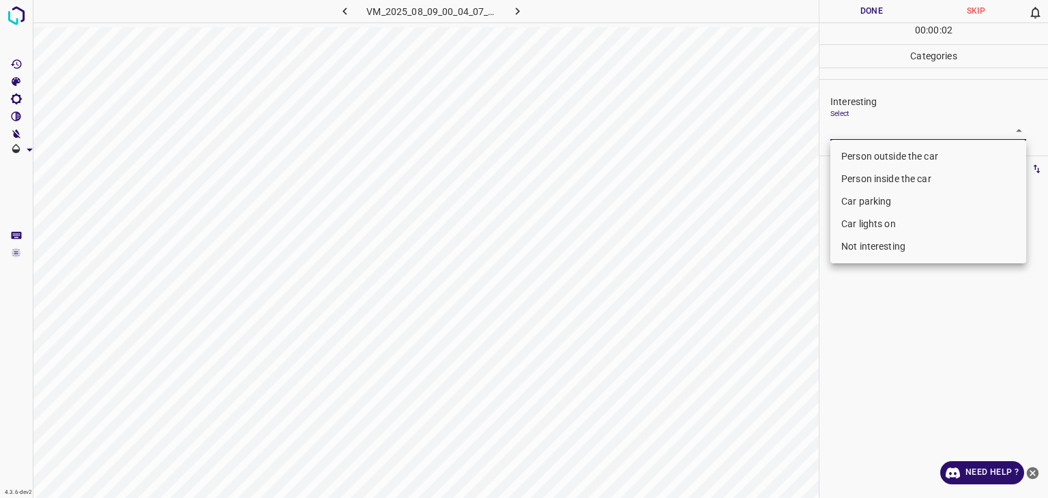
click at [870, 130] on body "4.3.6-dev2 VM_2025_08_09_00_04_07_022_08.gif Done Skip 0 00 : 00 : 02 Categorie…" at bounding box center [524, 249] width 1048 height 498
click at [873, 244] on li "Not interesting" at bounding box center [928, 246] width 196 height 23
type input "Not interesting"
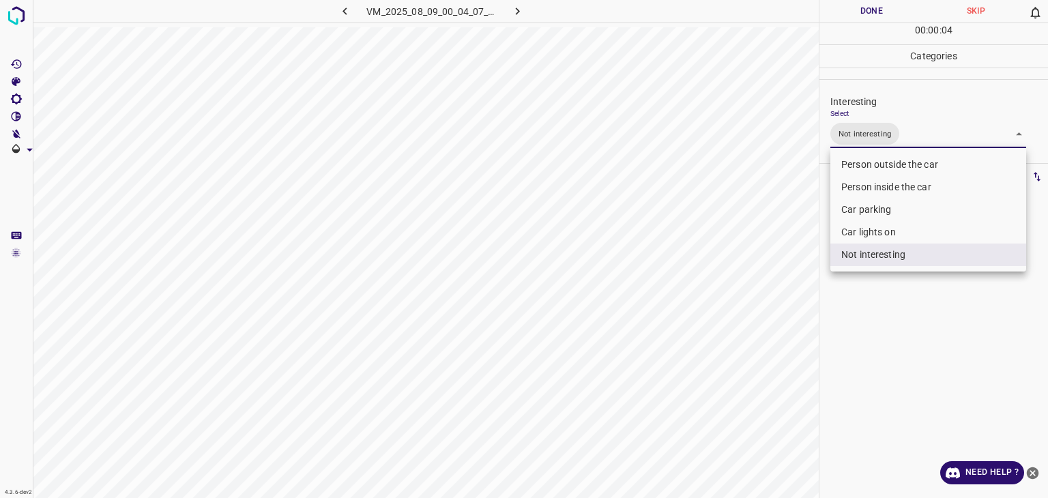
click at [857, 14] on div at bounding box center [524, 249] width 1048 height 498
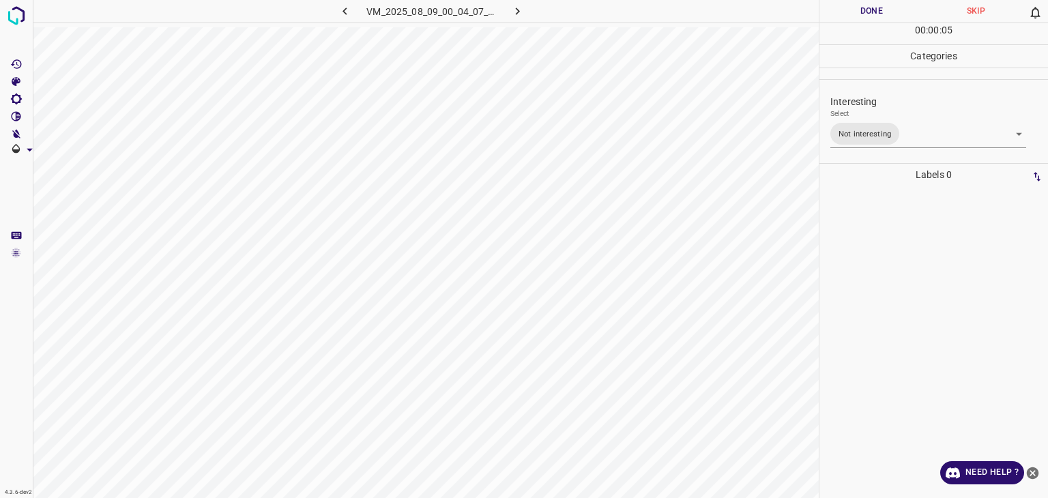
click at [857, 14] on button "Done" at bounding box center [871, 11] width 104 height 23
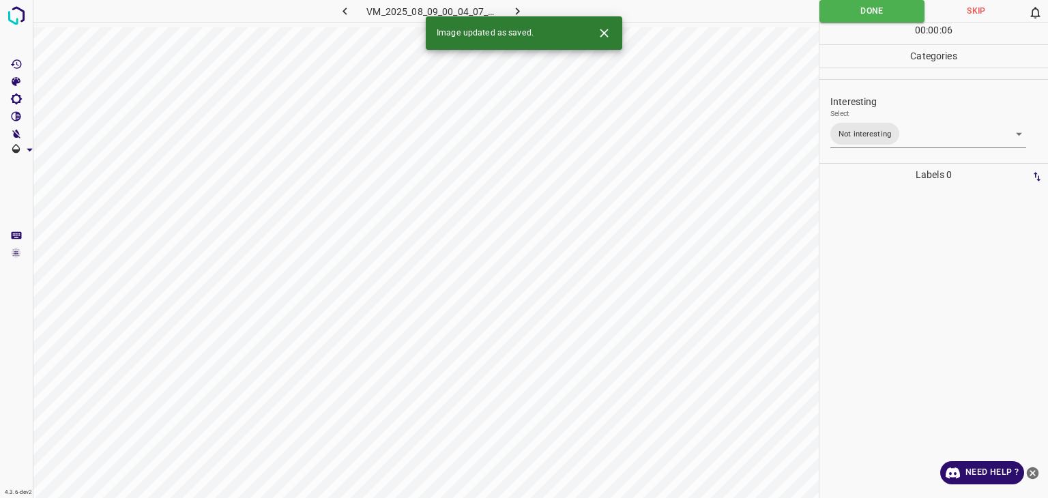
click at [516, 12] on icon "button" at bounding box center [517, 11] width 14 height 14
click at [879, 131] on body "4.3.6-dev2 VM_2025_08_04_23_24_46_144_06.gif Done Skip 0 00 : 00 : 06 Categorie…" at bounding box center [524, 249] width 1048 height 498
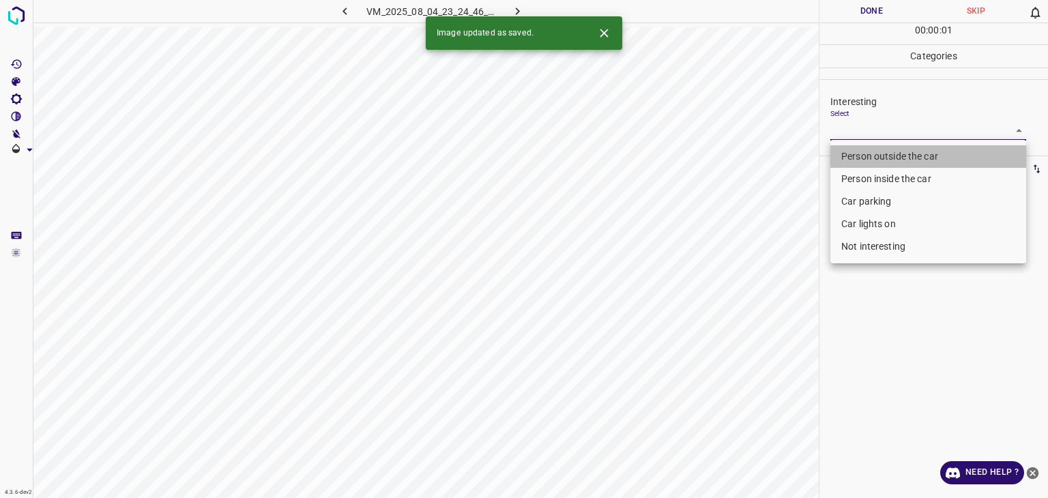
click at [877, 158] on li "Person outside the car" at bounding box center [928, 156] width 196 height 23
type input "Person outside the car"
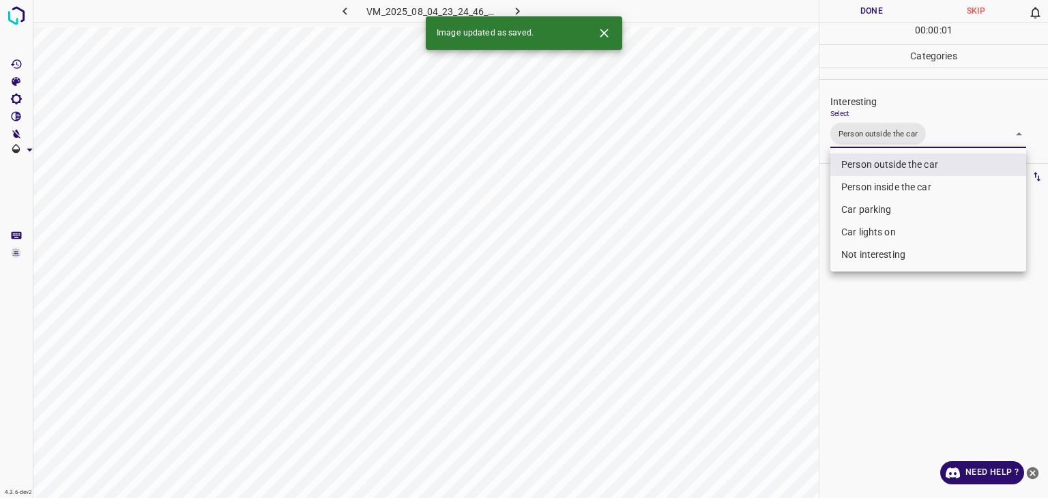
click at [888, 6] on div at bounding box center [524, 249] width 1048 height 498
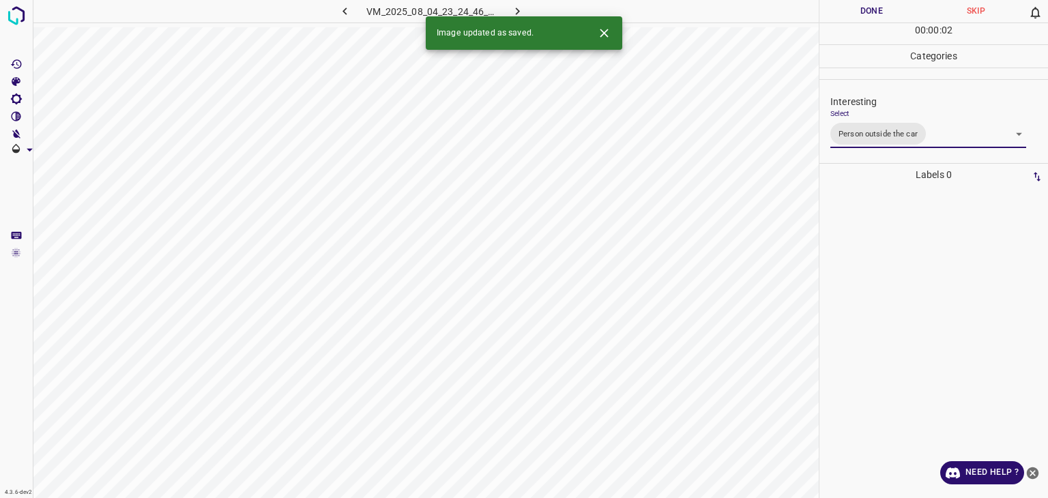
click at [888, 6] on div at bounding box center [524, 249] width 1048 height 498
click at [888, 6] on button "Done" at bounding box center [871, 11] width 104 height 23
click at [518, 6] on icon "button" at bounding box center [517, 11] width 14 height 14
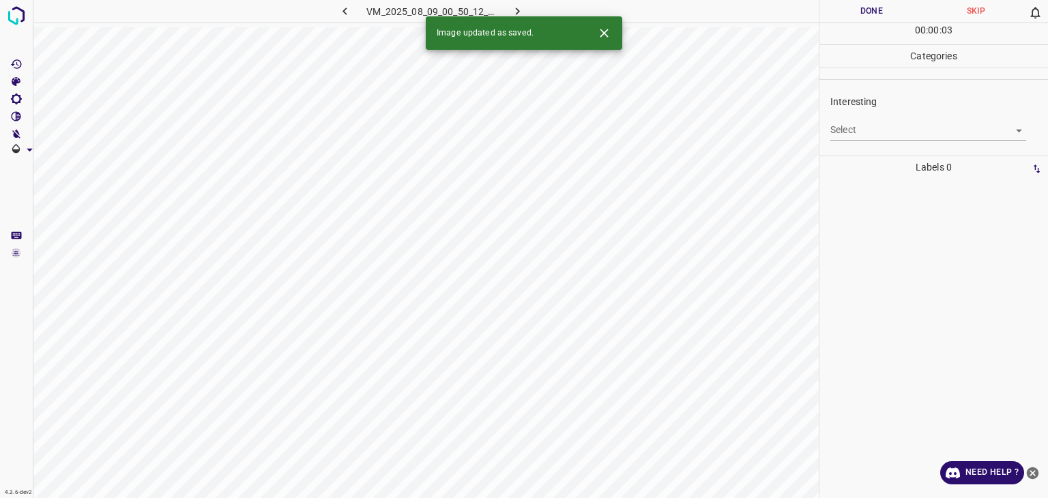
click at [858, 137] on body "4.3.6-dev2 VM_2025_08_09_00_50_12_017_04.gif Done Skip 0 00 : 00 : 03 Categorie…" at bounding box center [524, 249] width 1048 height 498
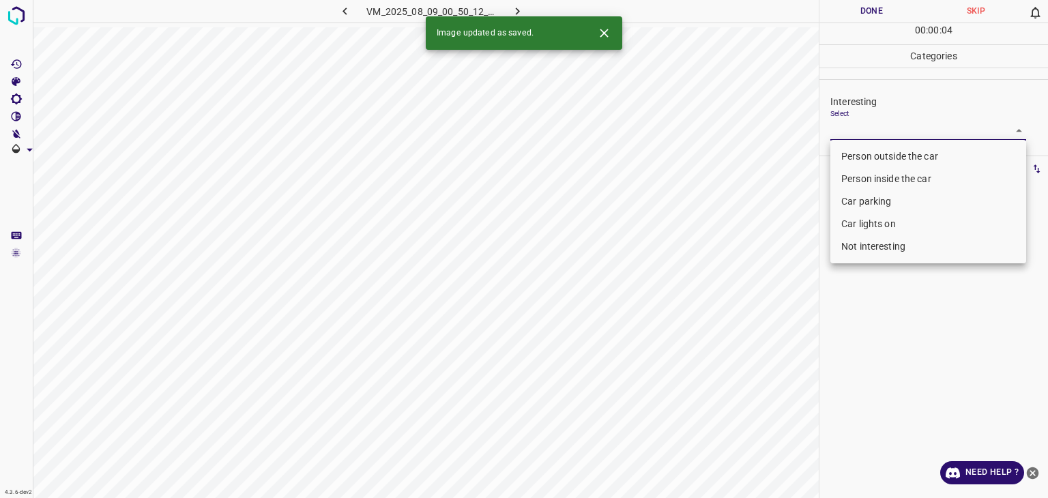
click at [860, 177] on li "Person inside the car" at bounding box center [928, 179] width 196 height 23
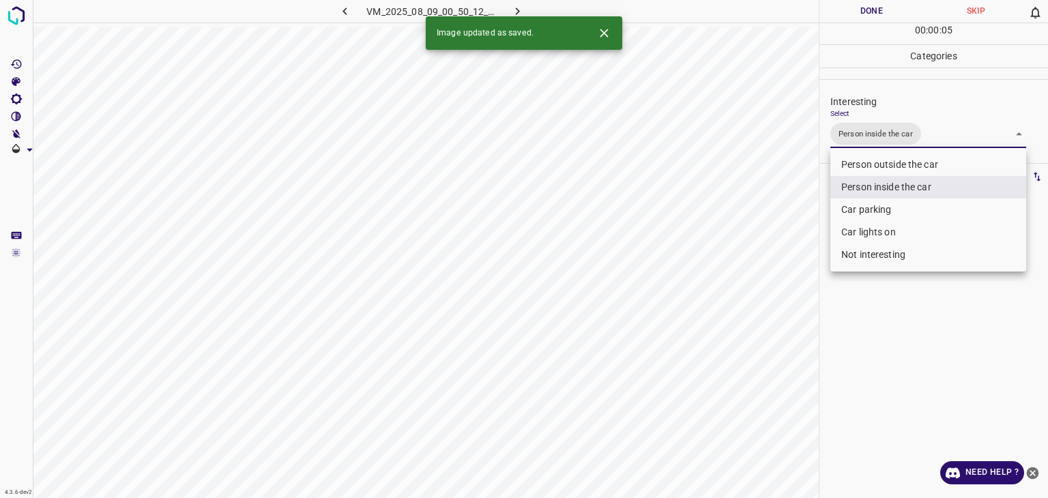
click at [855, 231] on li "Car lights on" at bounding box center [928, 232] width 196 height 23
type input "Person inside the car,Car lights on"
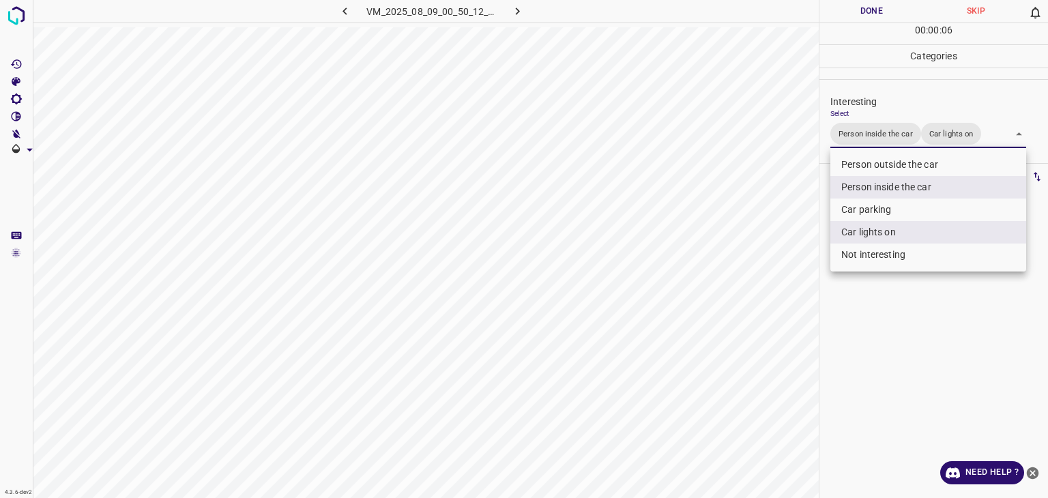
click at [819, 18] on div at bounding box center [524, 249] width 1048 height 498
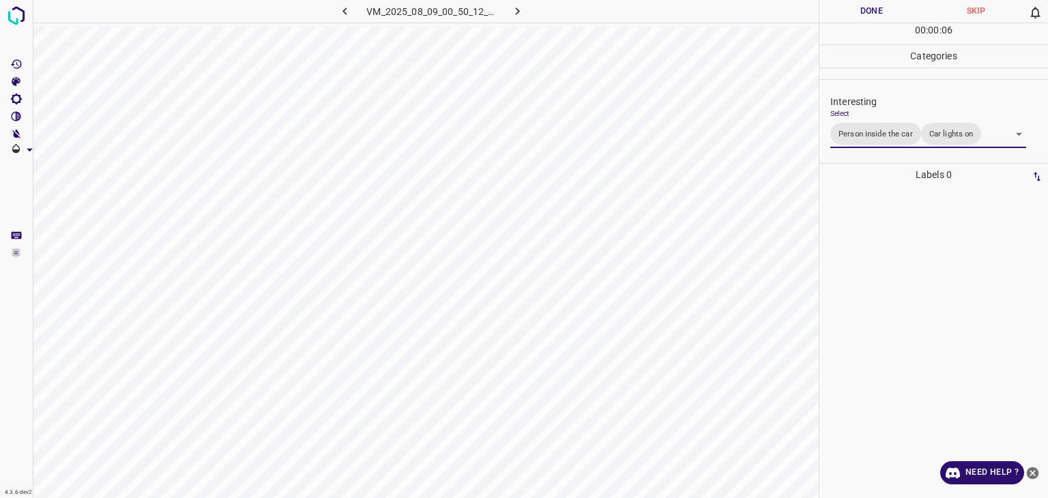
click at [819, 18] on div at bounding box center [524, 249] width 1048 height 498
click at [819, 18] on div "Done Skip 0 00 : 00 : 06 Categories Interesting Select Person inside the car Ca…" at bounding box center [933, 249] width 229 height 498
click at [819, 18] on div "Done Skip 0 00 : 00 : 07 Categories Interesting Select Person inside the car Ca…" at bounding box center [933, 249] width 229 height 498
click at [827, 11] on button "Done" at bounding box center [871, 11] width 104 height 23
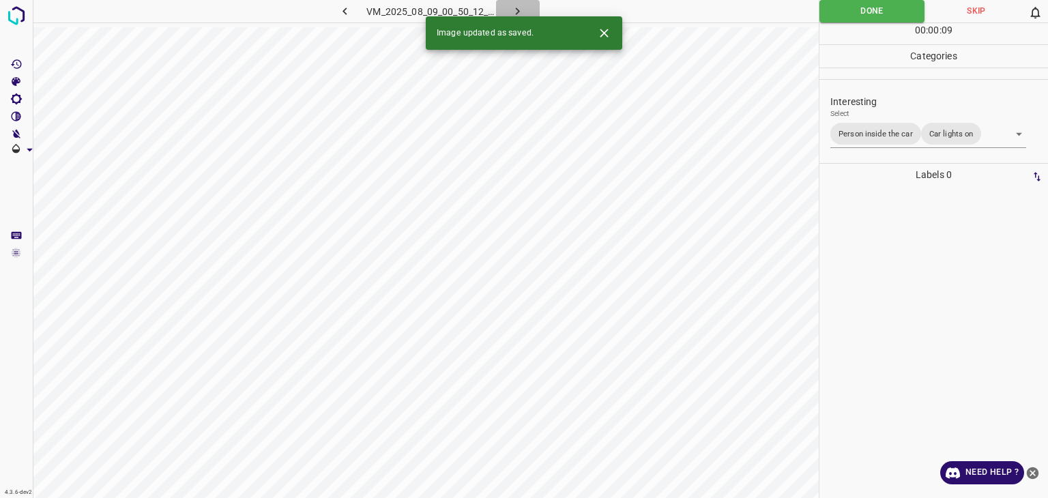
click at [510, 6] on icon "button" at bounding box center [517, 11] width 14 height 14
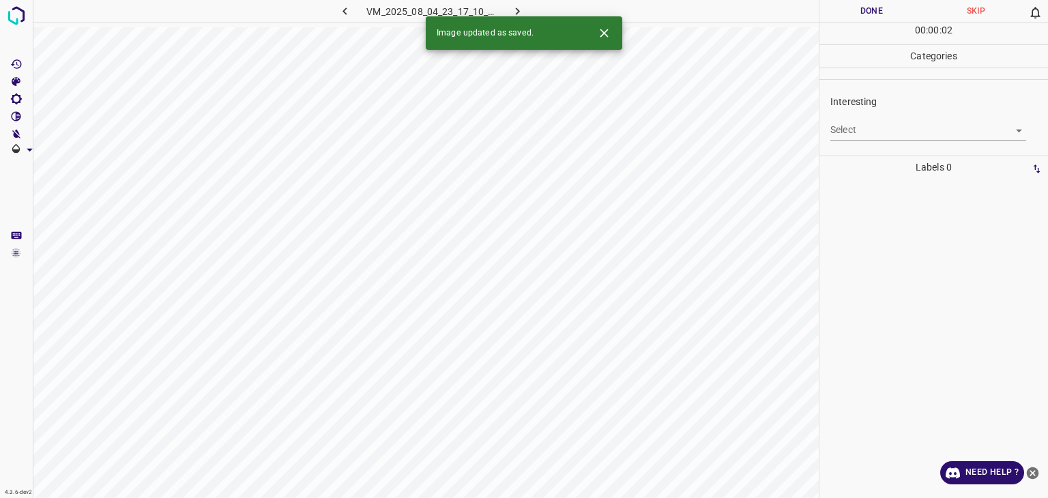
click at [849, 133] on body "4.3.6-dev2 VM_2025_08_04_23_17_10_875_09.gif Done Skip 0 00 : 00 : 02 Categorie…" at bounding box center [524, 249] width 1048 height 498
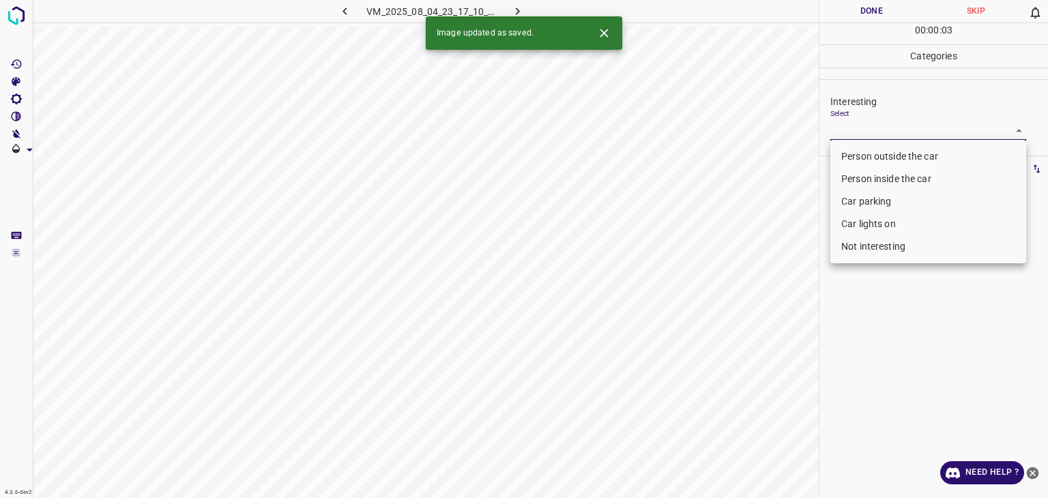
click at [847, 153] on li "Person outside the car" at bounding box center [928, 156] width 196 height 23
type input "Person outside the car"
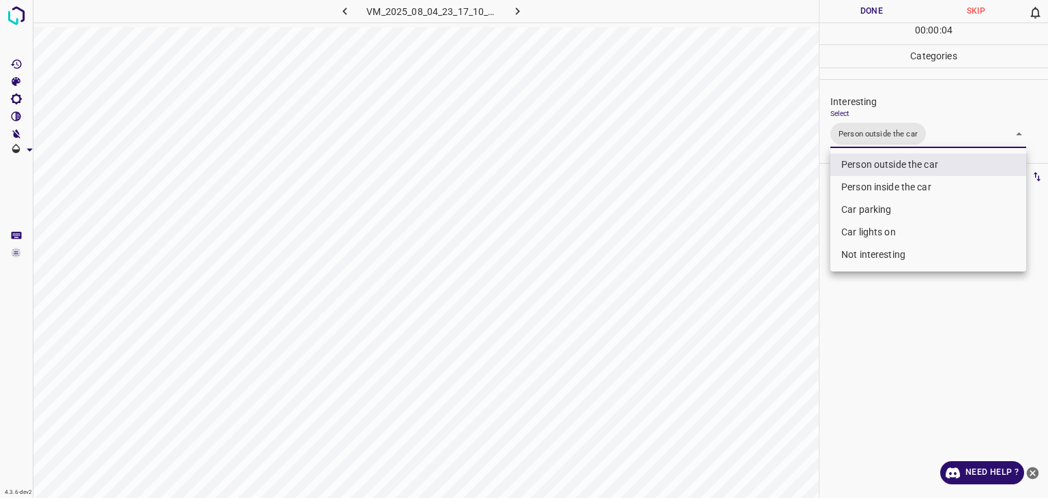
click at [859, 12] on div at bounding box center [524, 249] width 1048 height 498
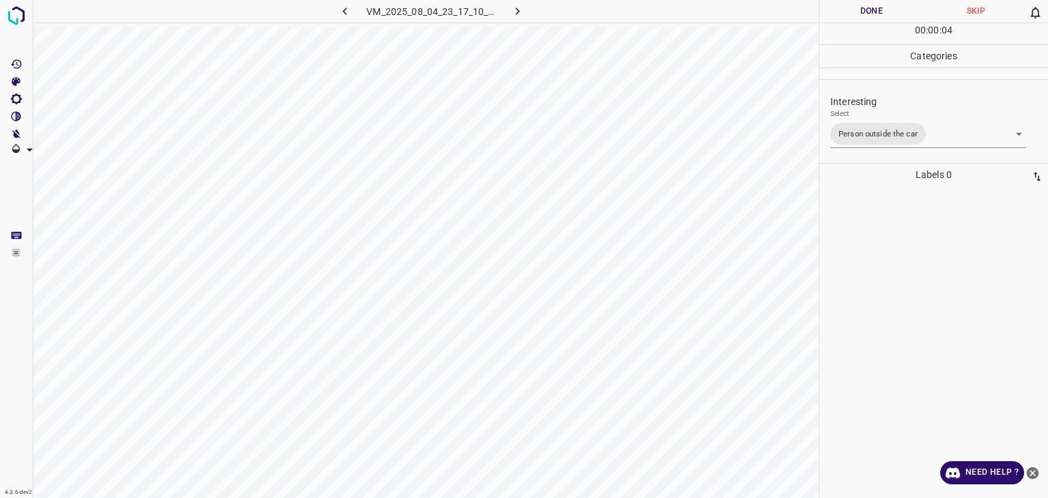
click at [859, 12] on div at bounding box center [524, 249] width 1048 height 498
click at [859, 12] on button "Done" at bounding box center [871, 11] width 104 height 23
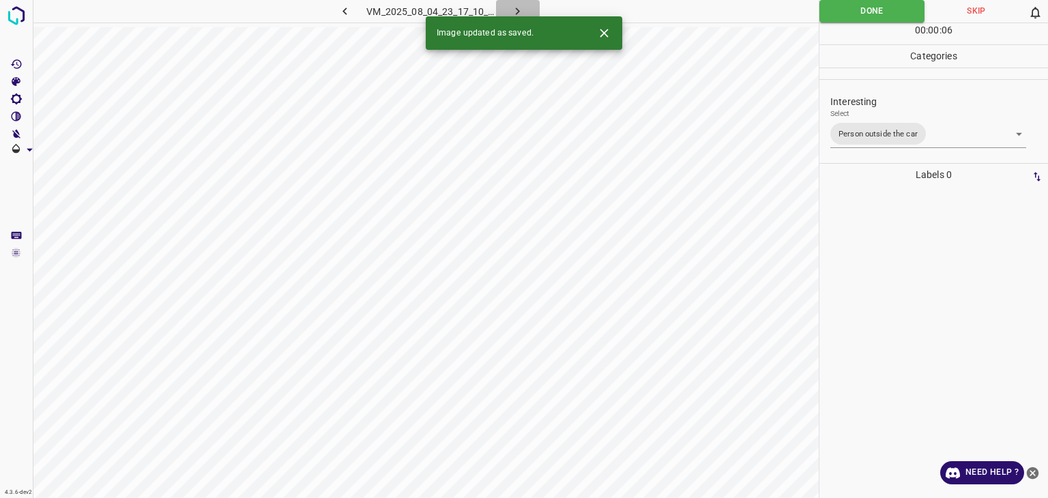
click at [518, 1] on button "button" at bounding box center [518, 11] width 44 height 23
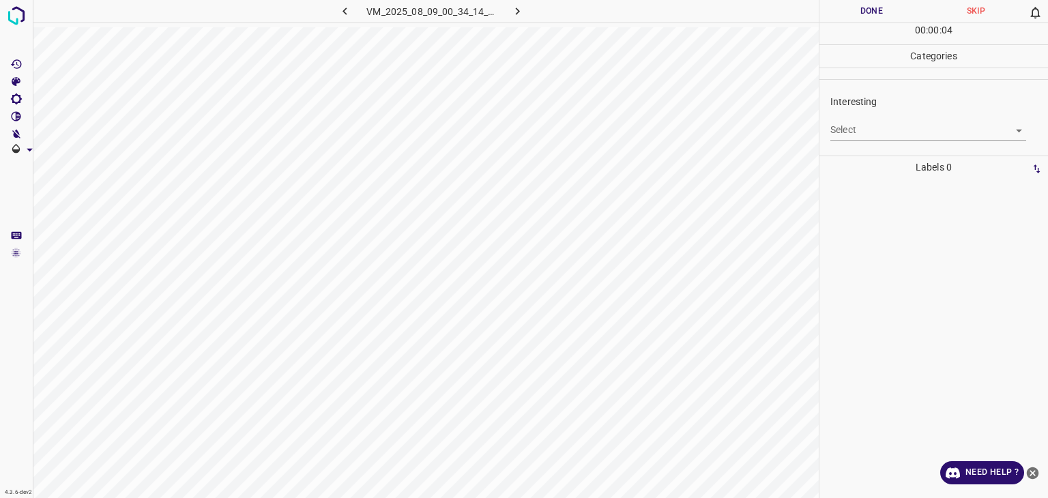
click at [864, 125] on body "4.3.6-dev2 VM_2025_08_09_00_34_14_851_13.gif Done Skip 0 00 : 00 : 04 Categorie…" at bounding box center [524, 249] width 1048 height 498
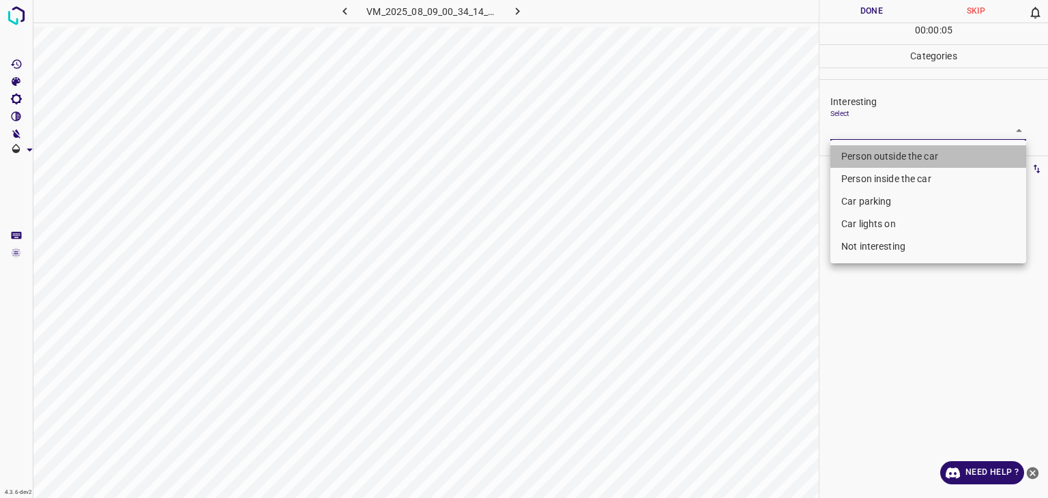
click at [862, 153] on li "Person outside the car" at bounding box center [928, 156] width 196 height 23
type input "Person outside the car"
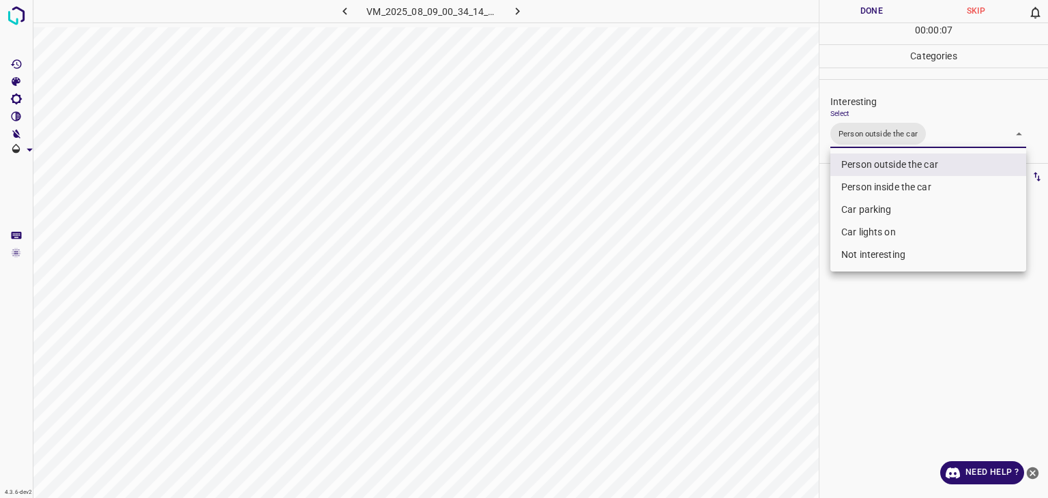
click at [868, 9] on div at bounding box center [524, 249] width 1048 height 498
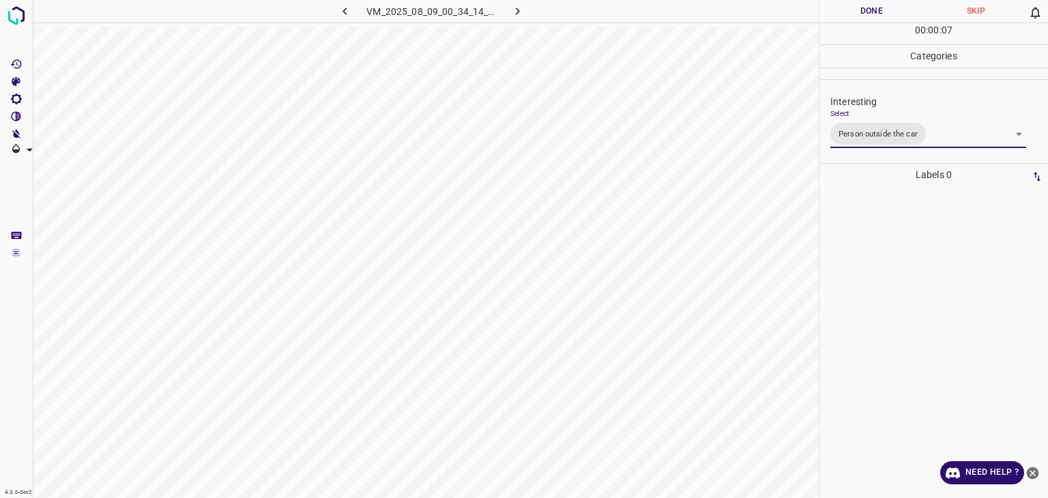
click at [868, 9] on div "Person outside the car Person inside the car Car parking Car lights on Not inte…" at bounding box center [524, 249] width 1048 height 498
click at [868, 9] on button "Done" at bounding box center [871, 11] width 104 height 23
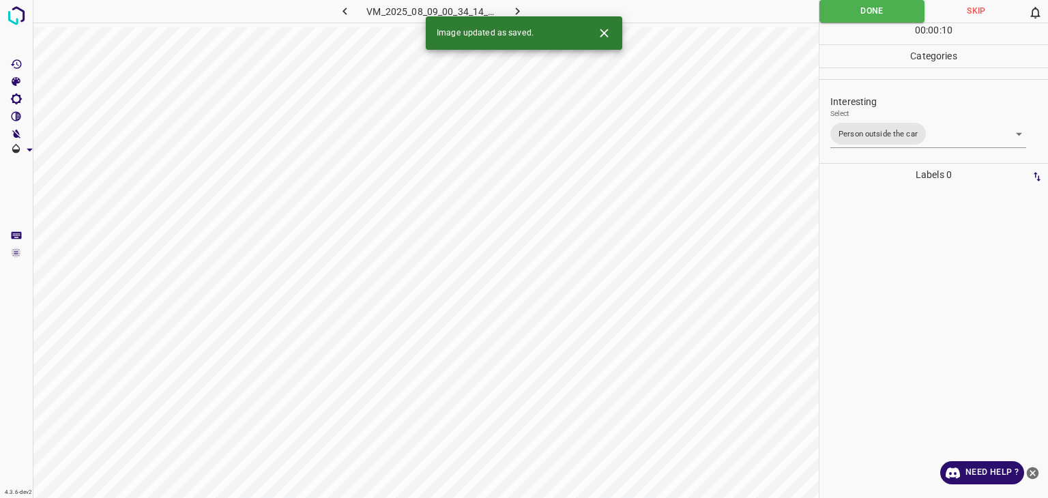
click at [518, 7] on icon "button" at bounding box center [517, 11] width 14 height 14
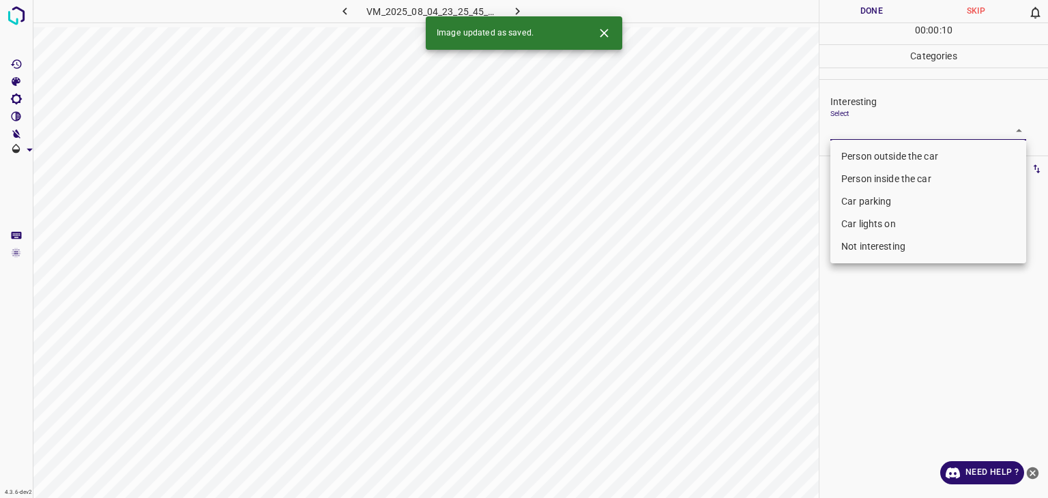
click at [898, 130] on body "4.3.6-dev2 VM_2025_08_04_23_25_45_421_02.gif Done Skip 0 00 : 00 : 10 Categorie…" at bounding box center [524, 249] width 1048 height 498
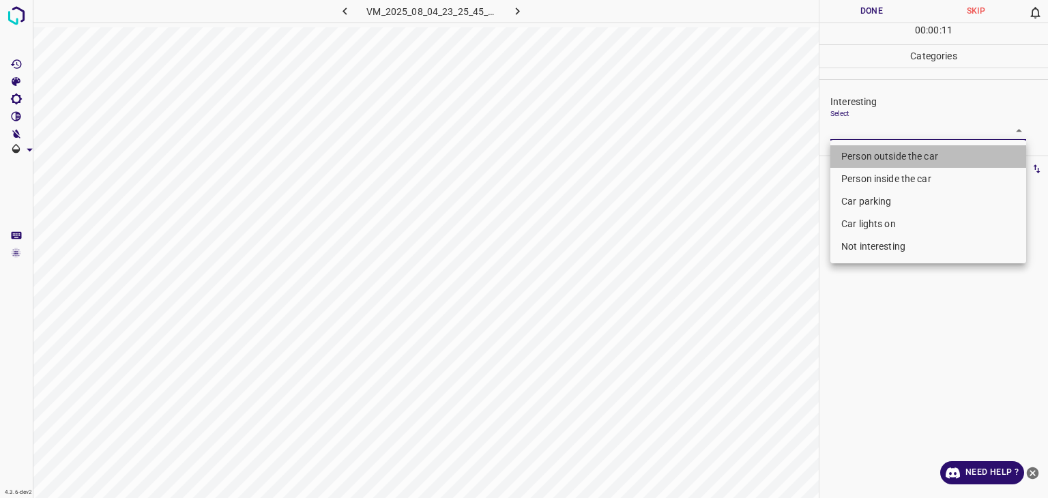
click at [881, 153] on li "Person outside the car" at bounding box center [928, 156] width 196 height 23
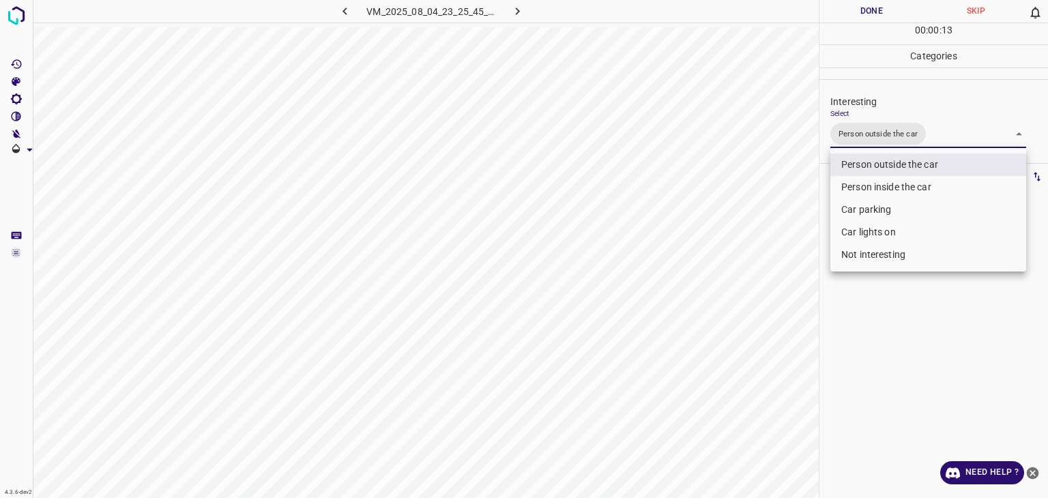
click at [875, 238] on li "Car lights on" at bounding box center [928, 232] width 196 height 23
type input "Person outside the car,Car lights on"
click at [857, 10] on div at bounding box center [524, 249] width 1048 height 498
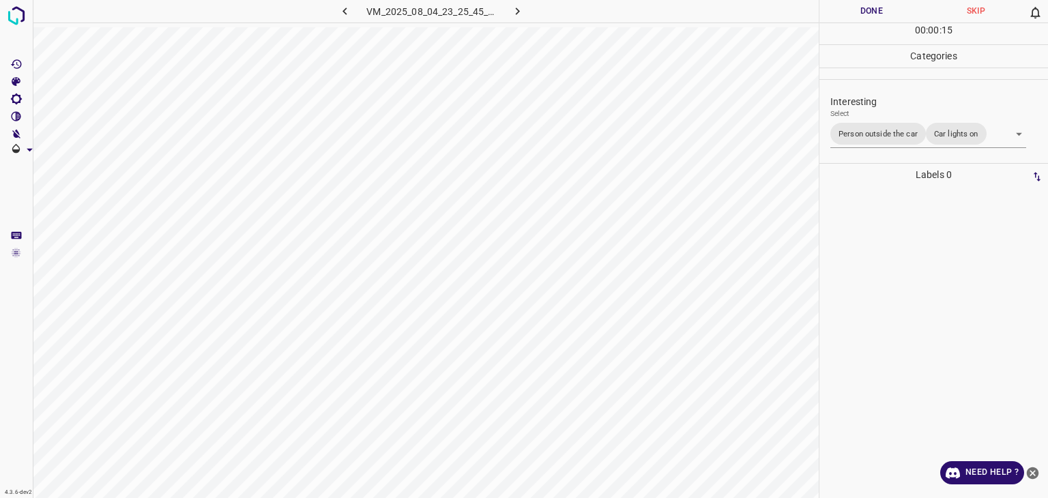
click at [857, 10] on div at bounding box center [524, 249] width 1048 height 498
click at [856, 12] on button "Done" at bounding box center [871, 11] width 104 height 23
click at [856, 14] on button "Done" at bounding box center [871, 11] width 104 height 23
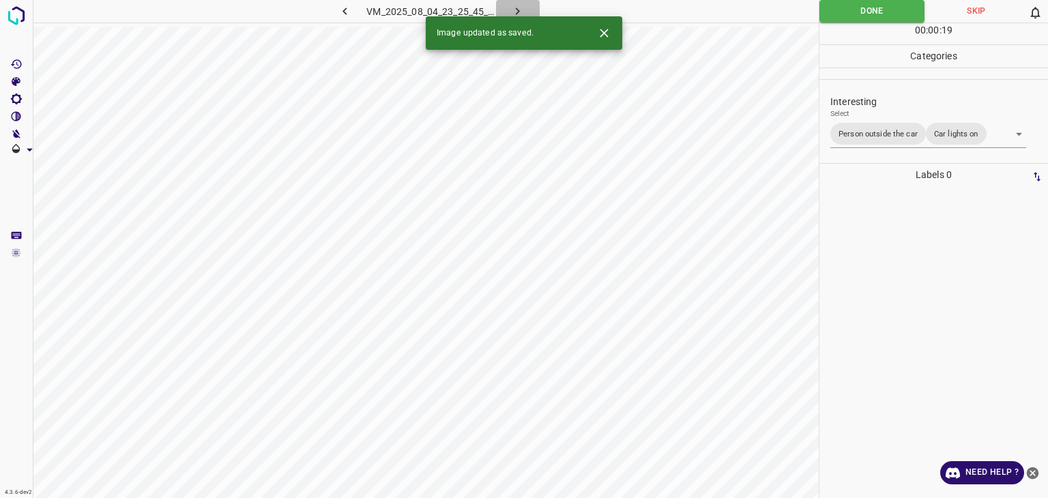
click at [513, 5] on icon "button" at bounding box center [517, 11] width 14 height 14
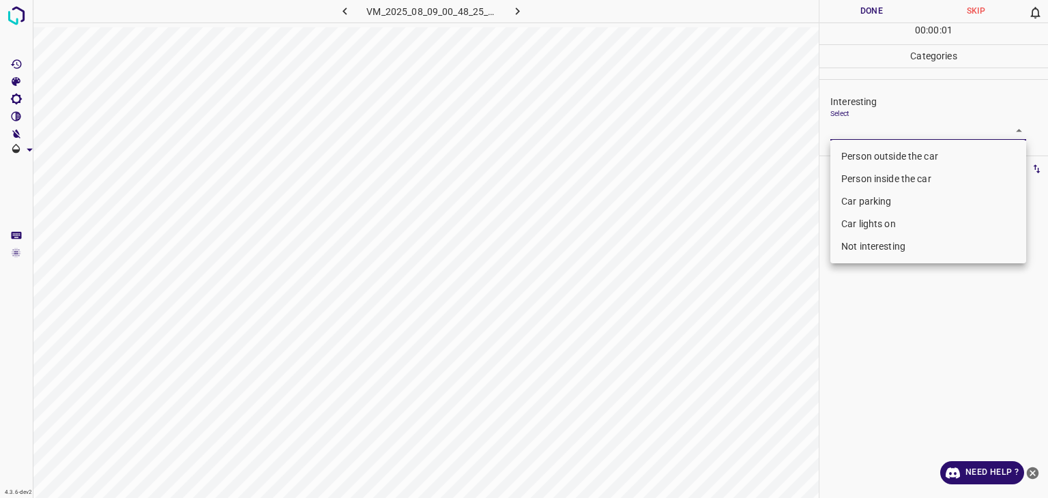
click at [871, 136] on body "4.3.6-dev2 VM_2025_08_09_00_48_25_019_11.gif Done Skip 0 00 : 00 : 01 Categorie…" at bounding box center [524, 249] width 1048 height 498
click at [868, 159] on li "Person outside the car" at bounding box center [928, 156] width 196 height 23
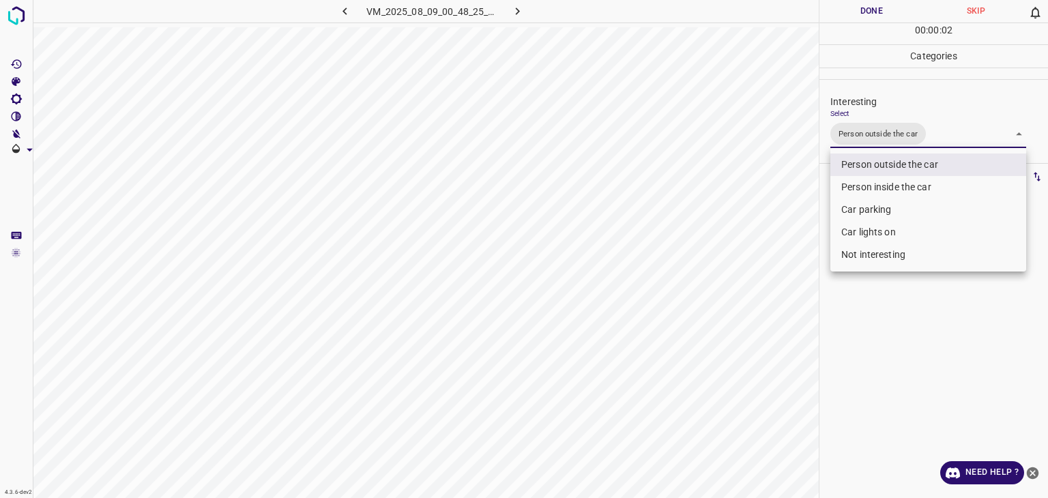
click at [870, 228] on li "Car lights on" at bounding box center [928, 232] width 196 height 23
type input "Person outside the car,Car lights on"
click at [858, 15] on div at bounding box center [524, 249] width 1048 height 498
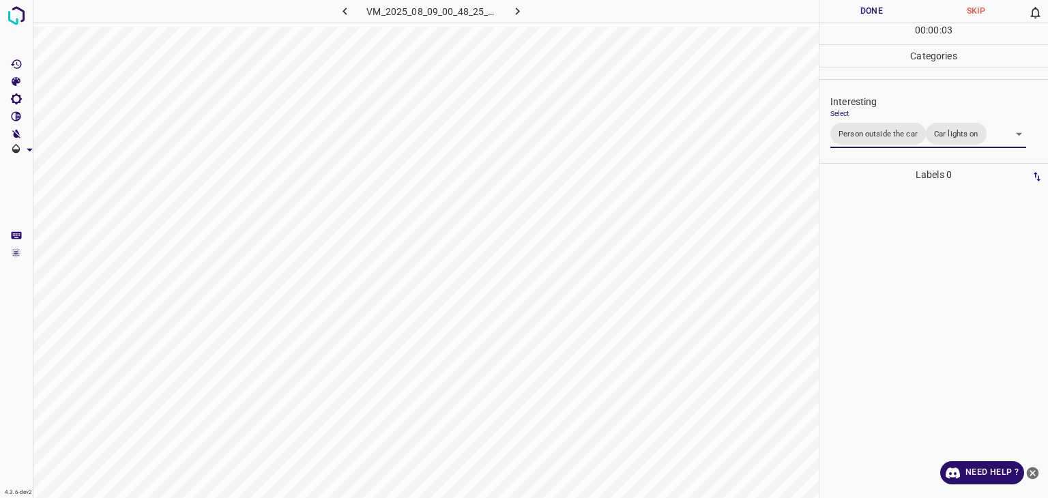
click at [858, 15] on div "Person outside the car Person inside the car Car parking Car lights on Not inte…" at bounding box center [524, 249] width 1048 height 498
click at [858, 15] on button "Done" at bounding box center [871, 11] width 104 height 23
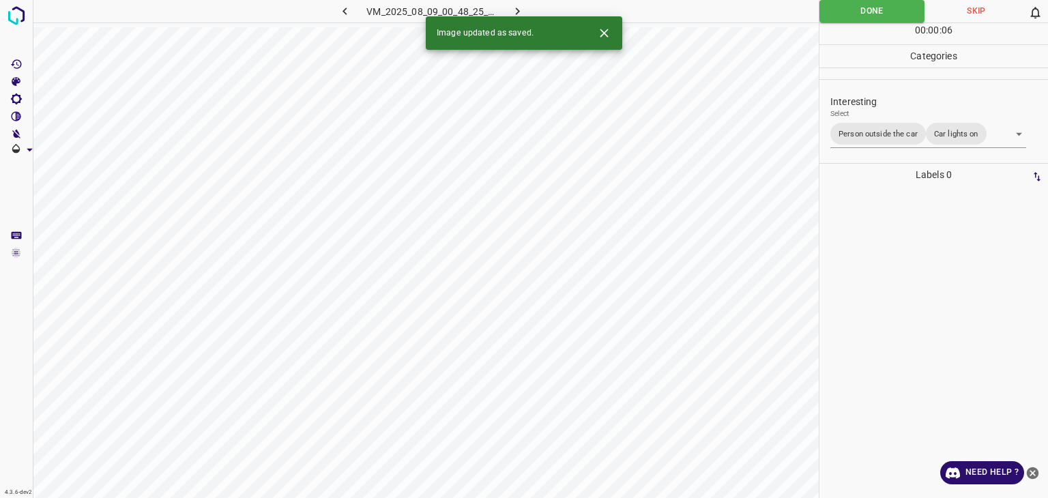
click at [512, 12] on icon "button" at bounding box center [517, 11] width 14 height 14
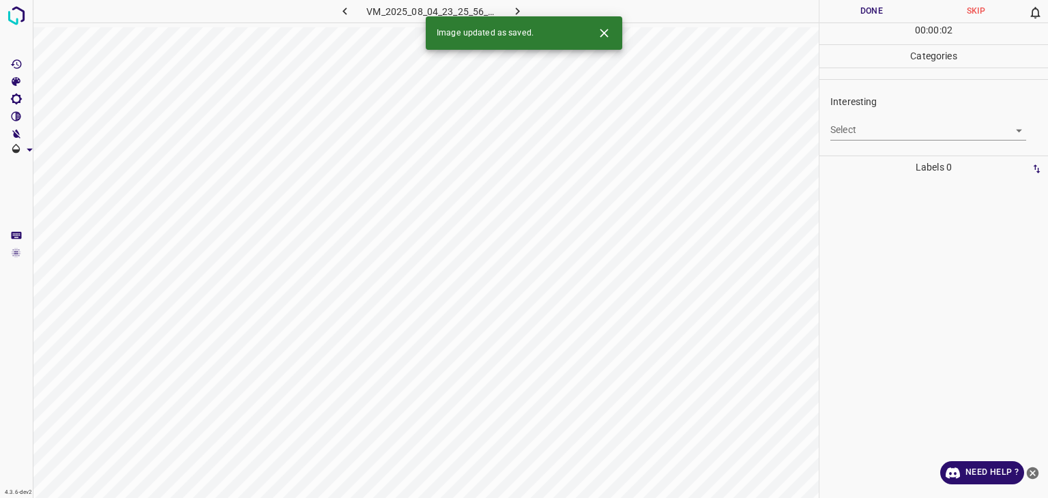
click at [868, 130] on body "4.3.6-dev2 VM_2025_08_04_23_25_56_613_06.gif Done Skip 0 00 : 00 : 02 Categorie…" at bounding box center [524, 249] width 1048 height 498
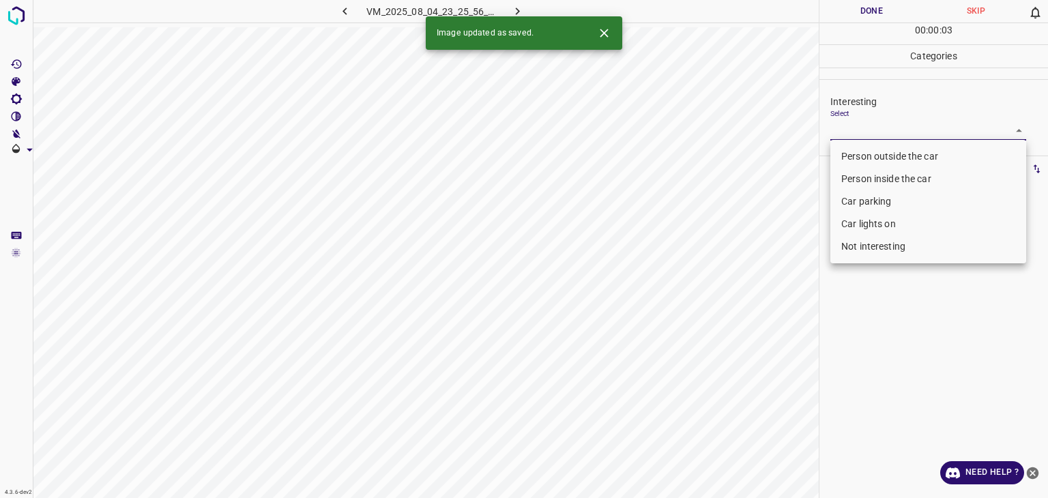
click at [862, 220] on li "Car lights on" at bounding box center [928, 224] width 196 height 23
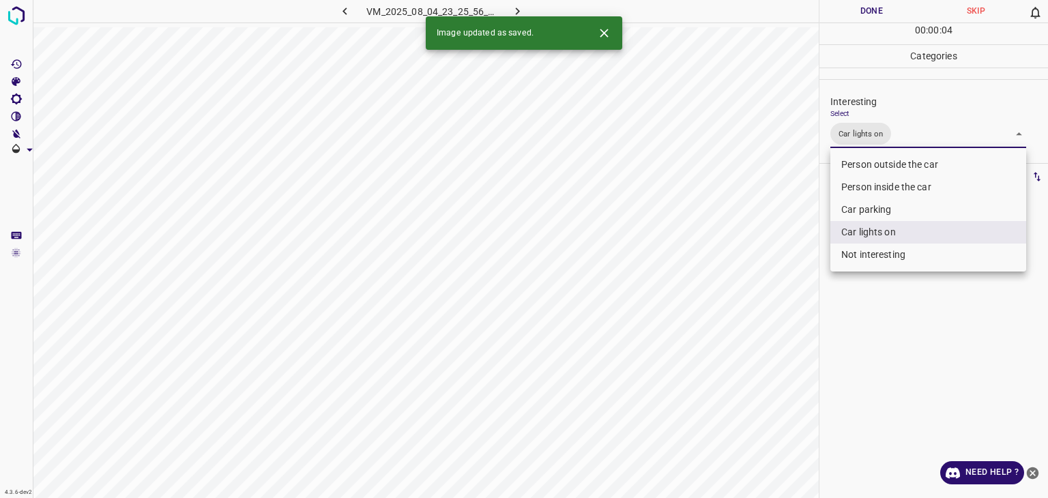
click at [868, 165] on li "Person outside the car" at bounding box center [928, 164] width 196 height 23
type input "Car lights on,Person outside the car"
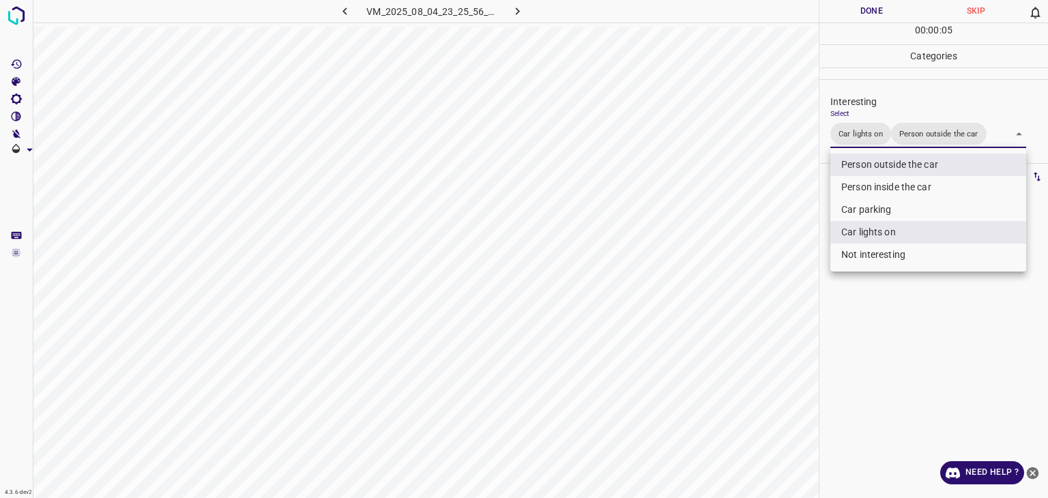
click at [867, 0] on div at bounding box center [524, 249] width 1048 height 498
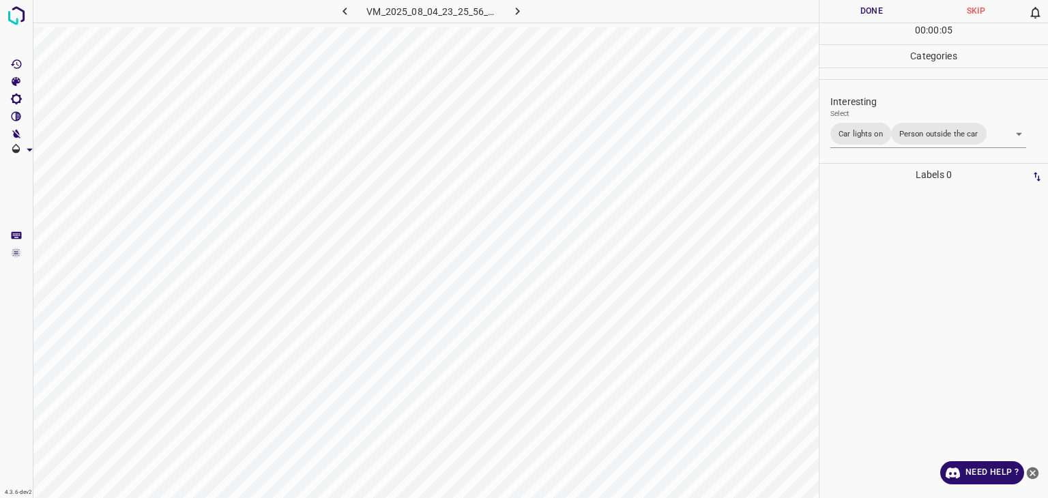
click at [869, 9] on button "Done" at bounding box center [871, 11] width 104 height 23
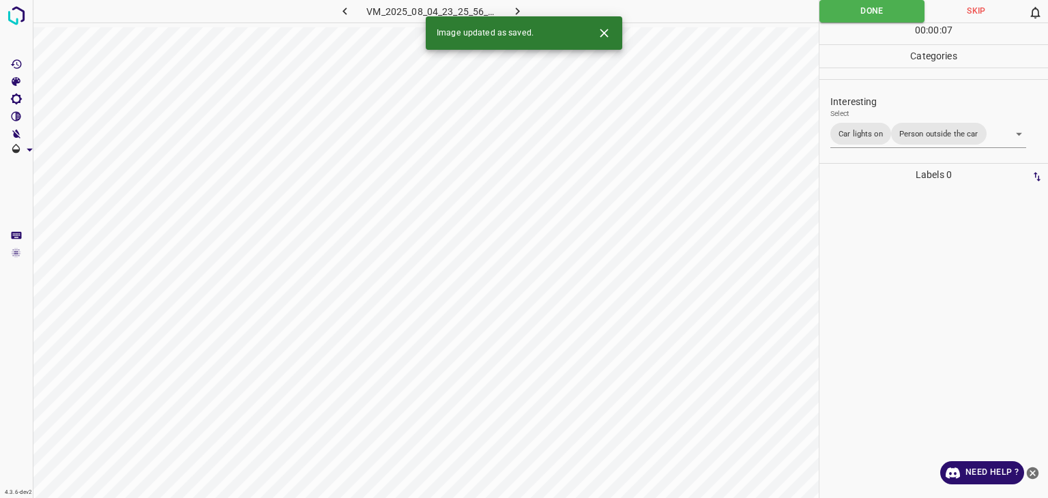
click at [524, 9] on icon "button" at bounding box center [517, 11] width 14 height 14
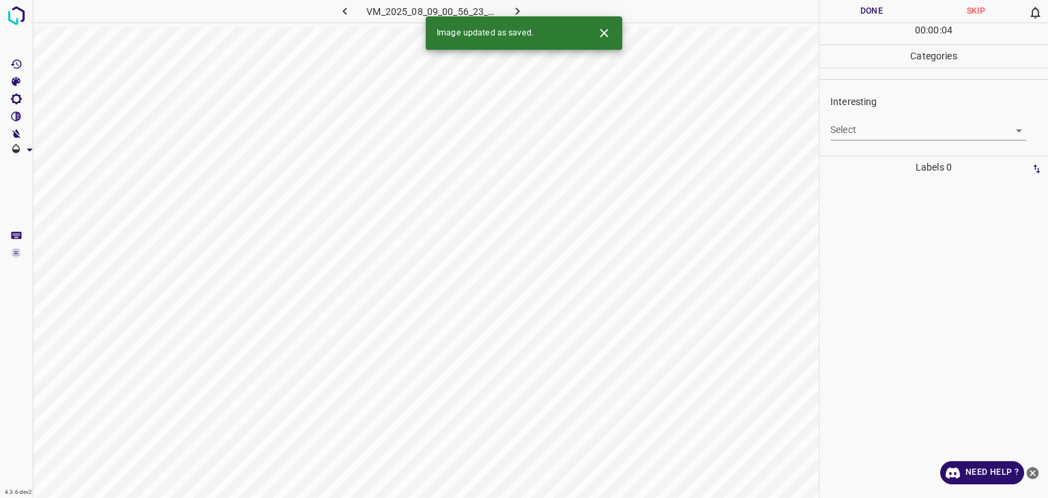
click at [838, 131] on body "4.3.6-dev2 VM_2025_08_09_00_56_23_878_02.gif Done Skip 0 00 : 00 : 04 Categorie…" at bounding box center [524, 249] width 1048 height 498
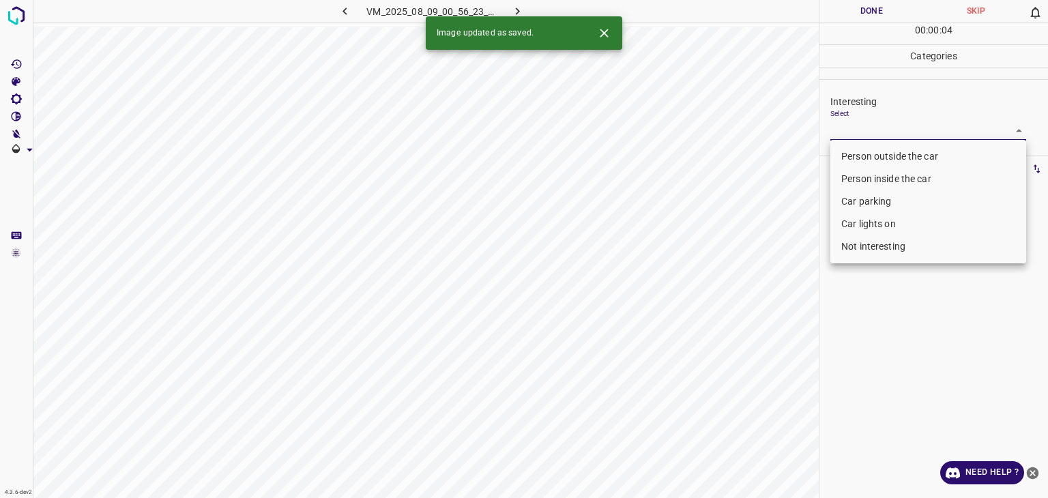
click at [853, 156] on li "Person outside the car" at bounding box center [928, 156] width 196 height 23
type input "Person outside the car"
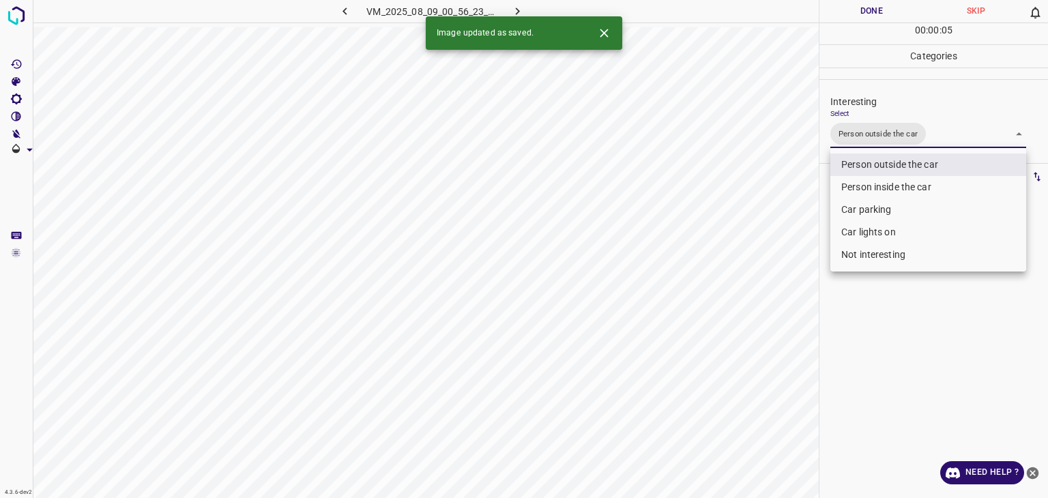
click at [877, 9] on div at bounding box center [524, 249] width 1048 height 498
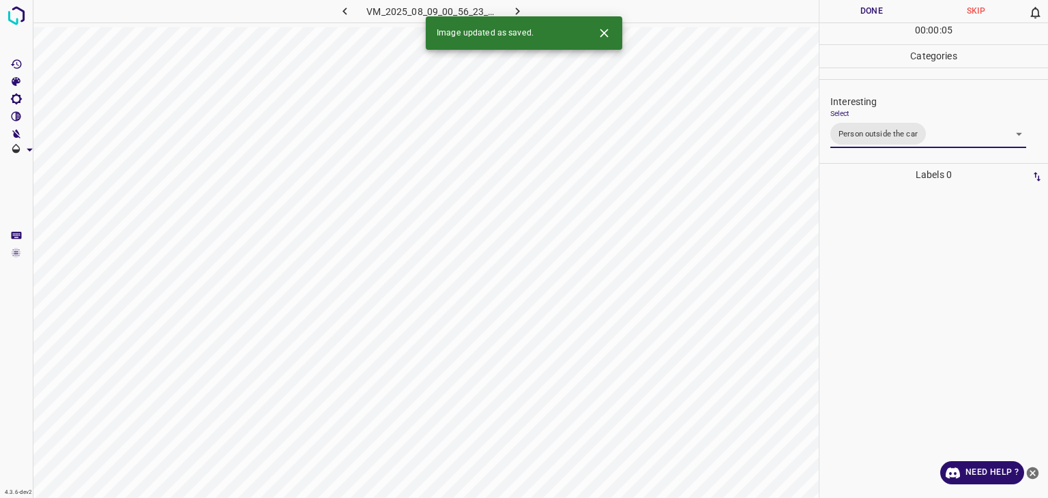
click at [877, 9] on div at bounding box center [524, 249] width 1048 height 498
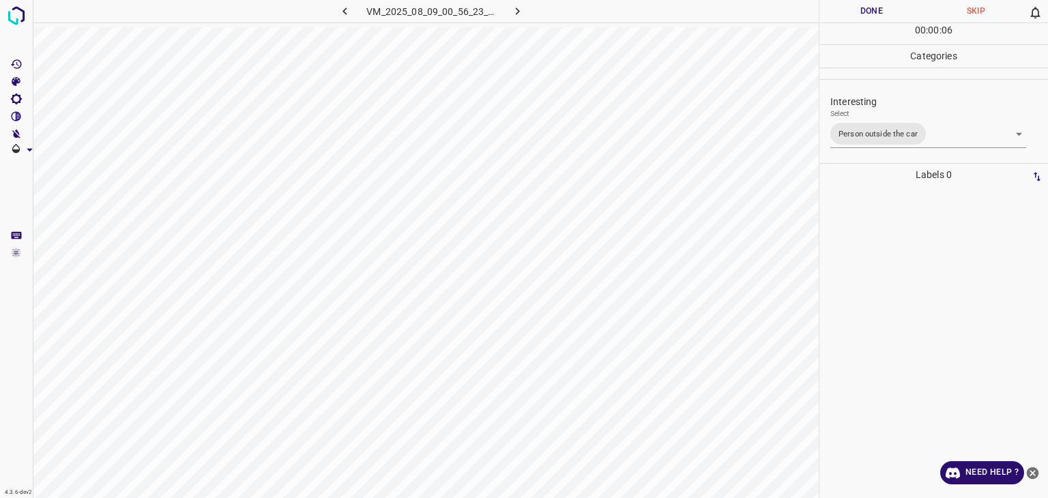
click at [877, 9] on button "Done" at bounding box center [871, 11] width 104 height 23
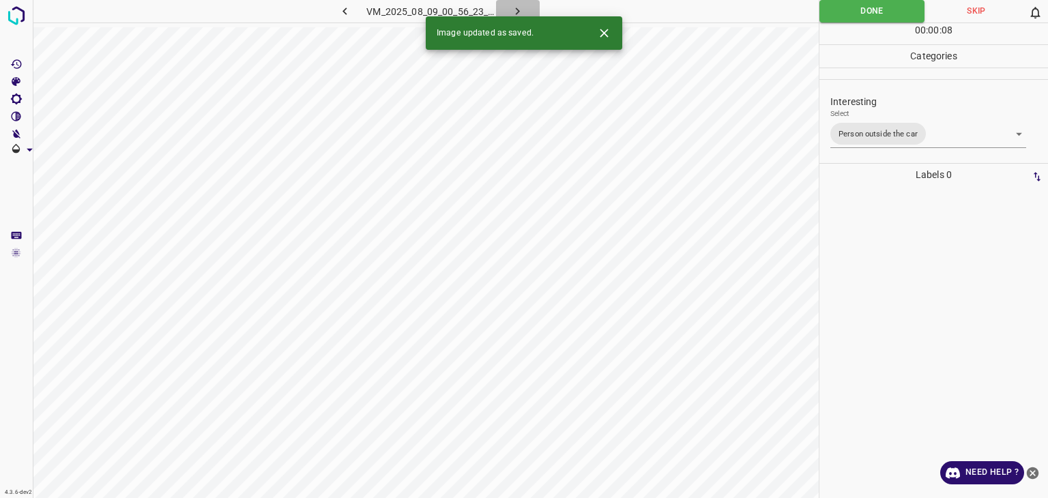
click at [516, 6] on icon "button" at bounding box center [517, 11] width 14 height 14
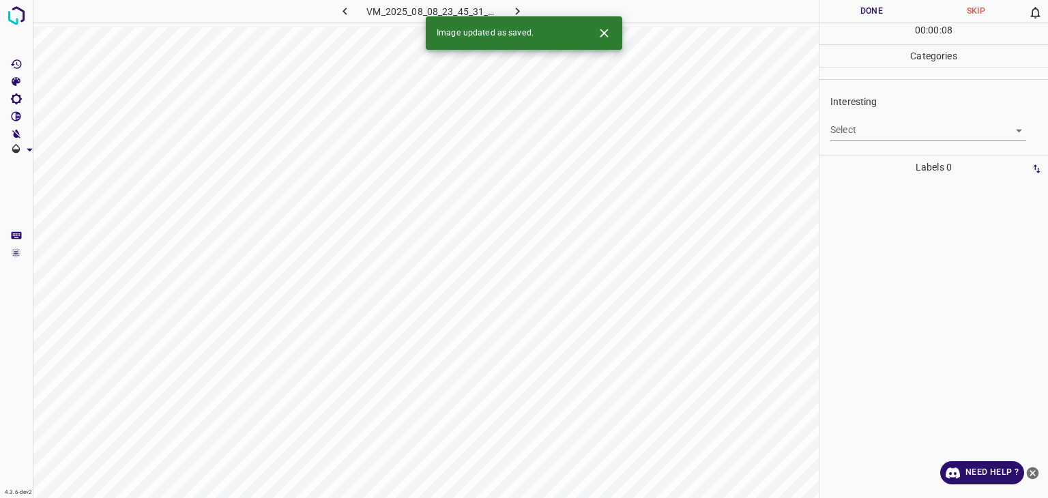
click at [950, 136] on body "4.3.6-dev2 VM_2025_08_08_23_45_31_161_01.gif Done Skip 0 00 : 00 : 08 Categorie…" at bounding box center [524, 249] width 1048 height 498
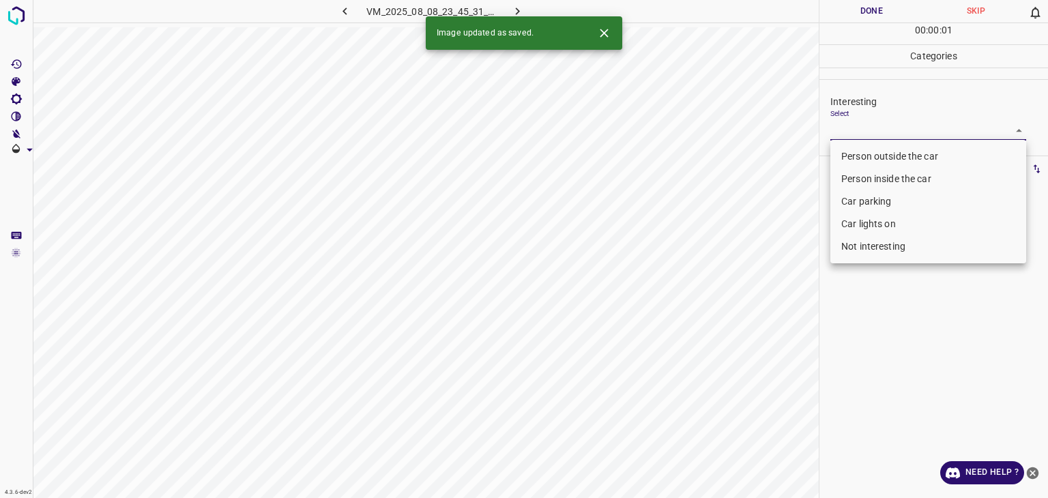
click at [926, 162] on li "Person outside the car" at bounding box center [928, 156] width 196 height 23
type input "Person outside the car"
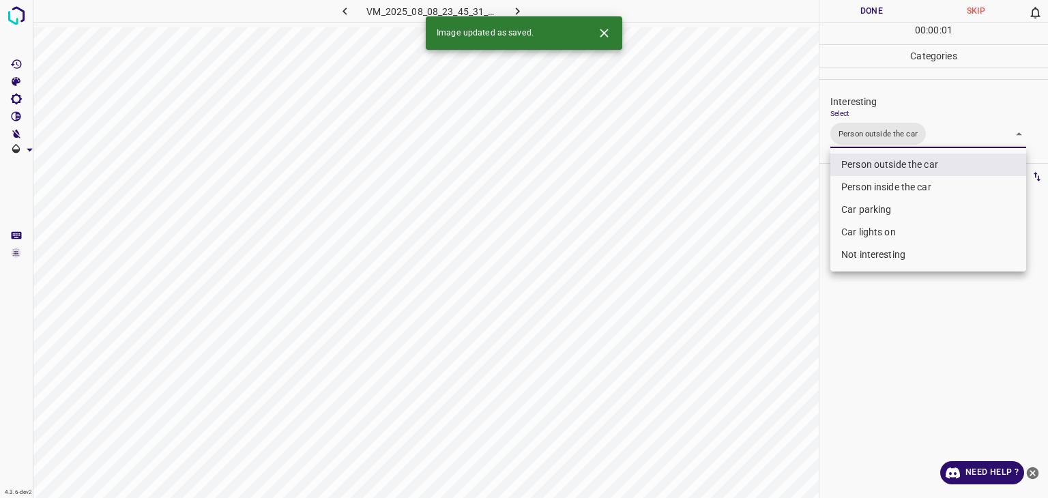
click at [866, 16] on div at bounding box center [524, 249] width 1048 height 498
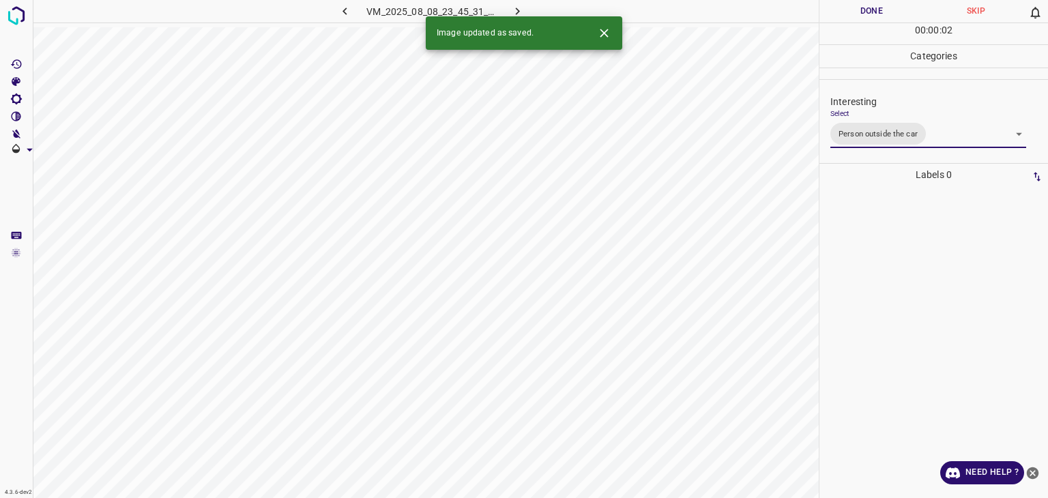
click at [866, 16] on div at bounding box center [524, 249] width 1048 height 498
click at [866, 16] on button "Done" at bounding box center [871, 11] width 104 height 23
click at [518, 5] on icon "button" at bounding box center [517, 11] width 14 height 14
click at [602, 38] on icon "Close" at bounding box center [604, 33] width 14 height 14
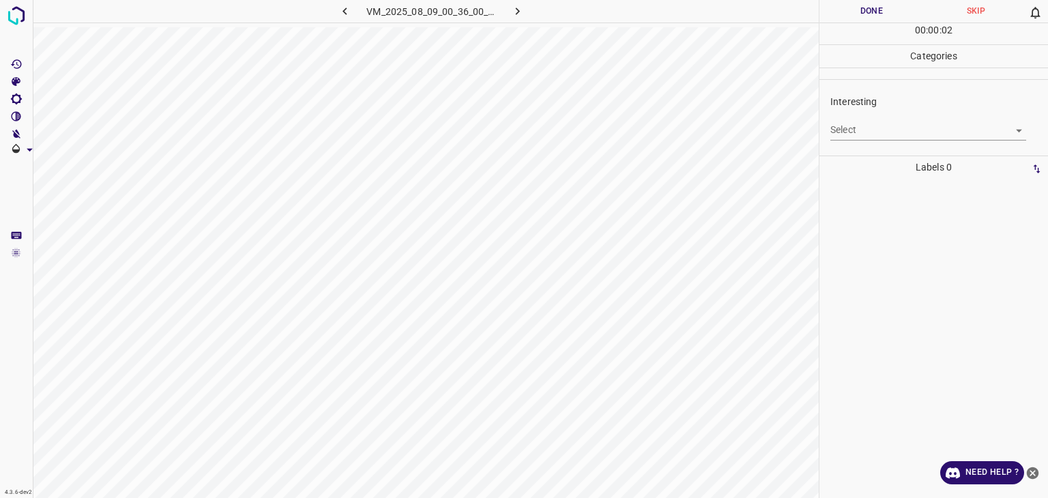
click at [903, 132] on body "4.3.6-dev2 VM_2025_08_09_00_36_00_628_07.gif Done Skip 0 00 : 00 : 02 Categorie…" at bounding box center [524, 249] width 1048 height 498
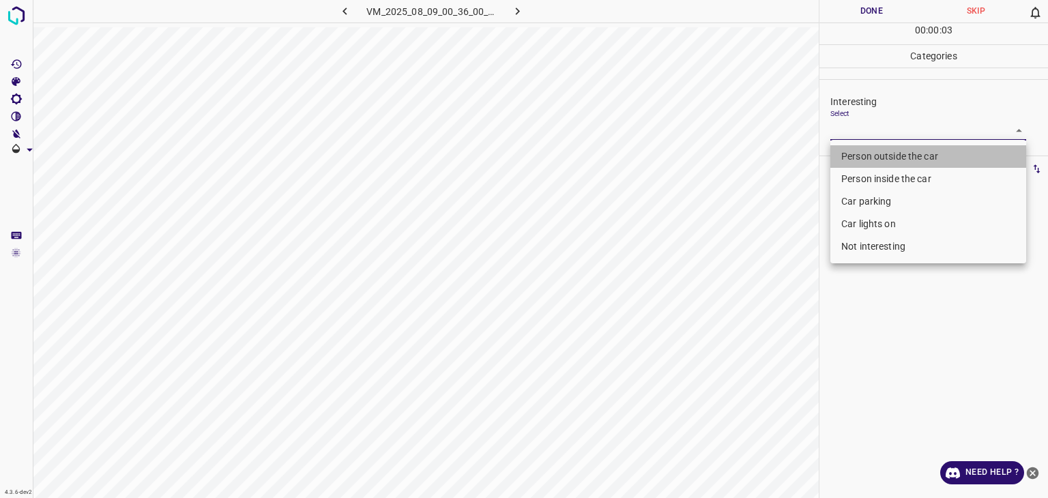
click at [903, 159] on li "Person outside the car" at bounding box center [928, 156] width 196 height 23
type input "Person outside the car"
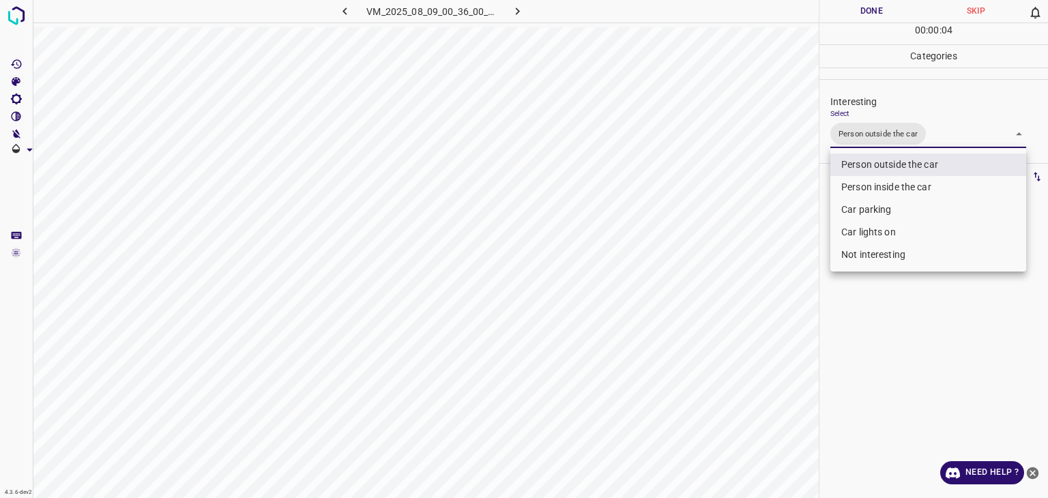
click at [873, 7] on div at bounding box center [524, 249] width 1048 height 498
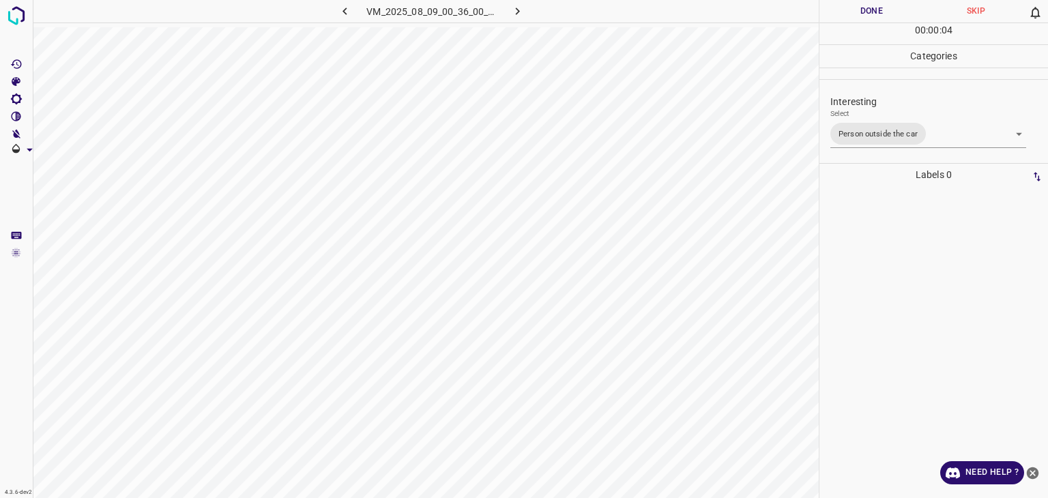
click at [873, 7] on div at bounding box center [524, 249] width 1048 height 498
click at [873, 7] on button "Done" at bounding box center [871, 11] width 104 height 23
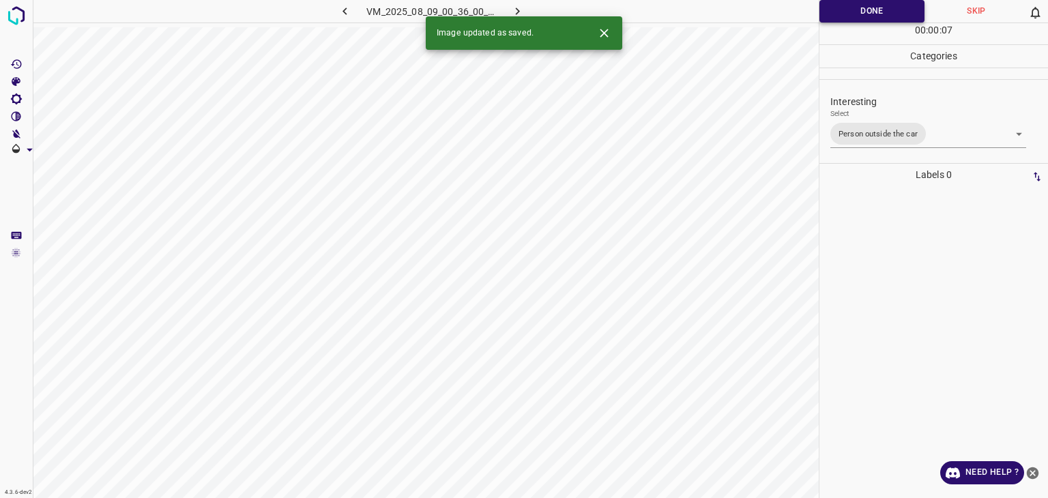
click at [840, 9] on button "Done" at bounding box center [871, 11] width 105 height 23
click at [521, 16] on div "Image updated as saved." at bounding box center [524, 32] width 196 height 33
click at [513, 13] on icon "button" at bounding box center [517, 11] width 14 height 14
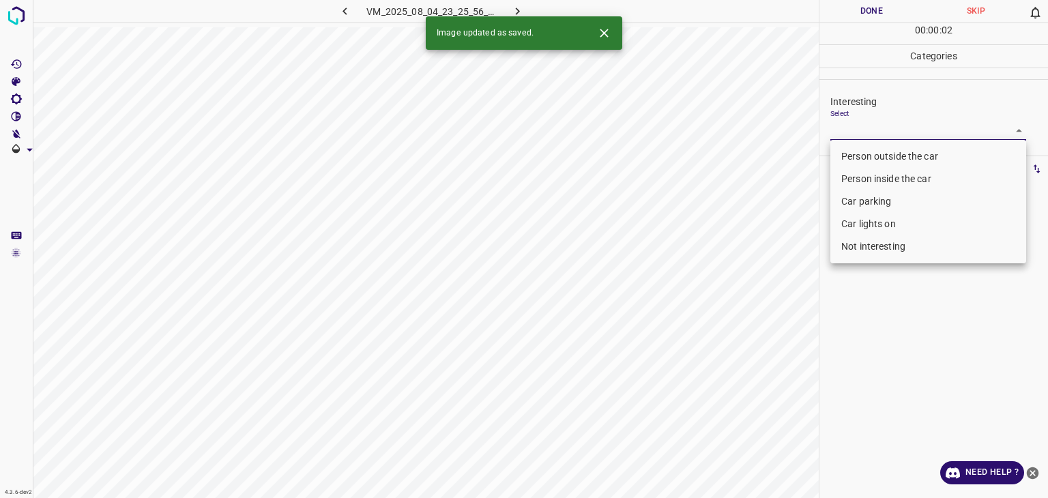
click at [922, 130] on body "4.3.6-dev2 VM_2025_08_04_23_25_56_613_11.gif Done Skip 0 00 : 00 : 02 Categorie…" at bounding box center [524, 249] width 1048 height 498
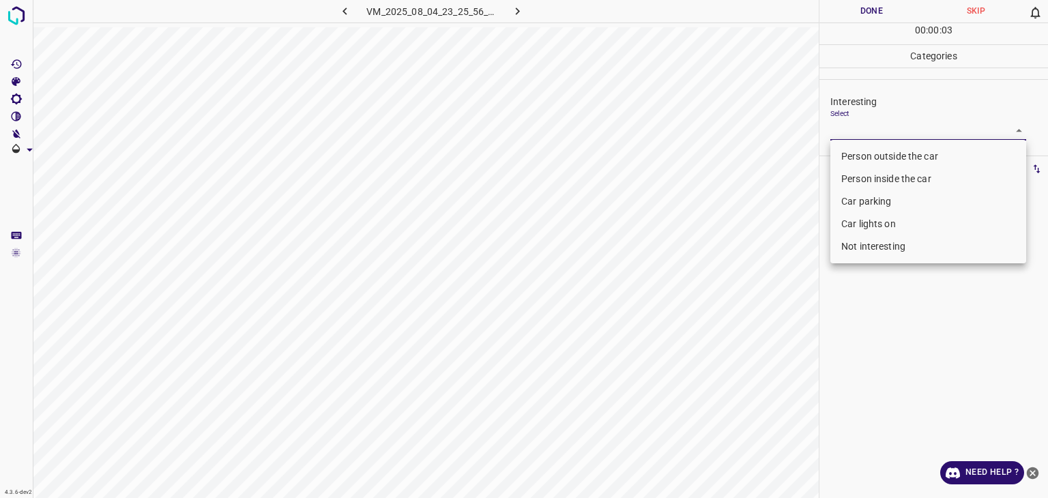
click at [901, 160] on li "Person outside the car" at bounding box center [928, 156] width 196 height 23
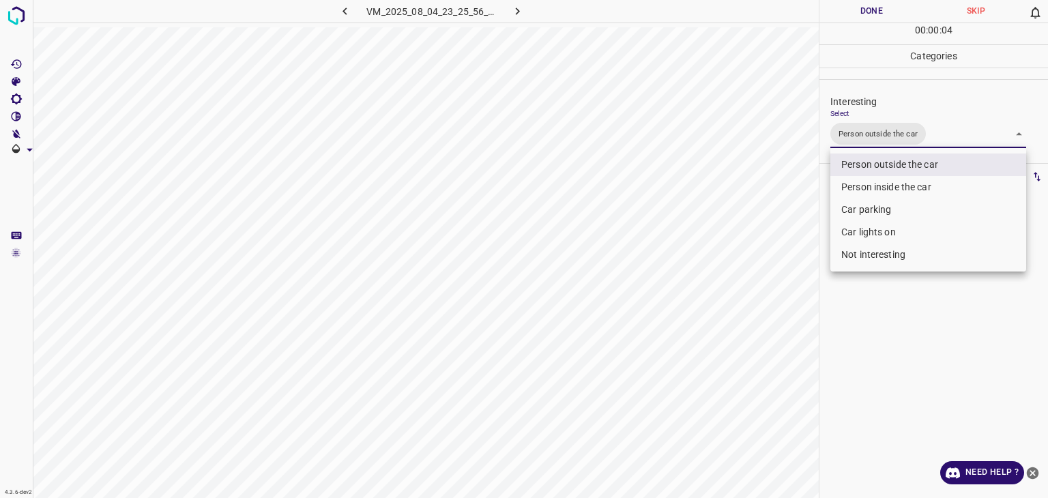
click at [892, 234] on li "Car lights on" at bounding box center [928, 232] width 196 height 23
type input "Person outside the car,Car lights on"
click at [856, 10] on div at bounding box center [524, 249] width 1048 height 498
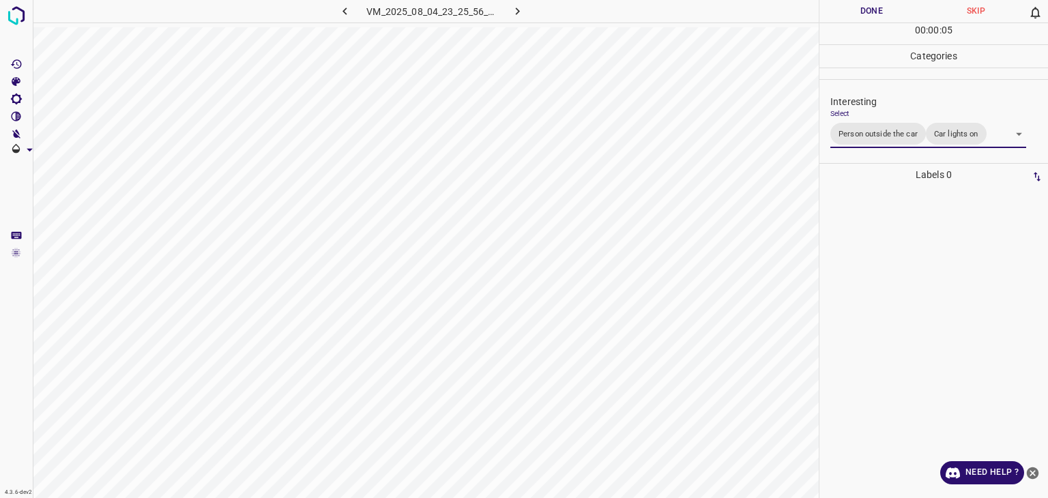
click at [856, 10] on div "Person outside the car Person inside the car Car parking Car lights on Not inte…" at bounding box center [524, 249] width 1048 height 498
click at [856, 10] on button "Done" at bounding box center [871, 11] width 104 height 23
click at [523, 8] on icon "button" at bounding box center [517, 11] width 14 height 14
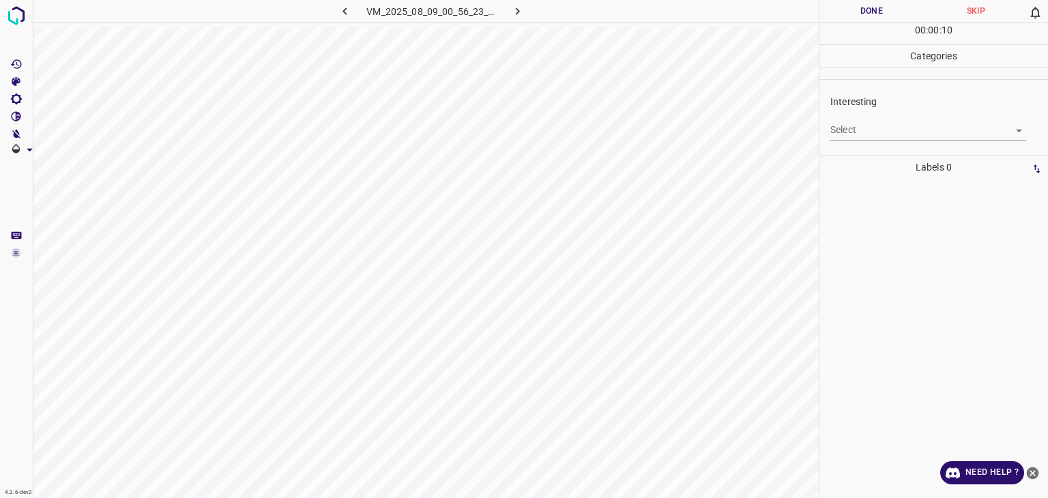
click at [908, 126] on body "4.3.6-dev2 VM_2025_08_09_00_56_23_878_11.gif Done Skip 0 00 : 00 : 10 Categorie…" at bounding box center [524, 249] width 1048 height 498
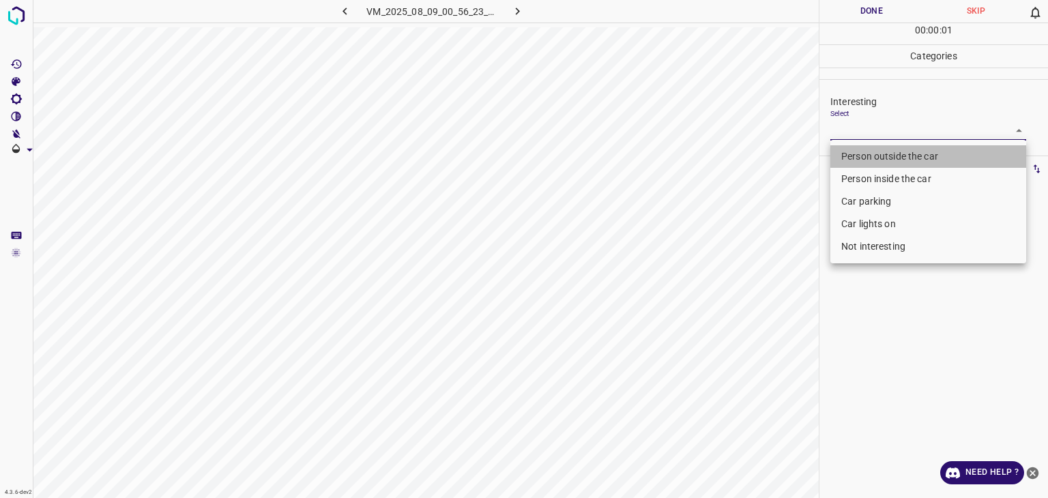
click at [894, 158] on li "Person outside the car" at bounding box center [928, 156] width 196 height 23
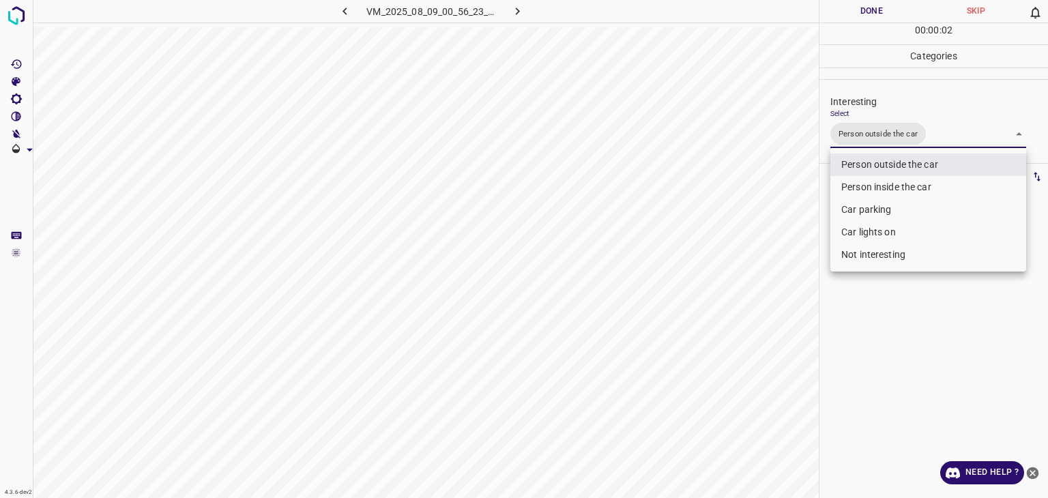
click at [859, 208] on li "Car parking" at bounding box center [928, 210] width 196 height 23
click at [868, 226] on li "Car lights on" at bounding box center [928, 232] width 196 height 23
type input "Person outside the car,Car lights on"
click at [851, 8] on div at bounding box center [524, 249] width 1048 height 498
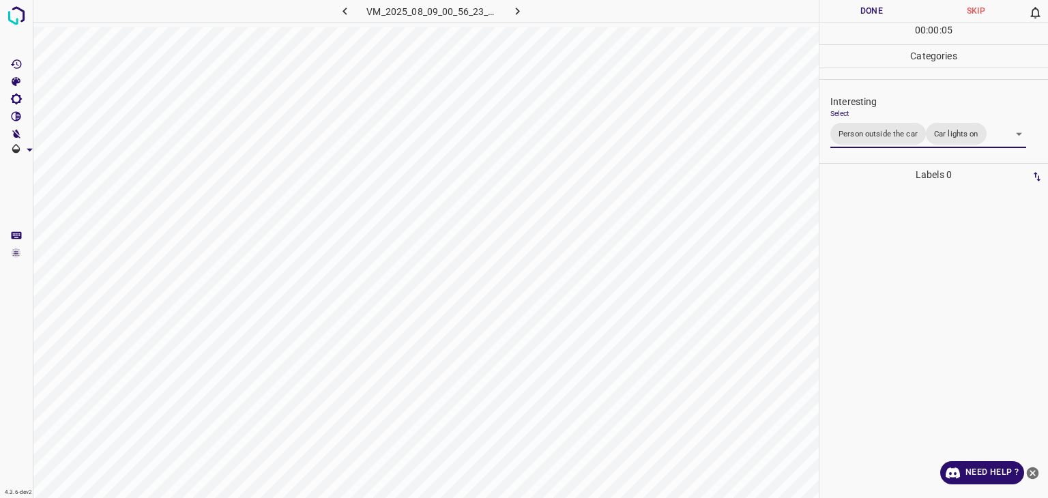
click at [851, 8] on div at bounding box center [524, 249] width 1048 height 498
click at [851, 8] on button "Done" at bounding box center [871, 11] width 104 height 23
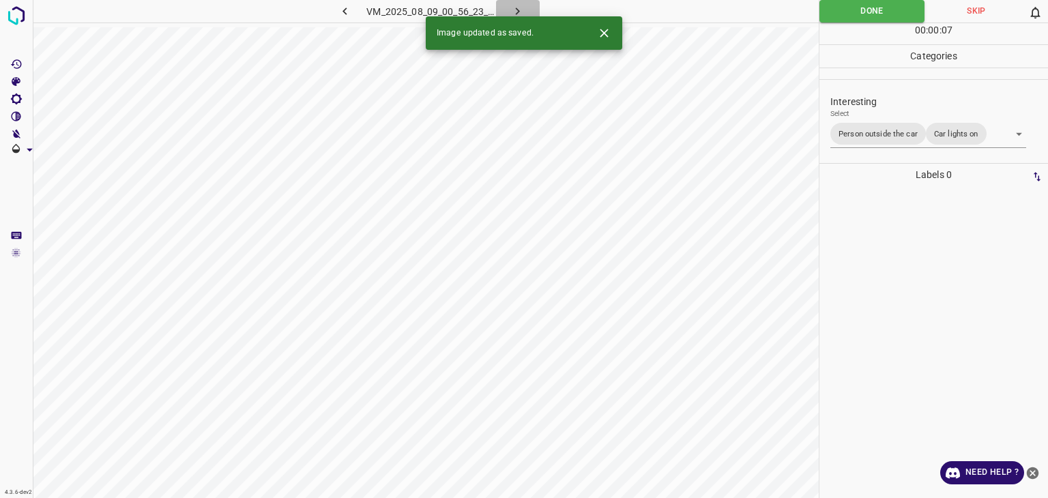
click at [512, 12] on icon "button" at bounding box center [517, 11] width 14 height 14
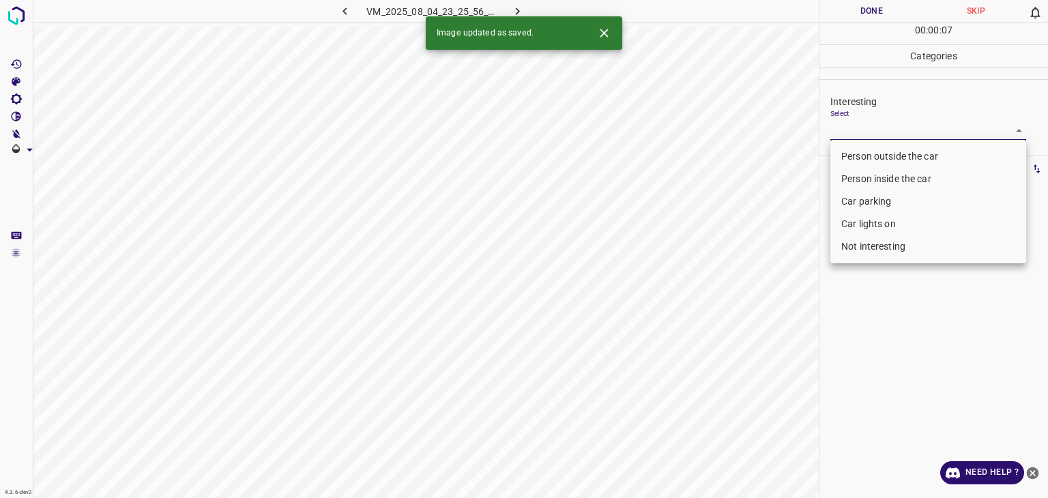
click at [895, 123] on body "4.3.6-dev2 VM_2025_08_04_23_25_56_613_05.gif Done Skip 0 00 : 00 : 07 Categorie…" at bounding box center [524, 249] width 1048 height 498
click at [876, 157] on li "Person outside the car" at bounding box center [928, 156] width 196 height 23
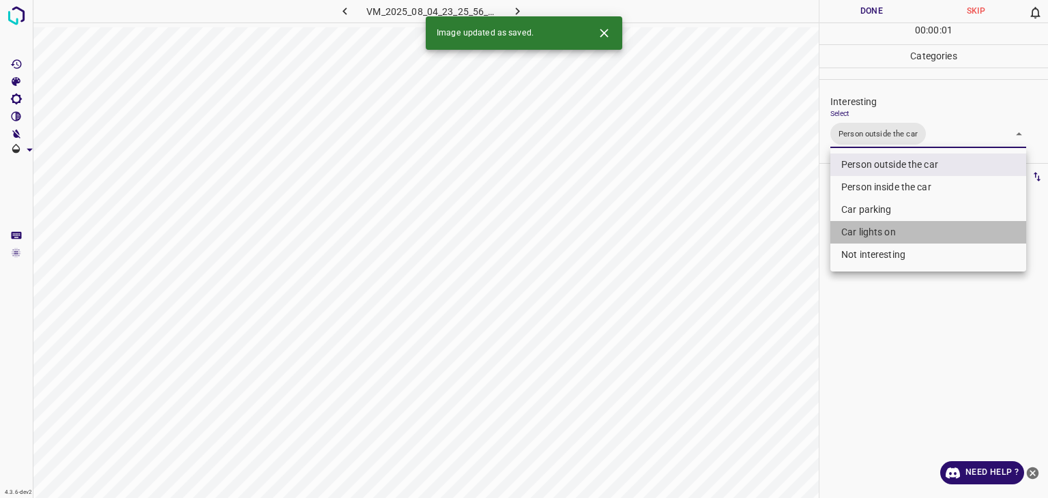
click at [876, 229] on li "Car lights on" at bounding box center [928, 232] width 196 height 23
type input "Person outside the car,Car lights on"
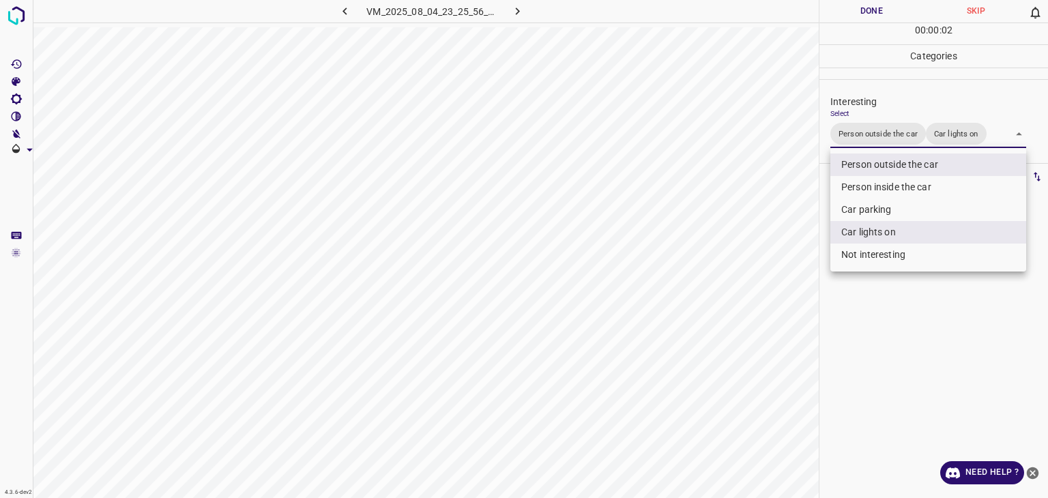
click at [876, 8] on div at bounding box center [524, 249] width 1048 height 498
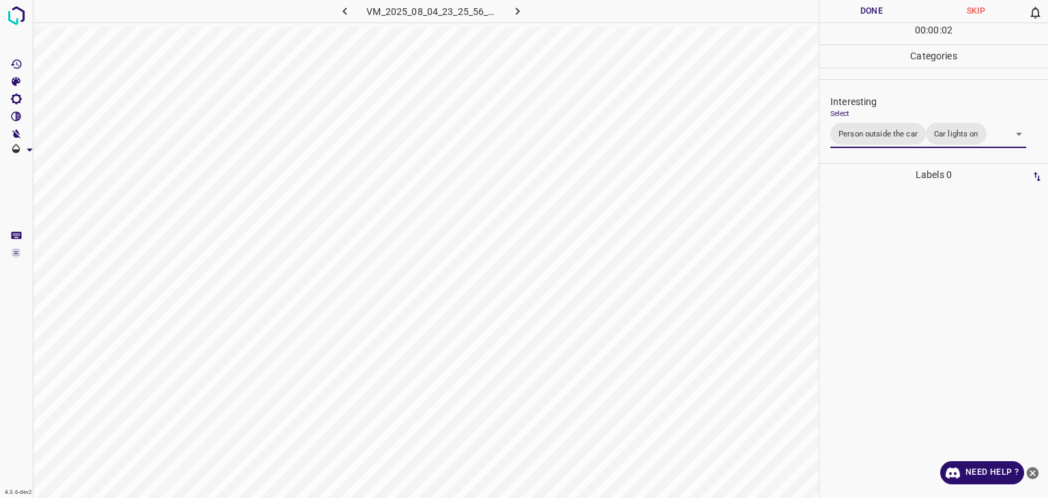
click at [876, 8] on div at bounding box center [524, 249] width 1048 height 498
click at [876, 8] on button "Done" at bounding box center [871, 11] width 104 height 23
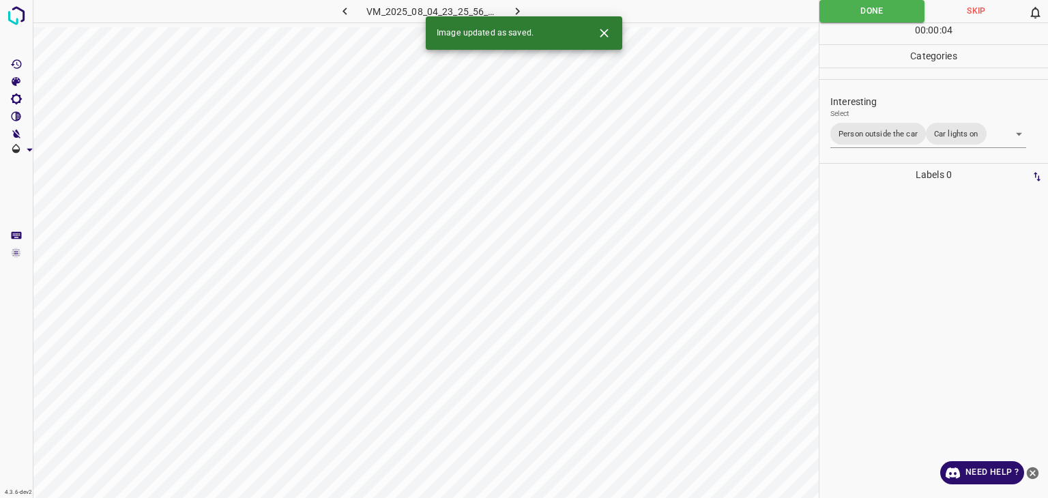
click at [521, 12] on icon "button" at bounding box center [517, 11] width 14 height 14
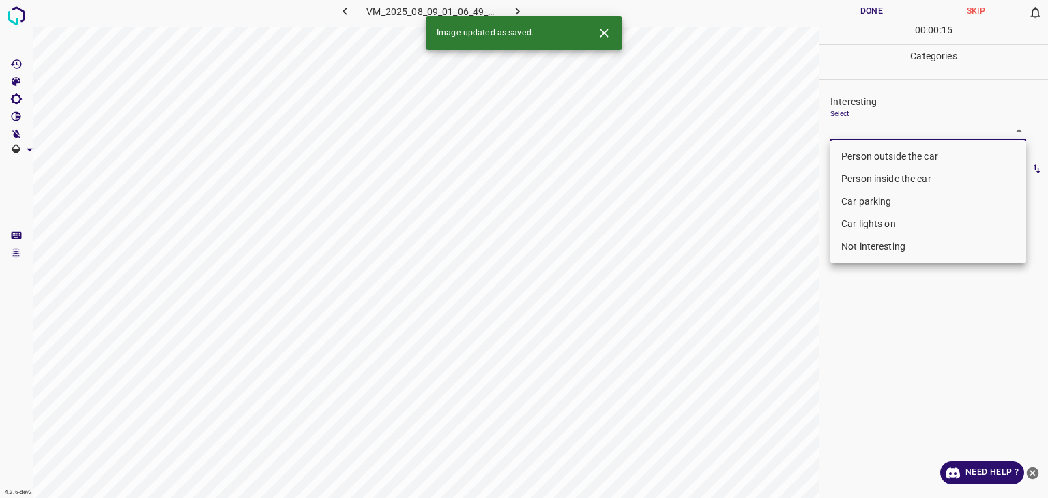
click at [864, 131] on body "4.3.6-dev2 VM_2025_08_09_01_06_49_822_01.gif Done Skip 0 00 : 00 : 15 Categorie…" at bounding box center [524, 249] width 1048 height 498
click at [858, 159] on li "Person outside the car" at bounding box center [928, 156] width 196 height 23
type input "Person outside the car"
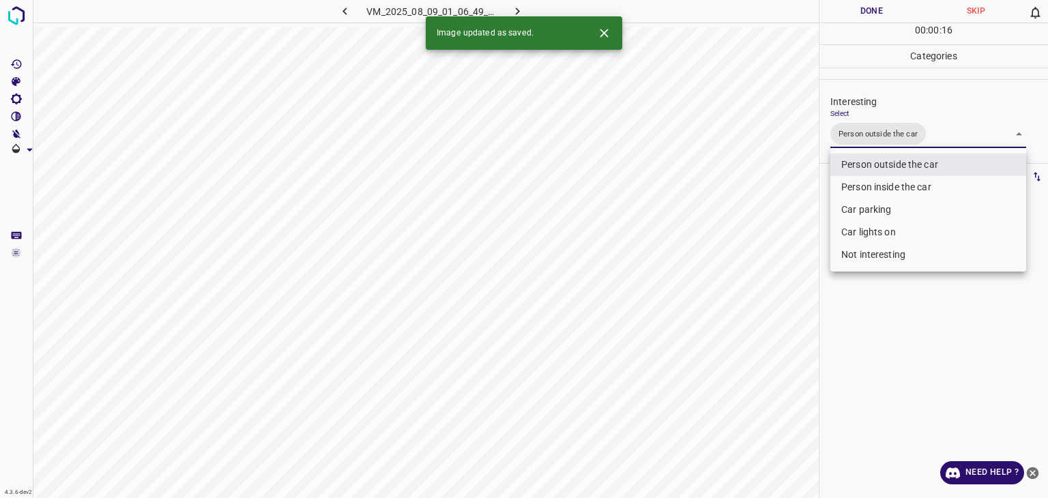
click at [874, 15] on div at bounding box center [524, 249] width 1048 height 498
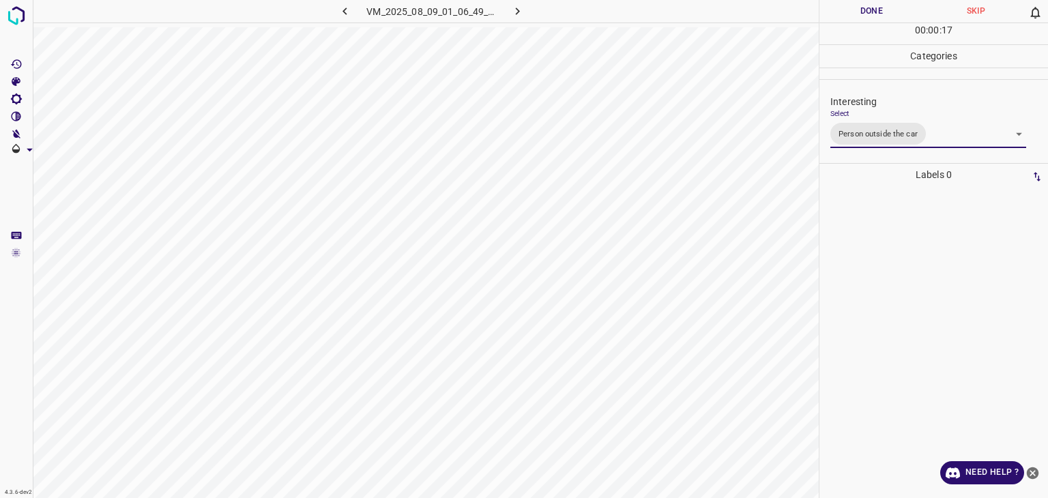
click at [874, 15] on div "Person outside the car Person inside the car Car parking Car lights on Not inte…" at bounding box center [524, 249] width 1048 height 498
click at [874, 15] on button "Done" at bounding box center [871, 11] width 104 height 23
click at [513, 11] on icon "button" at bounding box center [517, 11] width 14 height 14
click at [874, 129] on body "4.3.6-dev2 VM_2025_08_04_23_40_07_646_09.gif Done Skip 0 00 : 00 : 20 Categorie…" at bounding box center [524, 249] width 1048 height 498
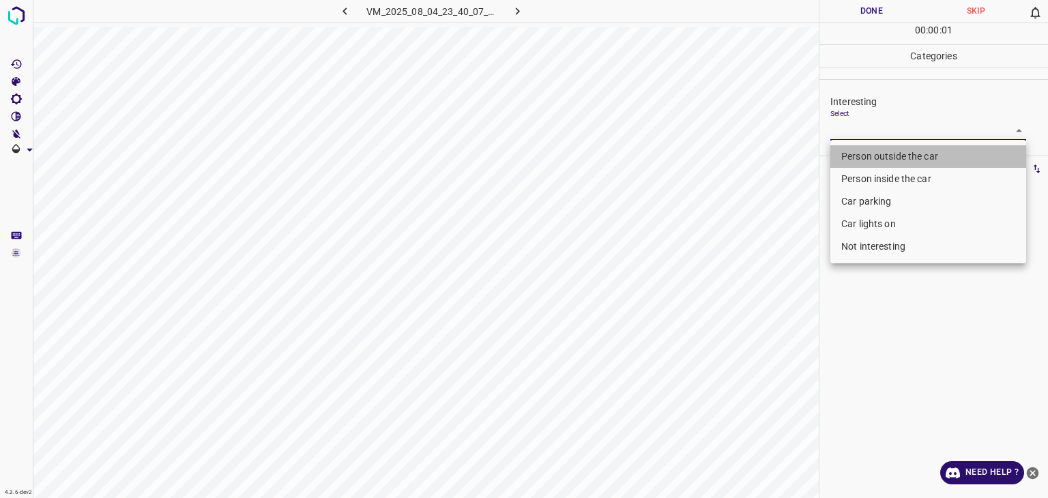
click at [876, 151] on li "Person outside the car" at bounding box center [928, 156] width 196 height 23
type input "Person outside the car"
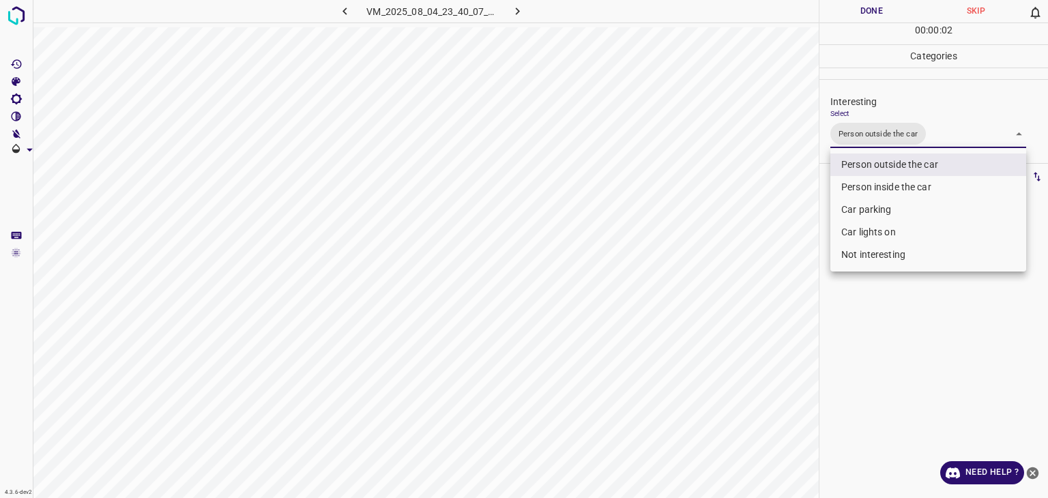
click at [867, 15] on div at bounding box center [524, 249] width 1048 height 498
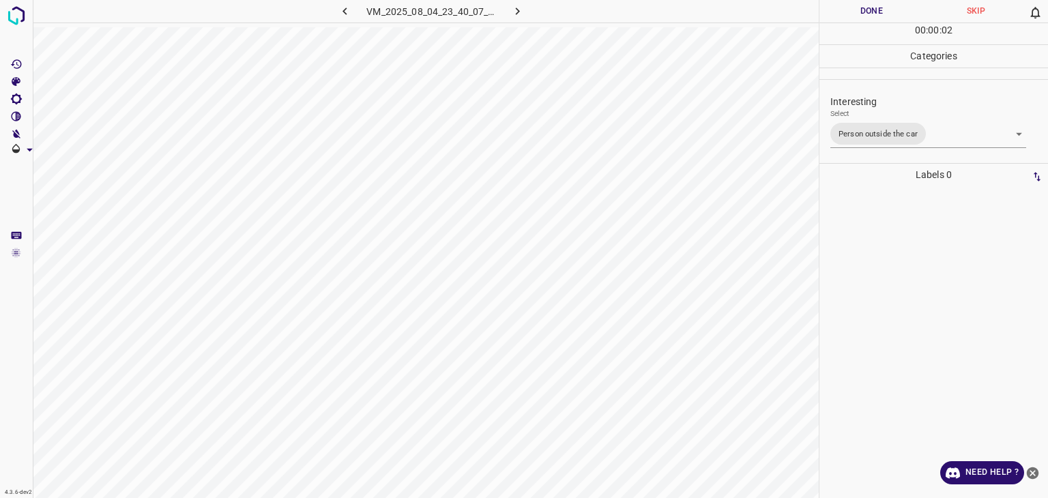
click at [867, 15] on div at bounding box center [524, 249] width 1048 height 498
click at [867, 15] on button "Done" at bounding box center [871, 11] width 104 height 23
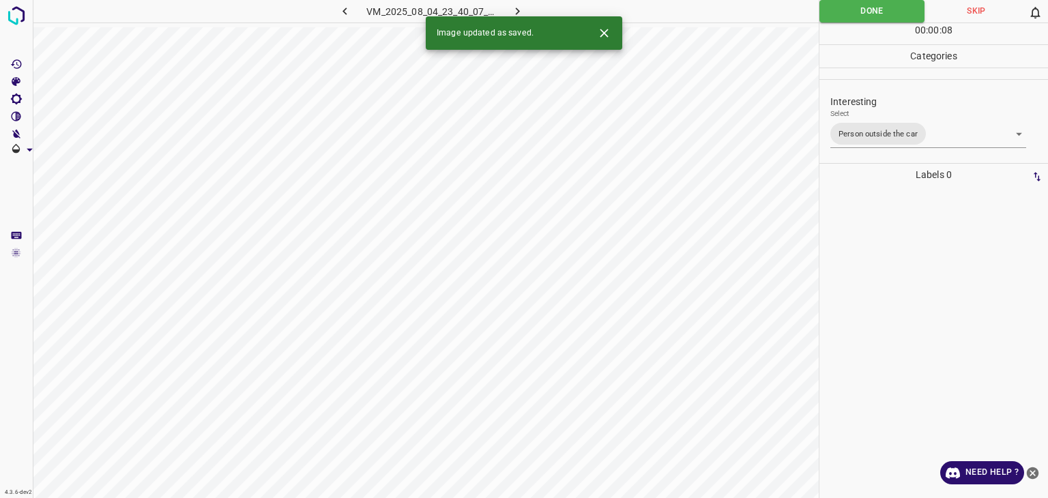
click at [521, 6] on icon "button" at bounding box center [517, 11] width 14 height 14
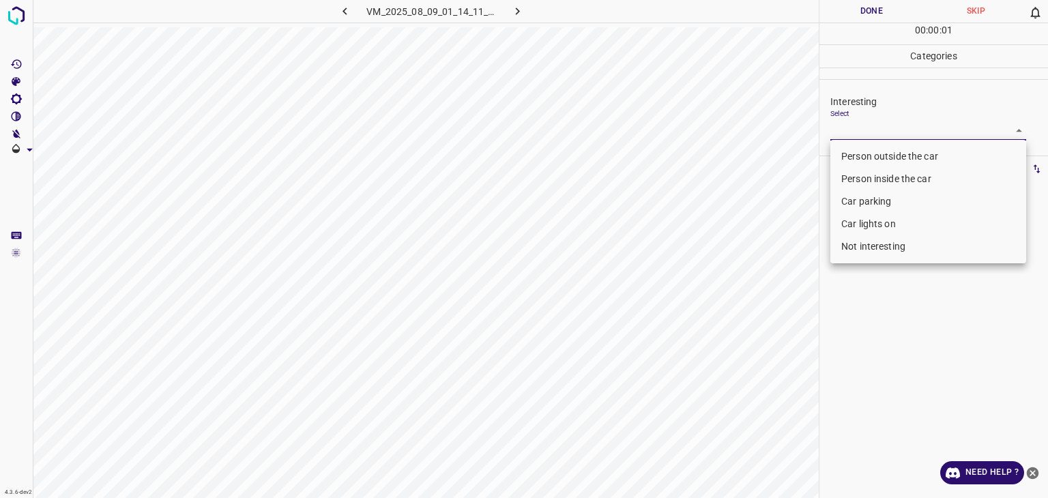
click at [859, 121] on body "4.3.6-dev2 VM_2025_08_09_01_14_11_121_02.gif Done Skip 0 00 : 00 : 01 Categorie…" at bounding box center [524, 249] width 1048 height 498
click at [879, 158] on li "Person outside the car" at bounding box center [928, 156] width 196 height 23
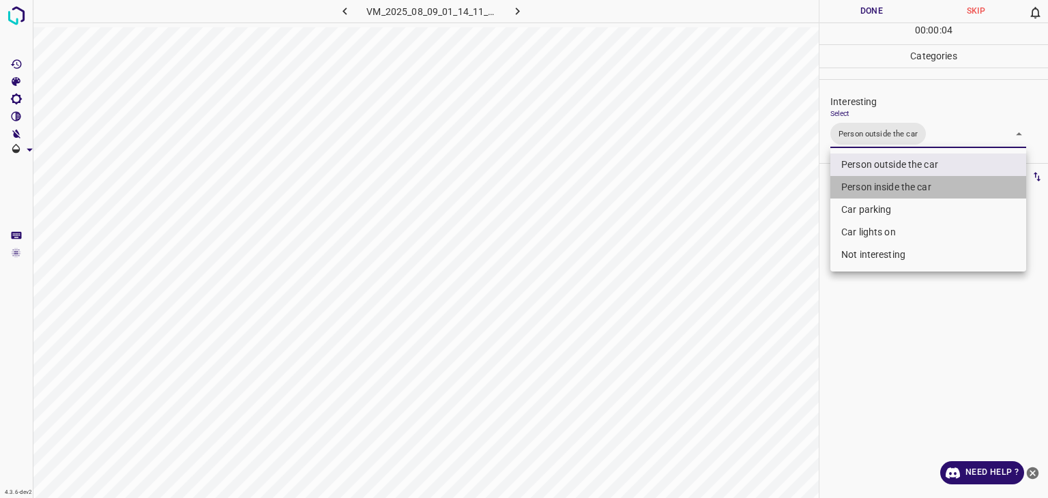
drag, startPoint x: 885, startPoint y: 184, endPoint x: 885, endPoint y: 197, distance: 13.7
click at [885, 184] on li "Person inside the car" at bounding box center [928, 187] width 196 height 23
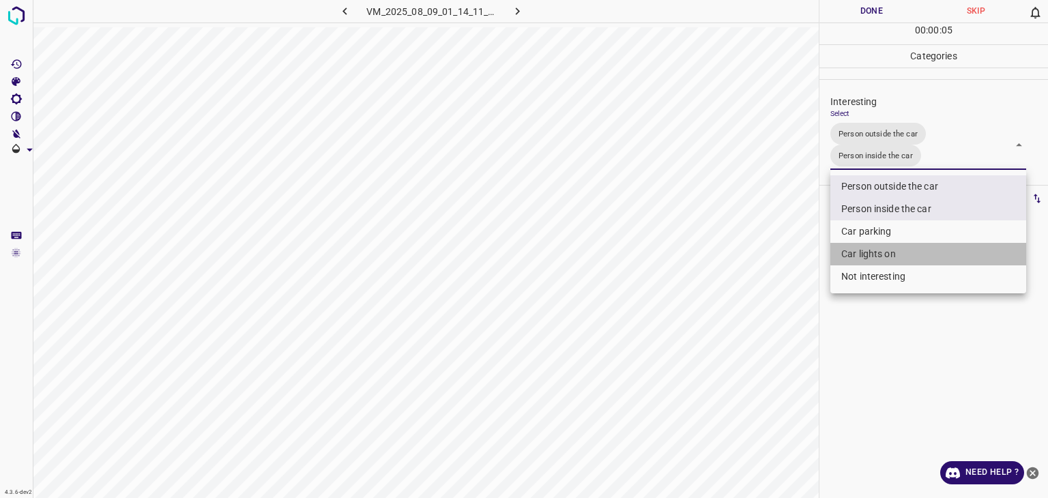
click at [877, 252] on li "Car lights on" at bounding box center [928, 254] width 196 height 23
click at [909, 202] on li "Person inside the car" at bounding box center [928, 209] width 196 height 23
type input "Person outside the car,Car lights on"
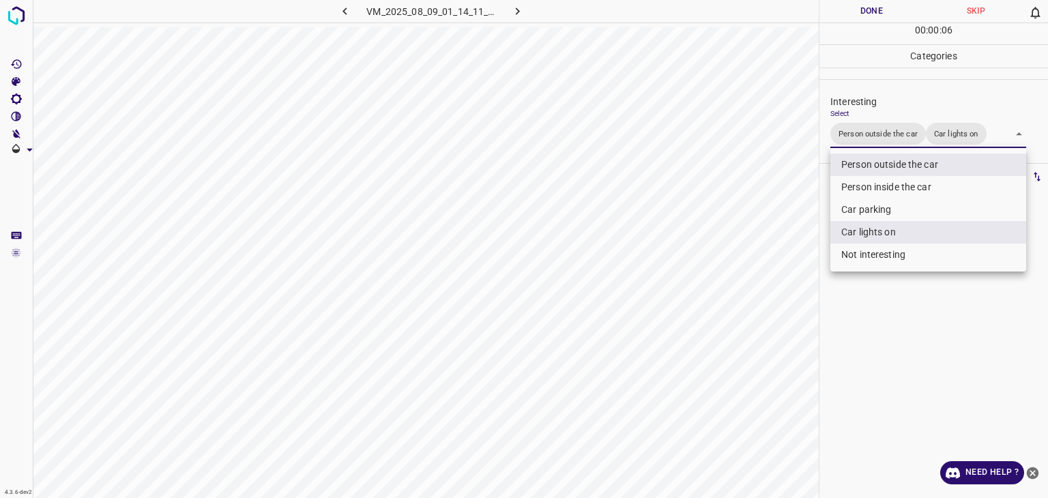
click at [866, 4] on div at bounding box center [524, 249] width 1048 height 498
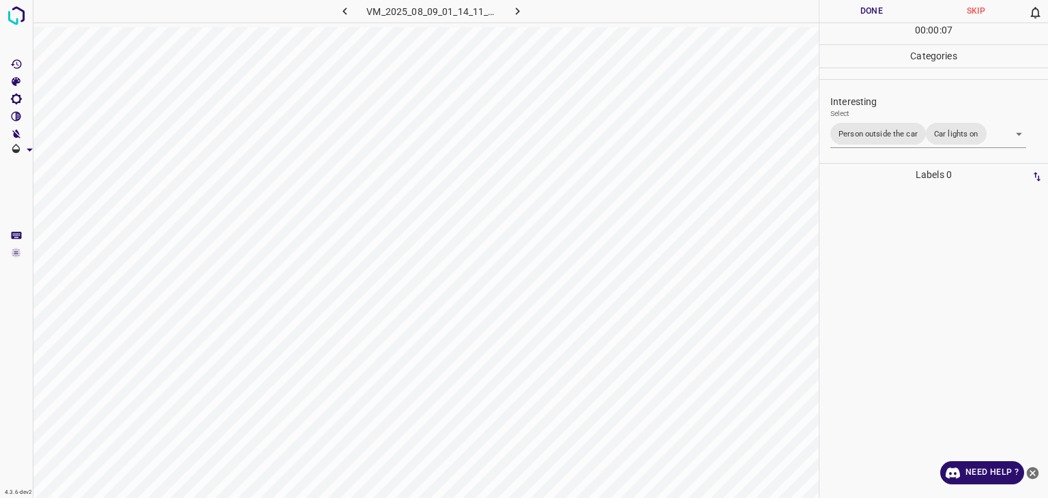
click at [866, 12] on button "Done" at bounding box center [871, 11] width 104 height 23
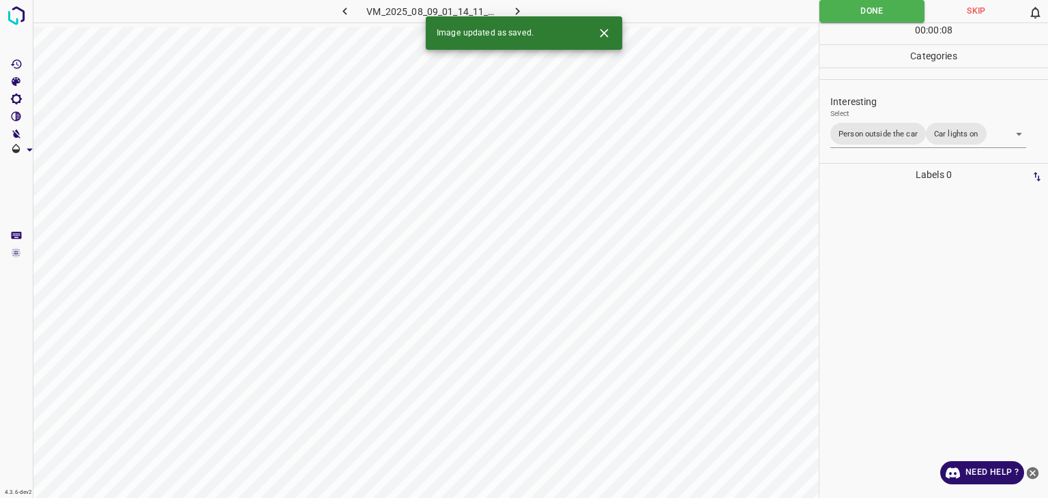
click at [524, 5] on icon "button" at bounding box center [517, 11] width 14 height 14
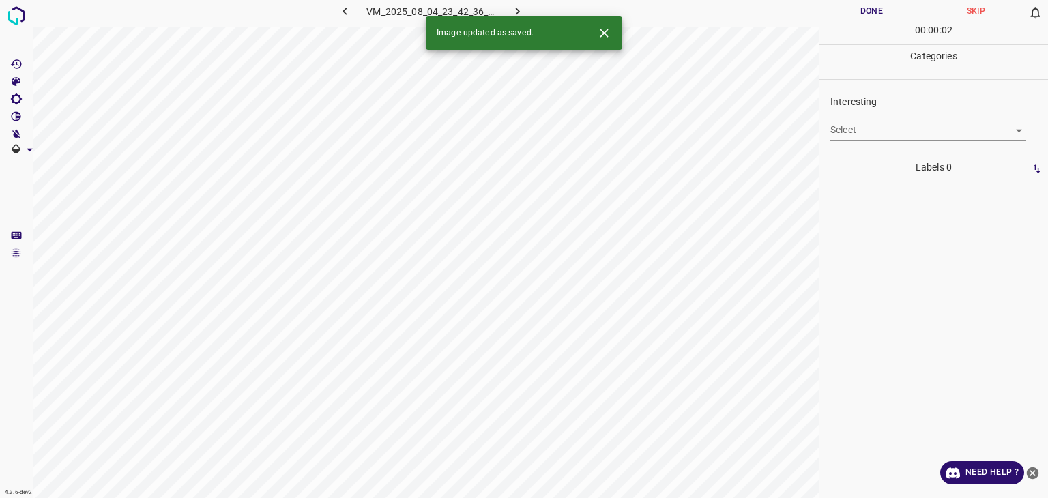
click at [875, 132] on body "4.3.6-dev2 VM_2025_08_04_23_42_36_618_02.gif Done Skip 0 00 : 00 : 02 Categorie…" at bounding box center [524, 249] width 1048 height 498
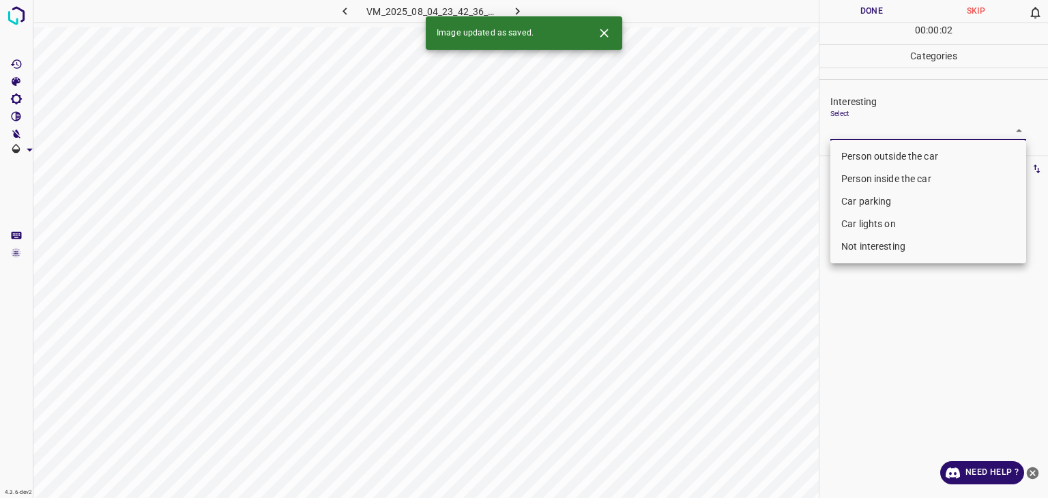
click at [870, 159] on li "Person outside the car" at bounding box center [928, 156] width 196 height 23
type input "Person outside the car"
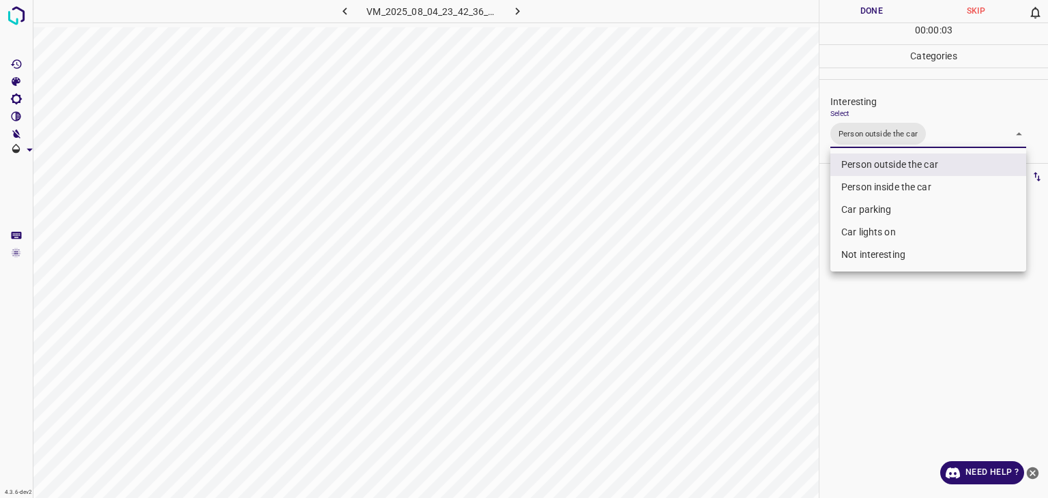
click at [868, 16] on div at bounding box center [524, 249] width 1048 height 498
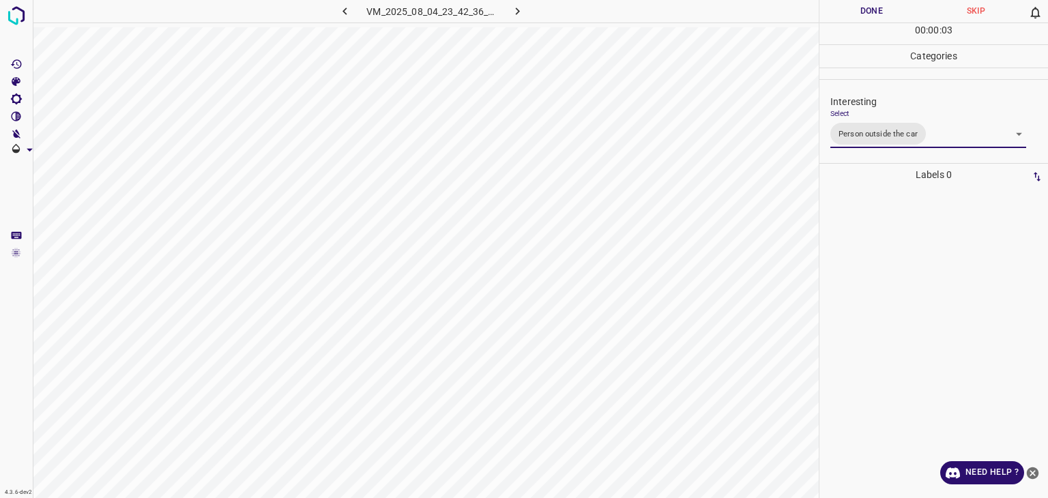
click at [868, 16] on div "Person outside the car Person inside the car Car parking Car lights on Not inte…" at bounding box center [524, 249] width 1048 height 498
click at [868, 14] on button "Done" at bounding box center [871, 11] width 104 height 23
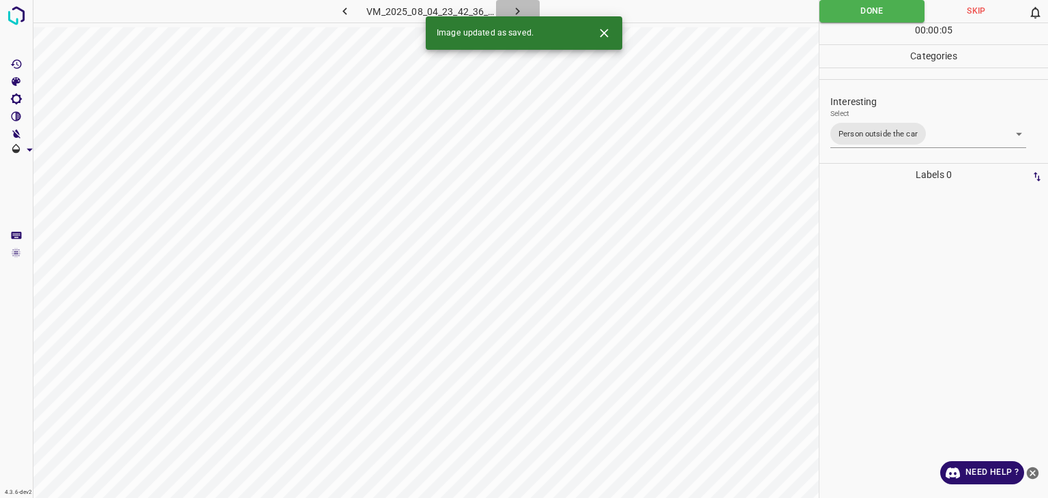
click at [512, 14] on icon "button" at bounding box center [517, 11] width 14 height 14
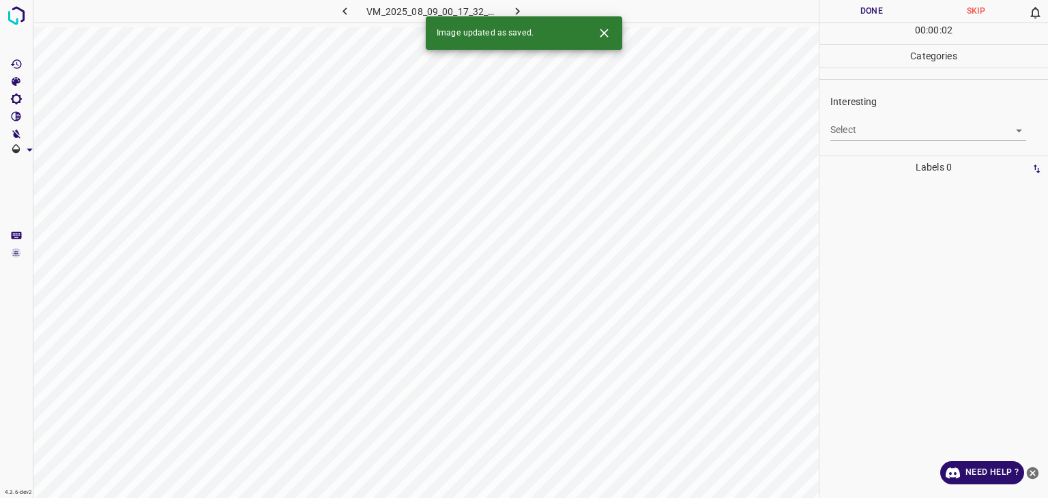
click at [849, 130] on body "4.3.6-dev2 VM_2025_08_09_00_17_32_002_06.gif Done Skip 0 00 : 00 : 02 Categorie…" at bounding box center [524, 249] width 1048 height 498
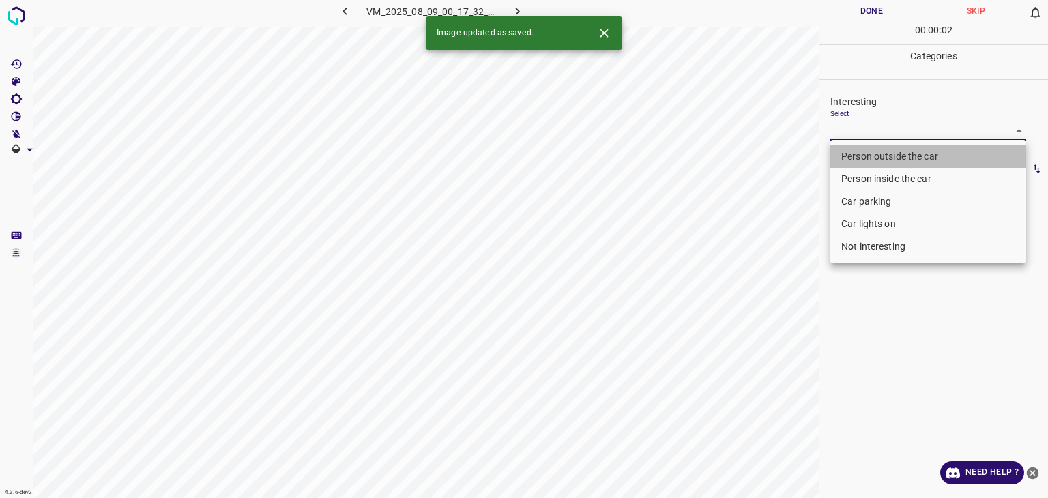
click at [857, 149] on li "Person outside the car" at bounding box center [928, 156] width 196 height 23
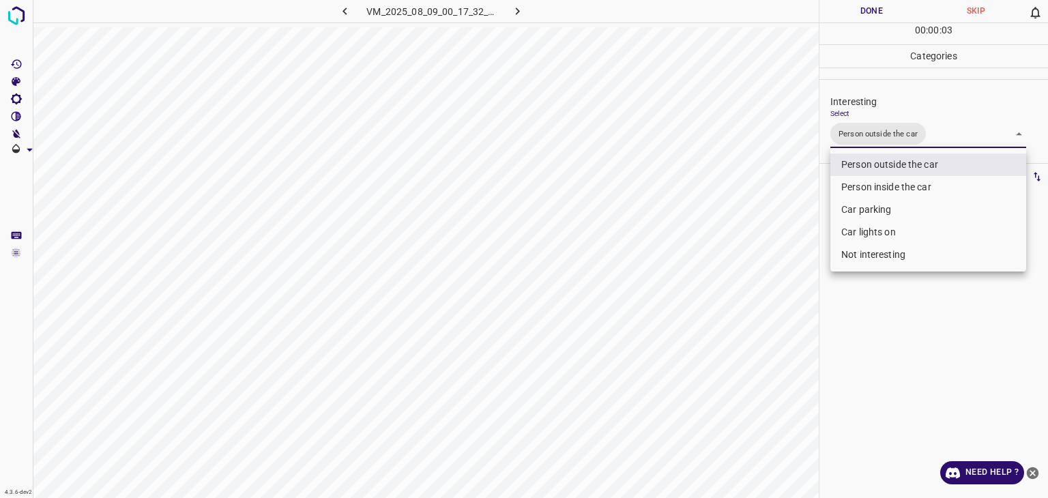
click at [870, 229] on li "Car lights on" at bounding box center [928, 232] width 196 height 23
type input "Person outside the car,Car lights on"
click at [860, 10] on div at bounding box center [524, 249] width 1048 height 498
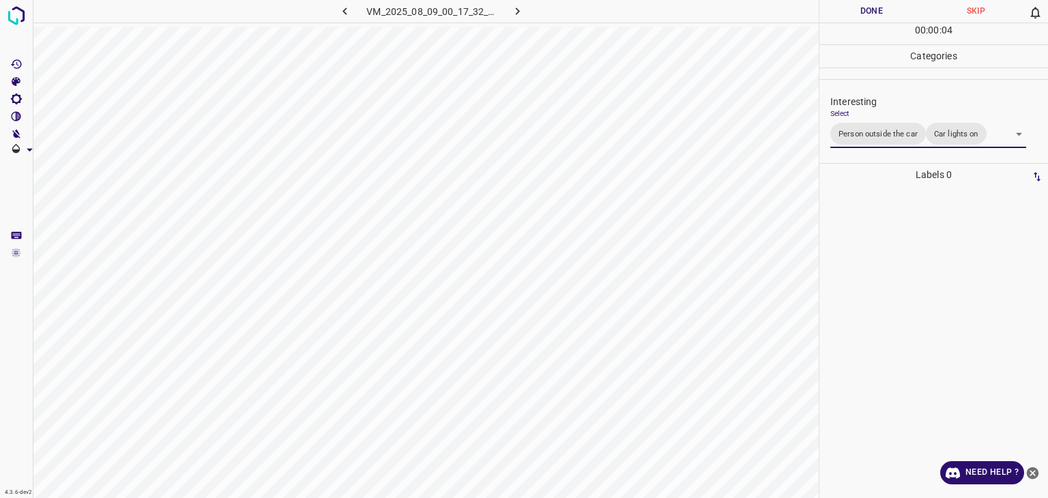
click at [860, 9] on div at bounding box center [524, 249] width 1048 height 498
click at [860, 9] on button "Done" at bounding box center [871, 11] width 104 height 23
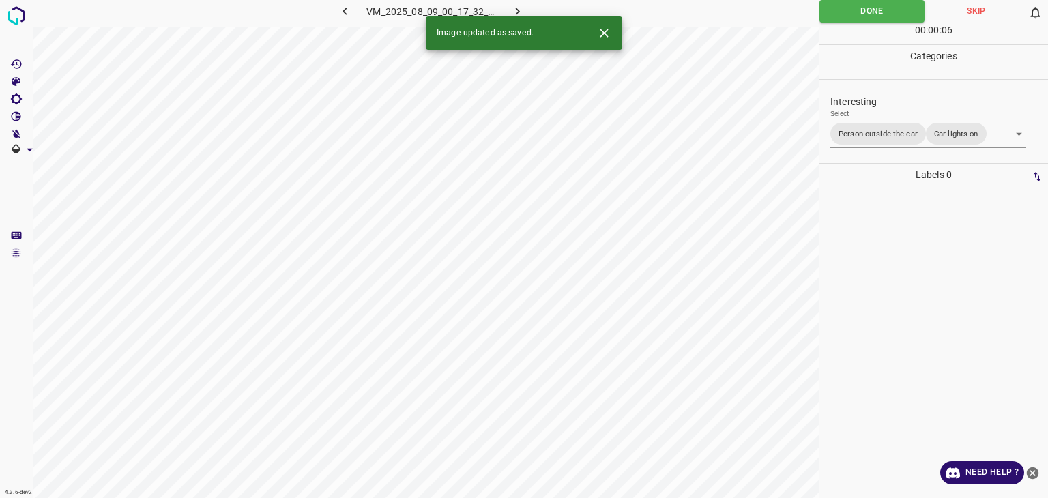
click at [514, 10] on icon "button" at bounding box center [517, 11] width 14 height 14
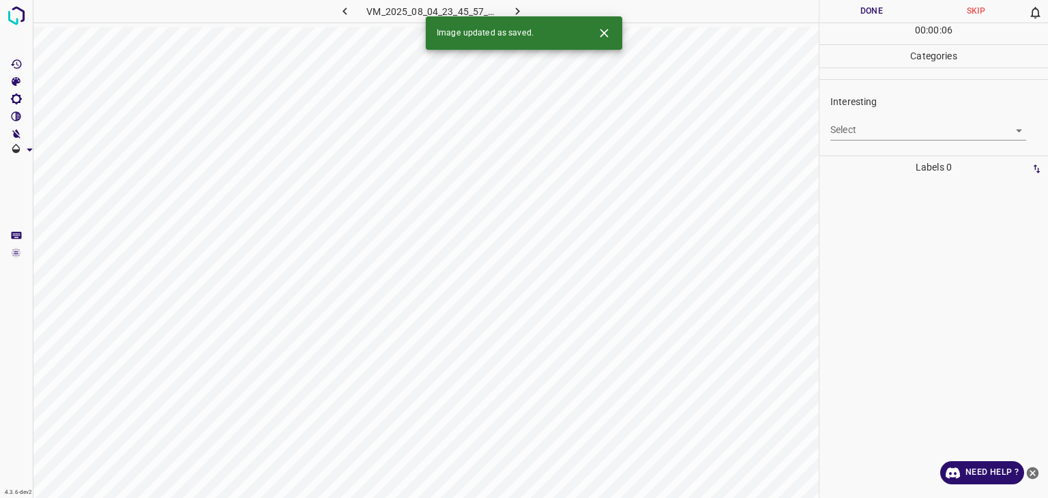
click at [881, 131] on body "4.3.6-dev2 VM_2025_08_04_23_45_57_945_03.gif Done Skip 0 00 : 00 : 06 Categorie…" at bounding box center [524, 249] width 1048 height 498
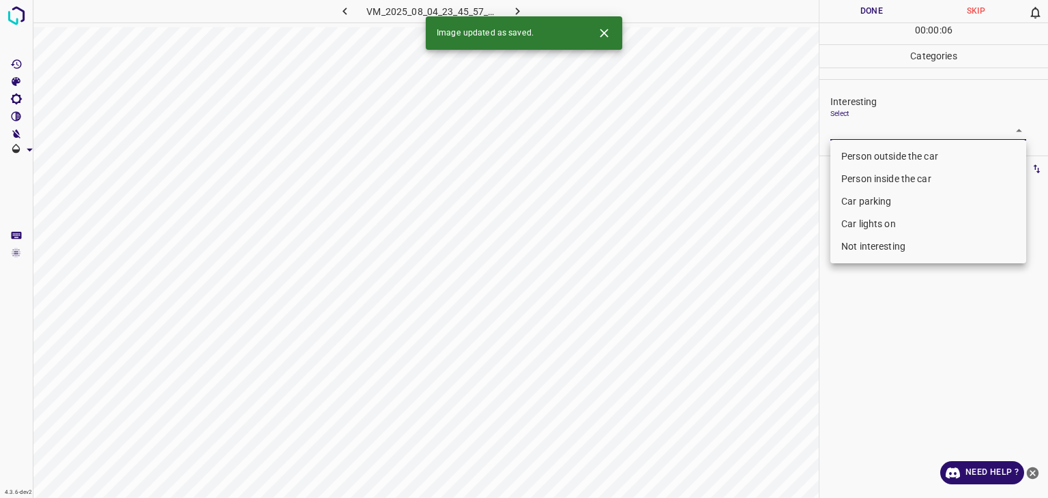
click at [874, 164] on li "Person outside the car" at bounding box center [928, 156] width 196 height 23
type input "Person outside the car"
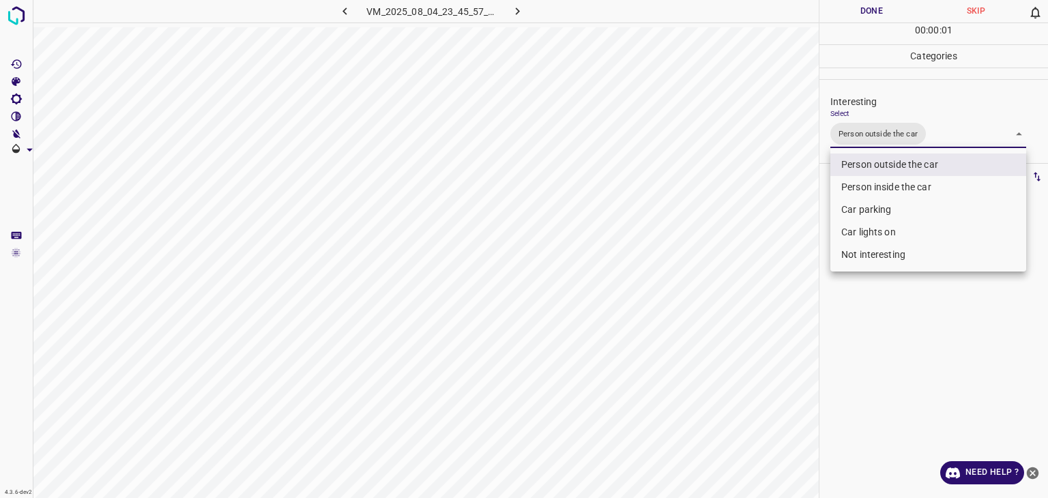
click at [864, 13] on div at bounding box center [524, 249] width 1048 height 498
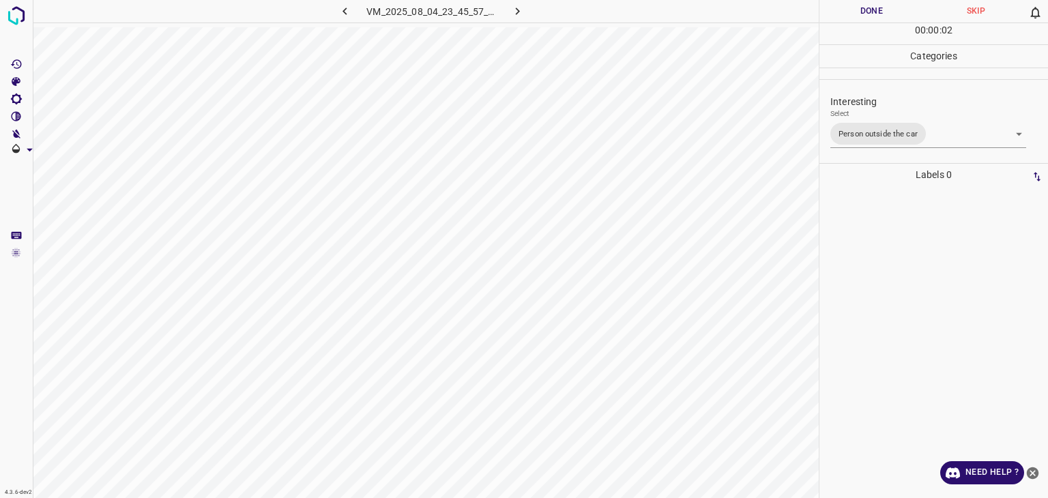
click at [864, 13] on div at bounding box center [524, 249] width 1048 height 498
click at [864, 13] on button "Done" at bounding box center [871, 11] width 104 height 23
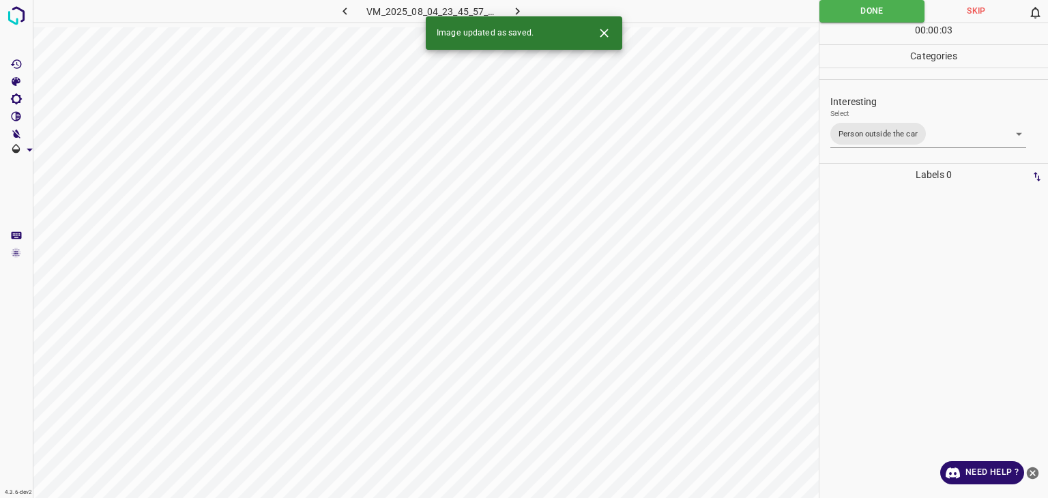
click at [506, 8] on button "button" at bounding box center [518, 11] width 44 height 23
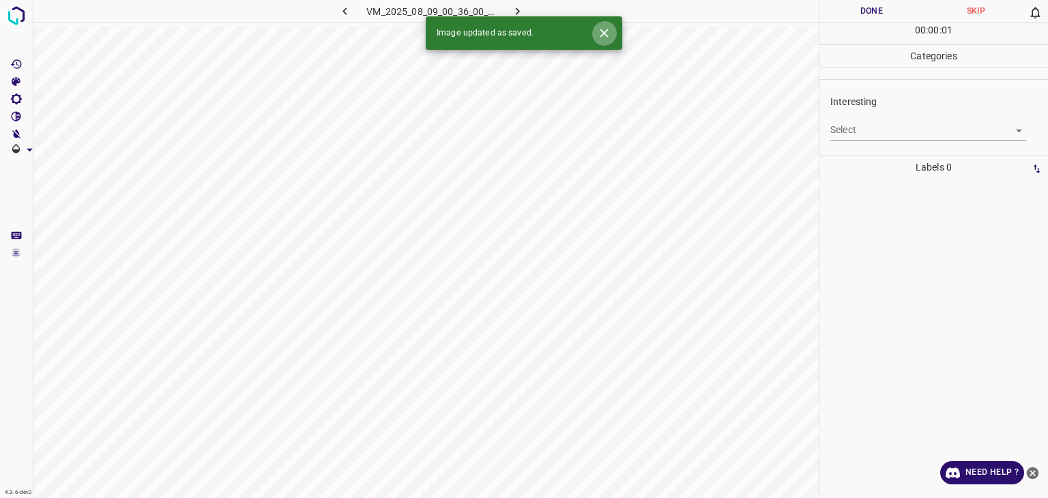
click at [608, 37] on icon "Close" at bounding box center [604, 33] width 14 height 14
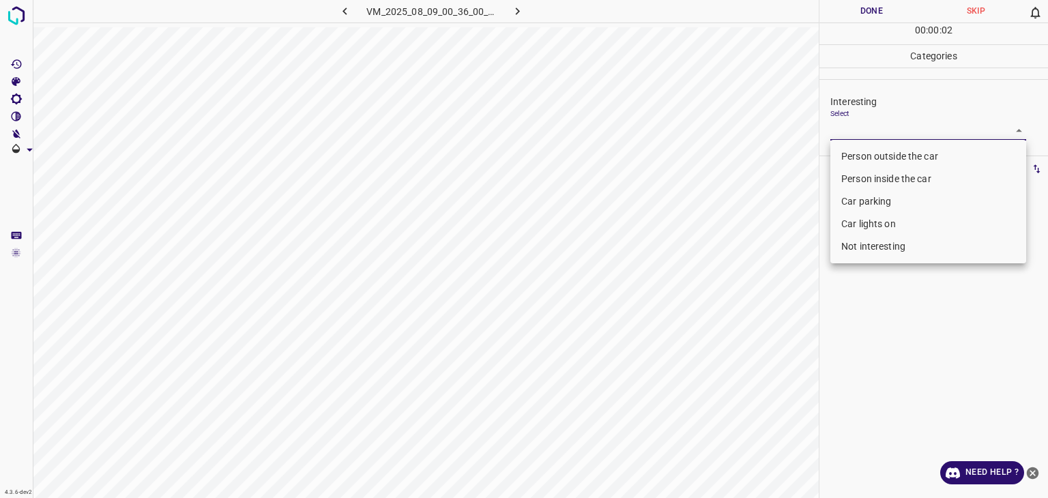
click at [883, 129] on body "4.3.6-dev2 VM_2025_08_09_00_36_00_628_08.gif Done Skip 0 00 : 00 : 02 Categorie…" at bounding box center [524, 249] width 1048 height 498
click at [861, 244] on li "Not interesting" at bounding box center [928, 246] width 196 height 23
type input "Not interesting"
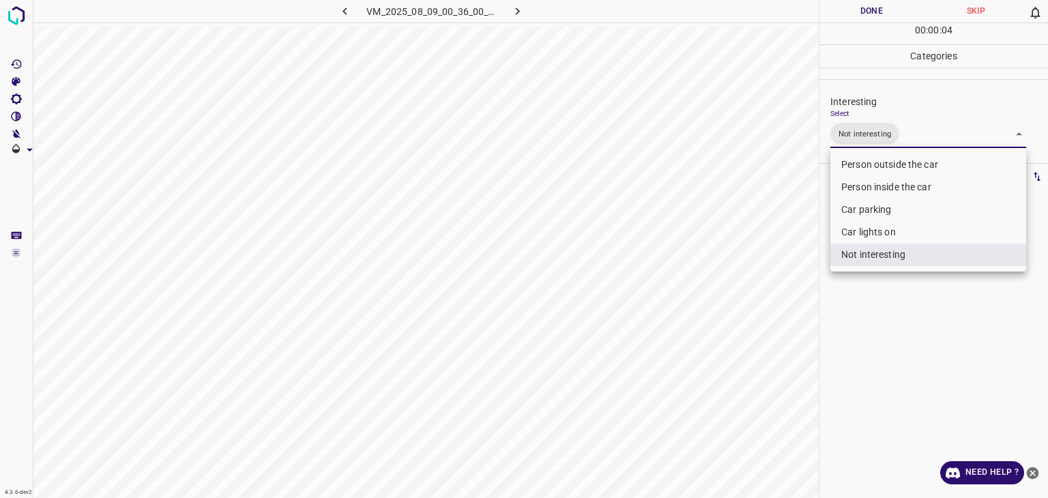
click at [860, 9] on div at bounding box center [524, 249] width 1048 height 498
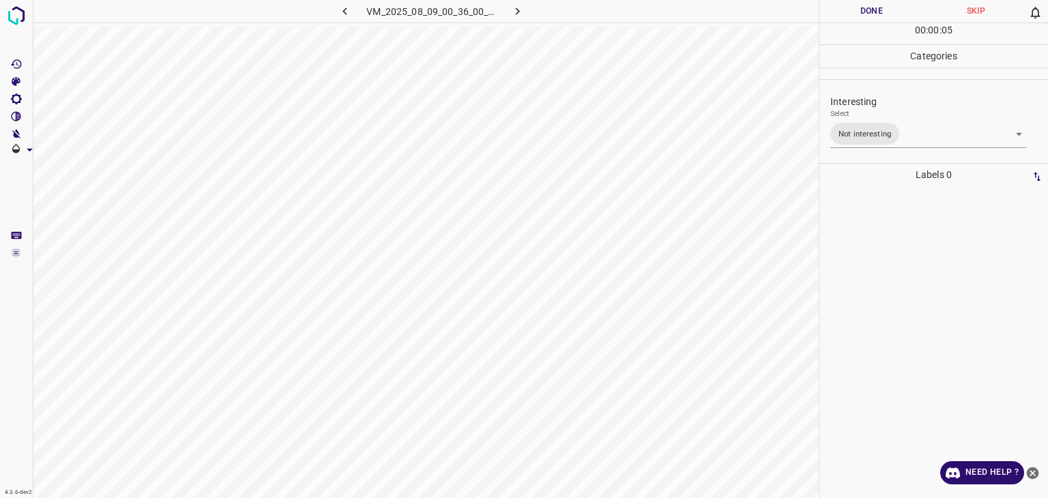
click at [860, 9] on div "Person outside the car Person inside the car Car parking Car lights on Not inte…" at bounding box center [524, 249] width 1048 height 498
click at [860, 9] on button "Done" at bounding box center [871, 11] width 104 height 23
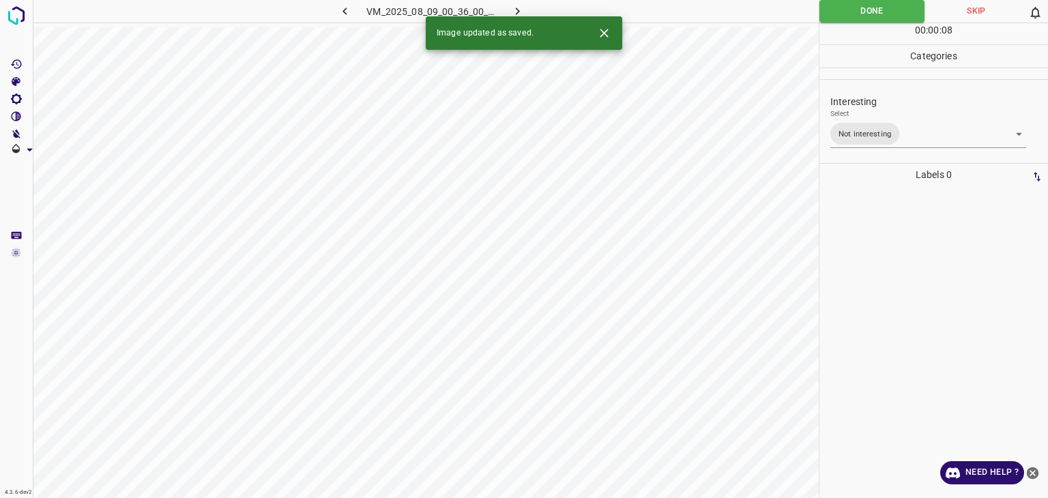
click at [520, 8] on icon "button" at bounding box center [517, 11] width 14 height 14
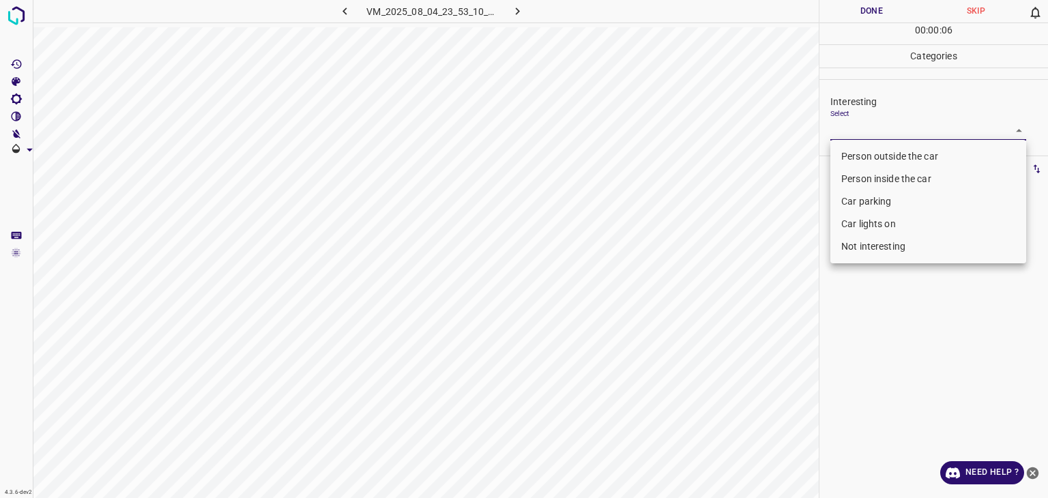
click at [892, 132] on body "4.3.6-dev2 VM_2025_08_04_23_53_10_351_03.gif Done Skip 0 00 : 00 : 06 Categorie…" at bounding box center [524, 249] width 1048 height 498
click at [891, 156] on li "Person outside the car" at bounding box center [928, 156] width 196 height 23
type input "Person outside the car"
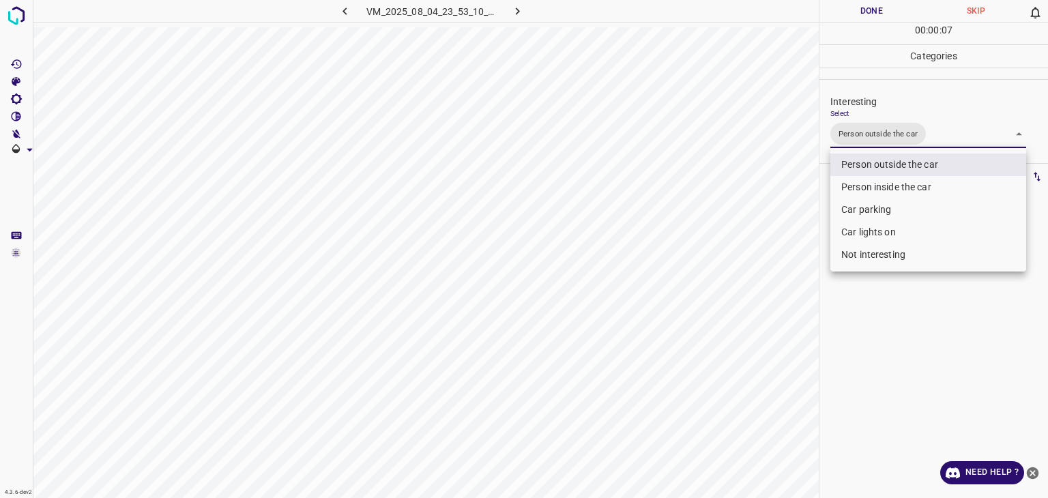
click at [876, 12] on div at bounding box center [524, 249] width 1048 height 498
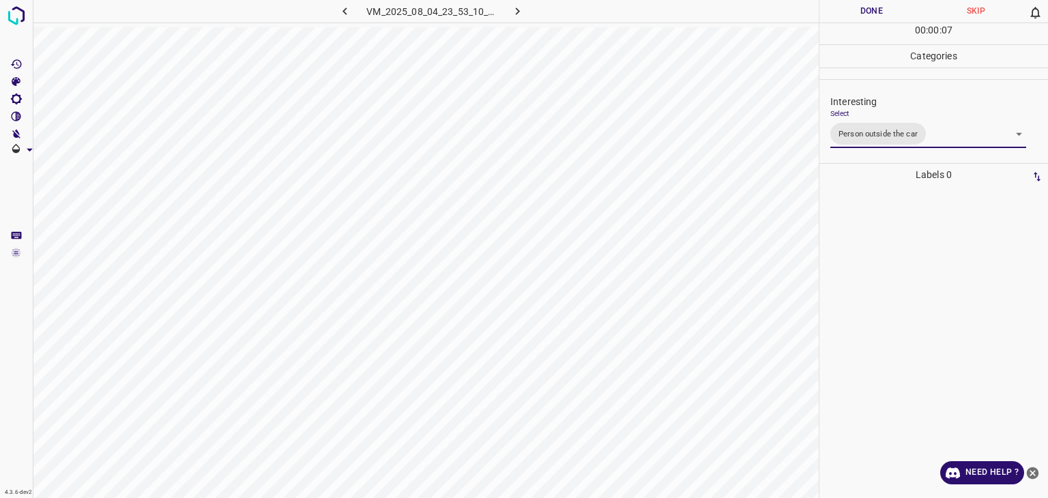
click at [876, 12] on div "Person outside the car Person inside the car Car parking Car lights on Not inte…" at bounding box center [524, 249] width 1048 height 498
click at [876, 12] on button "Done" at bounding box center [871, 11] width 104 height 23
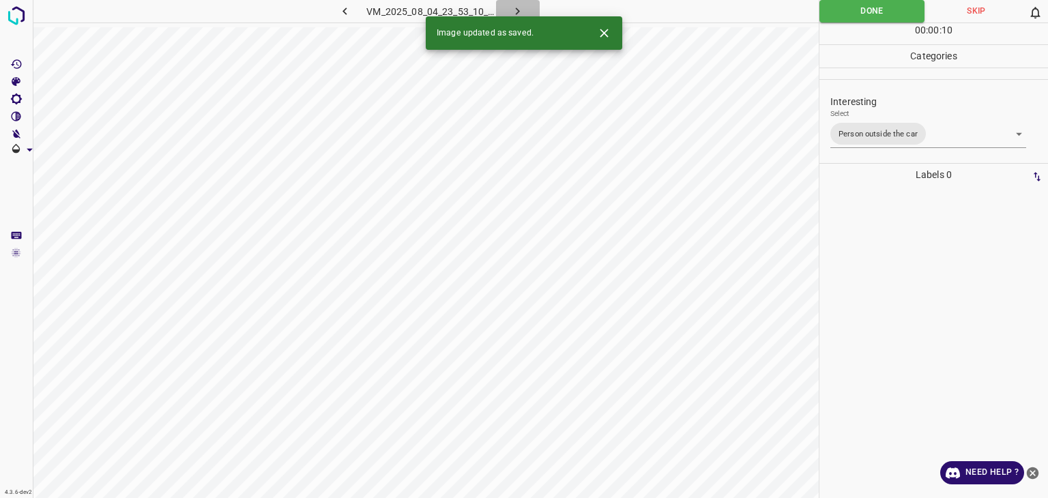
click at [514, 8] on icon "button" at bounding box center [517, 11] width 14 height 14
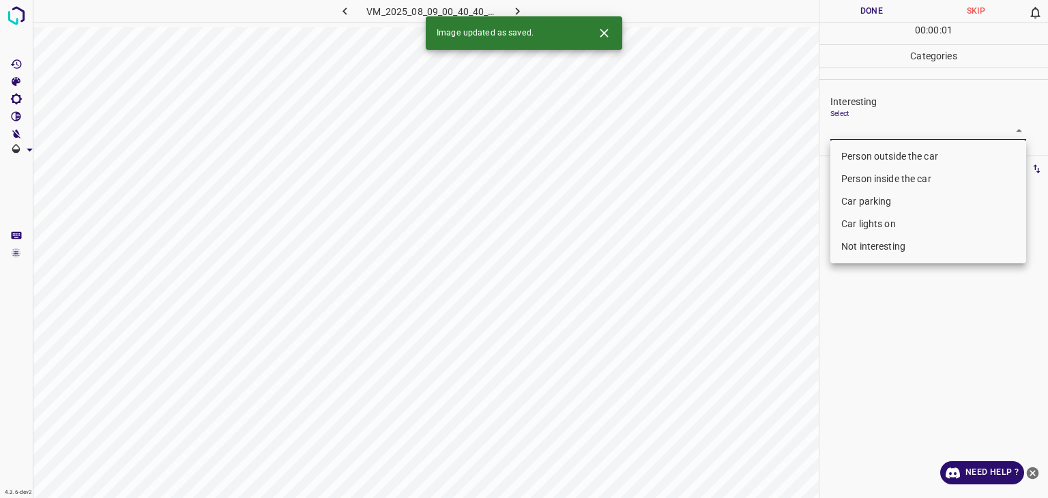
click at [896, 126] on body "4.3.6-dev2 VM_2025_08_09_00_40_40_010_09.gif Done Skip 0 00 : 00 : 01 Categorie…" at bounding box center [524, 249] width 1048 height 498
click at [884, 155] on li "Person outside the car" at bounding box center [928, 156] width 196 height 23
type input "Person outside the car"
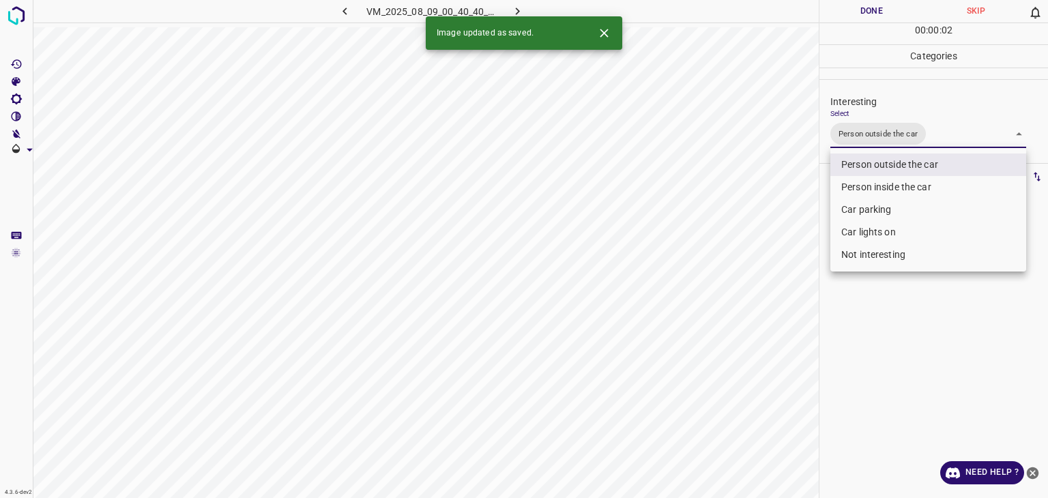
click at [609, 31] on icon "Close" at bounding box center [604, 33] width 14 height 14
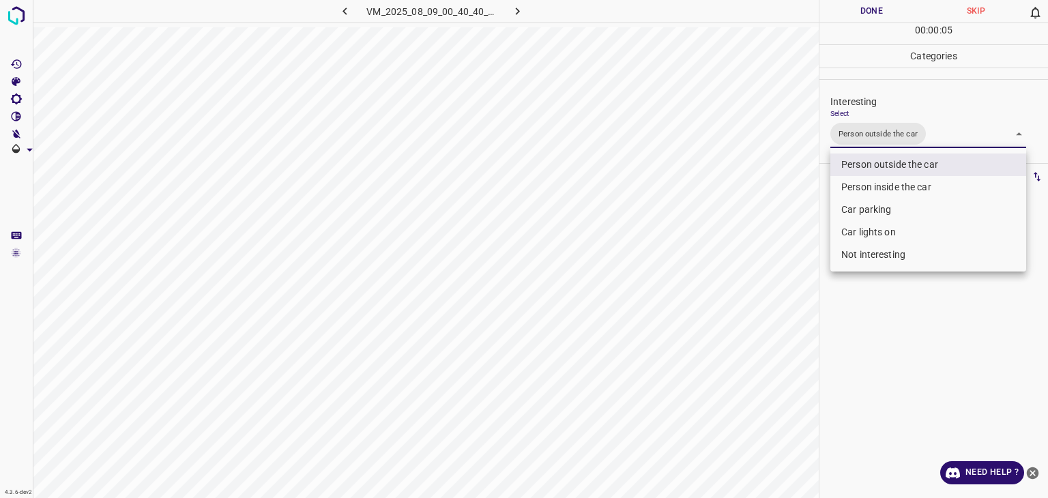
click at [864, 8] on div at bounding box center [524, 249] width 1048 height 498
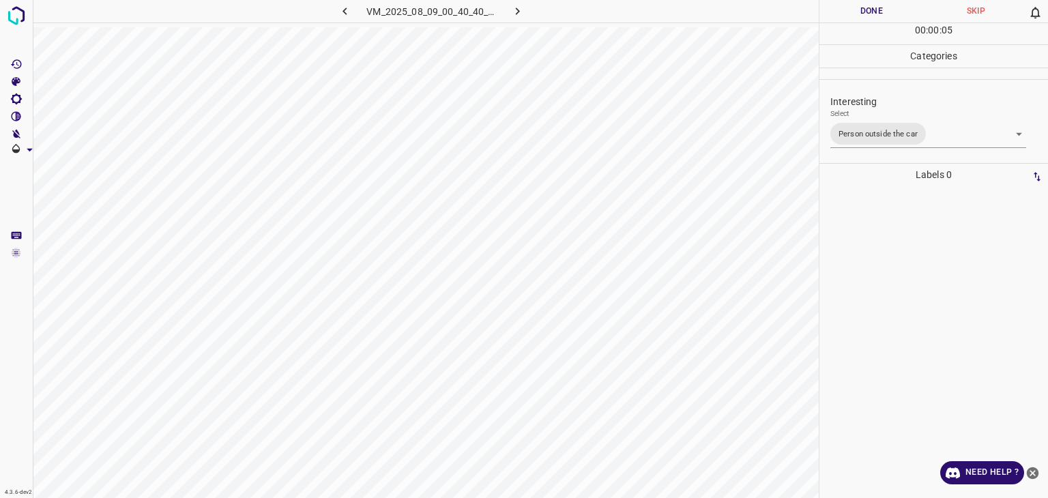
click at [864, 8] on div at bounding box center [524, 249] width 1048 height 498
click at [864, 8] on button "Done" at bounding box center [871, 11] width 104 height 23
click at [507, 12] on button "button" at bounding box center [518, 11] width 44 height 23
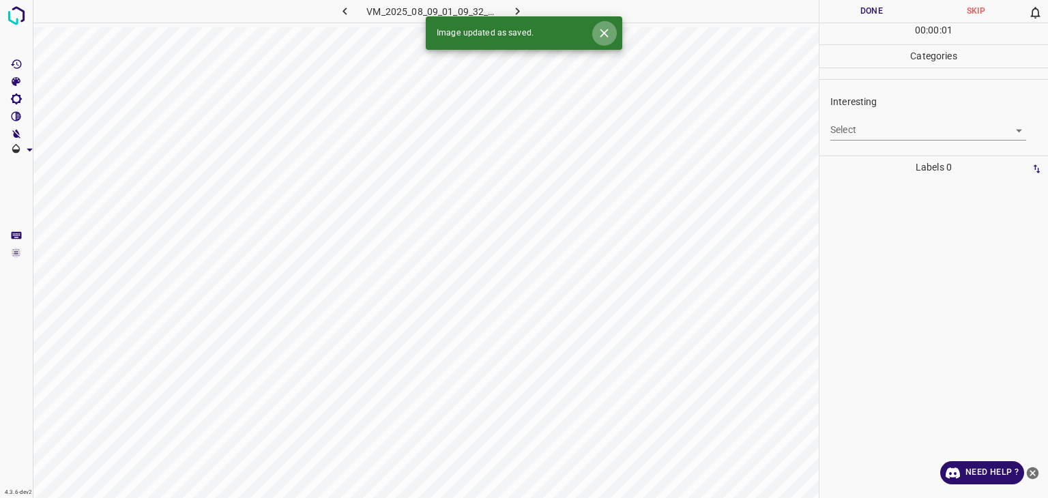
click at [599, 31] on icon "Close" at bounding box center [604, 33] width 14 height 14
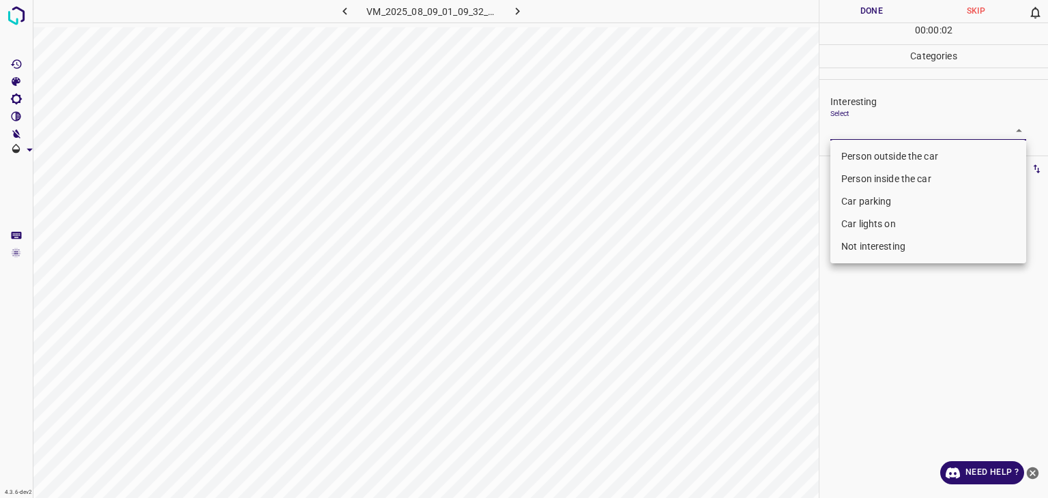
click at [859, 132] on body "4.3.6-dev2 VM_2025_08_09_01_09_32_448_04.gif Done Skip 0 00 : 00 : 02 Categorie…" at bounding box center [524, 249] width 1048 height 498
click at [865, 154] on li "Person outside the car" at bounding box center [928, 156] width 196 height 23
type input "Person outside the car"
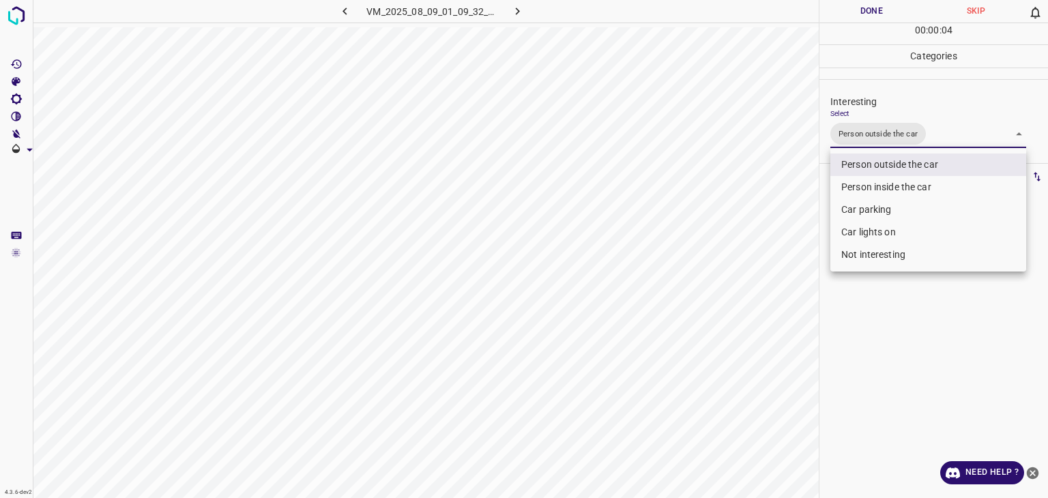
click at [861, 4] on div at bounding box center [524, 249] width 1048 height 498
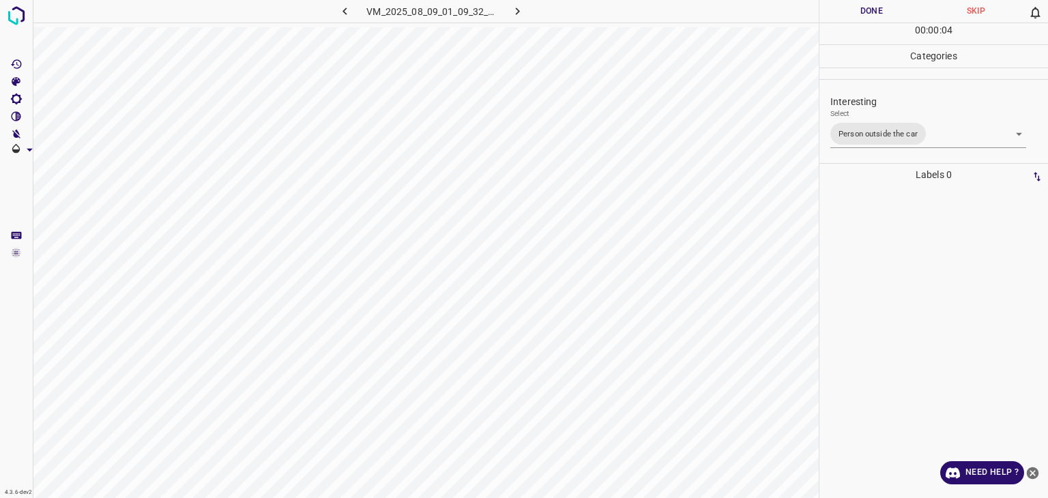
click at [862, 5] on div "Person outside the car Person inside the car Car parking Car lights on Not inte…" at bounding box center [524, 249] width 1048 height 498
click at [862, 5] on button "Done" at bounding box center [871, 11] width 104 height 23
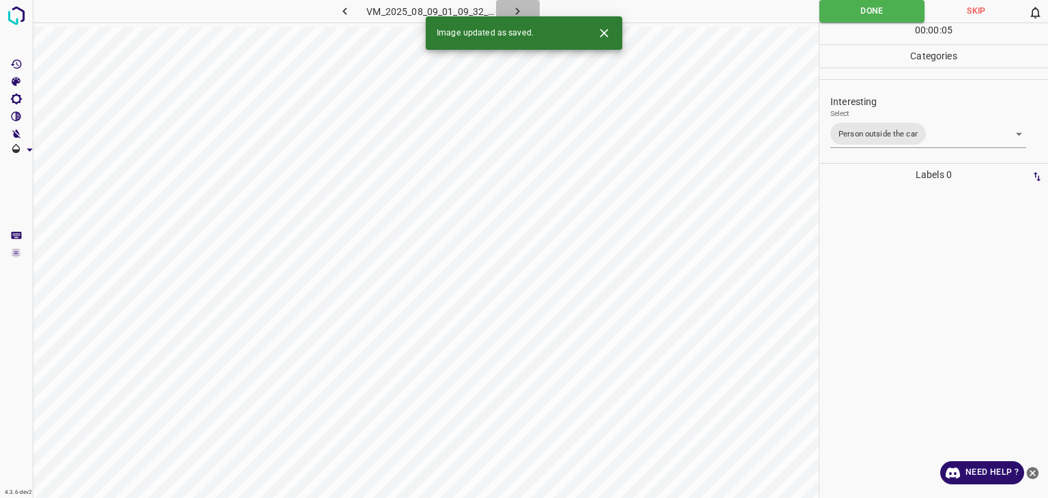
click at [521, 9] on icon "button" at bounding box center [517, 11] width 14 height 14
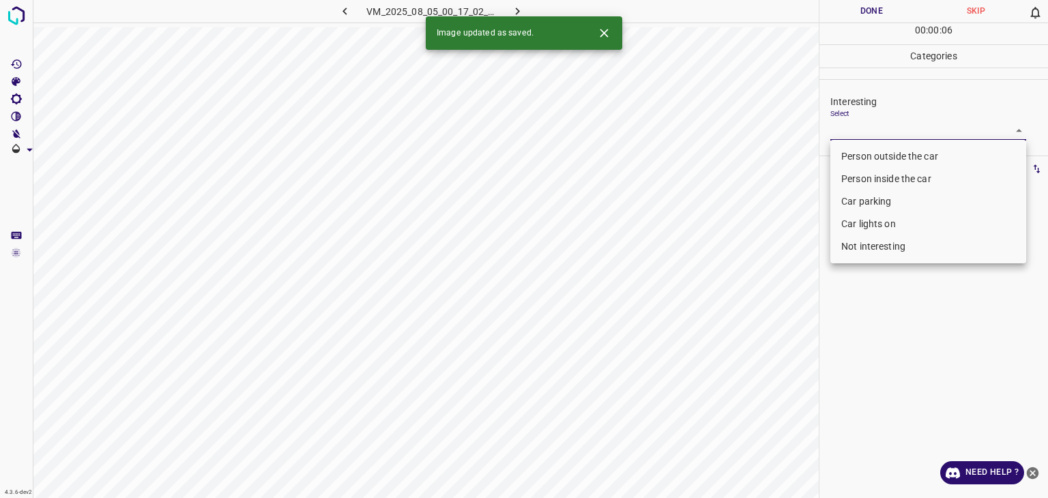
click at [858, 120] on body "4.3.6-dev2 VM_2025_08_05_00_17_02_274_04.gif Done Skip 0 00 : 00 : 06 Categorie…" at bounding box center [524, 249] width 1048 height 498
click at [853, 153] on li "Person outside the car" at bounding box center [928, 156] width 196 height 23
type input "Person outside the car"
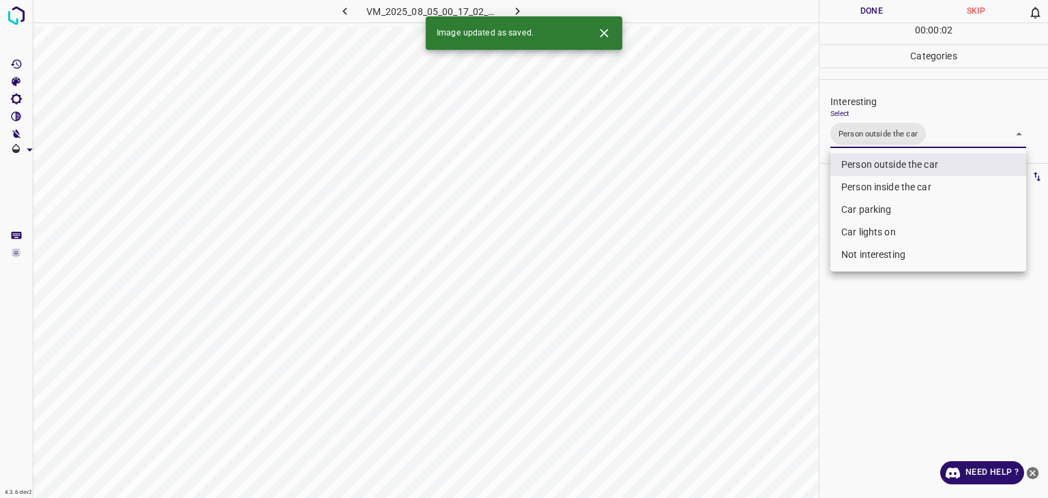
click at [830, 8] on div at bounding box center [524, 249] width 1048 height 498
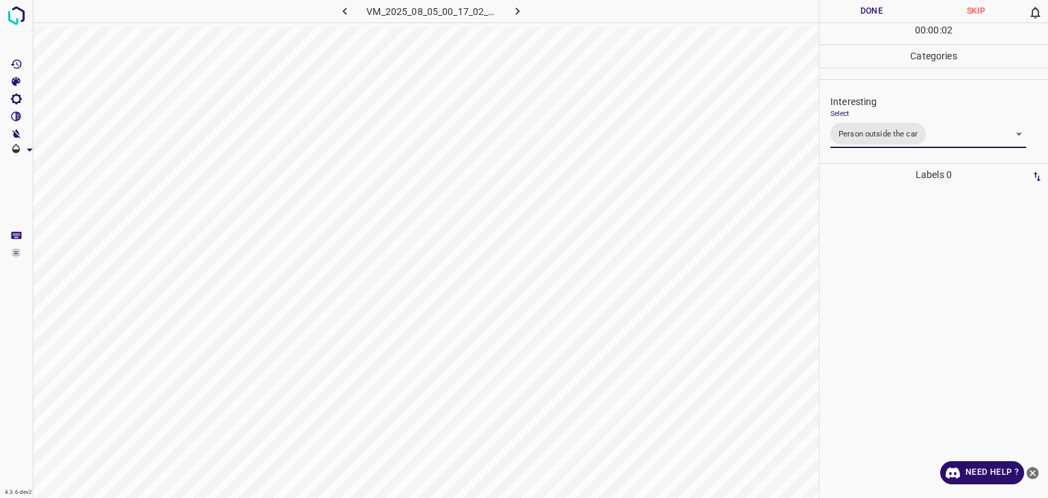
click at [830, 8] on div at bounding box center [524, 249] width 1048 height 498
click at [830, 8] on button "Done" at bounding box center [871, 11] width 104 height 23
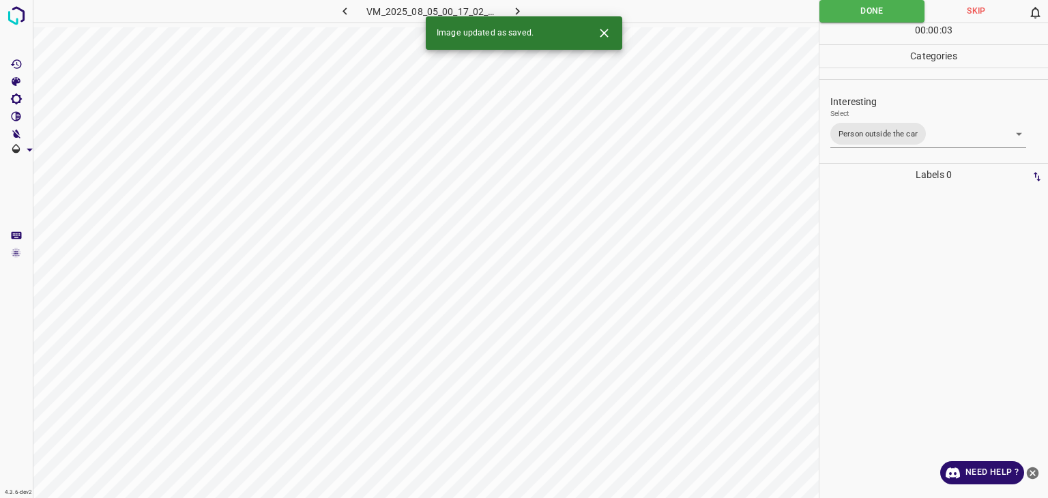
click at [518, 14] on icon "button" at bounding box center [517, 11] width 14 height 14
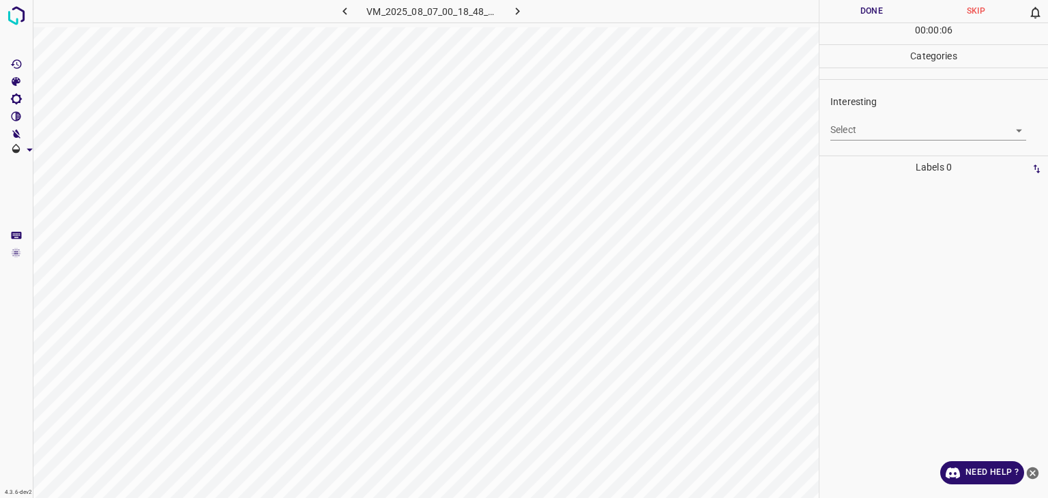
click at [857, 130] on body "4.3.6-dev2 VM_2025_08_07_00_18_48_855_01.gif Done Skip 0 00 : 00 : 06 Categorie…" at bounding box center [524, 249] width 1048 height 498
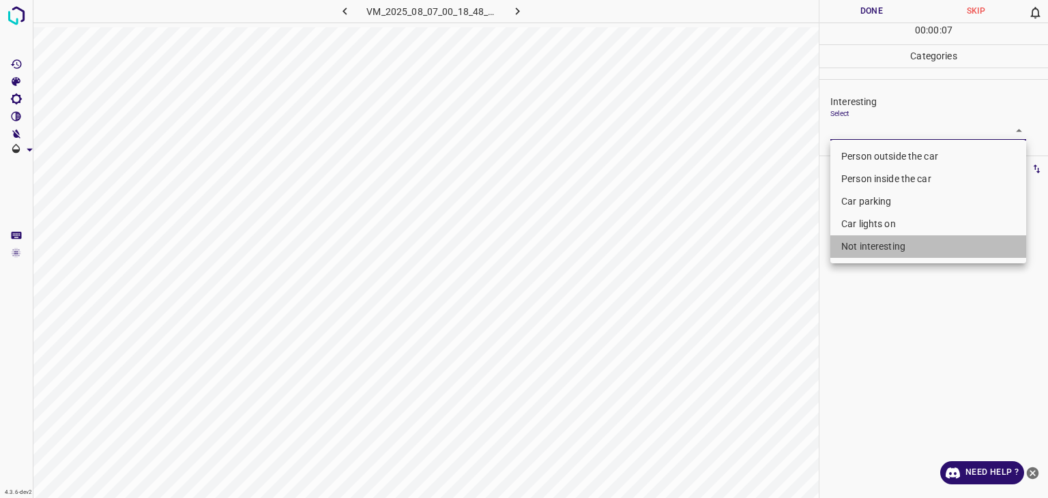
click at [864, 245] on li "Not interesting" at bounding box center [928, 246] width 196 height 23
type input "Not interesting"
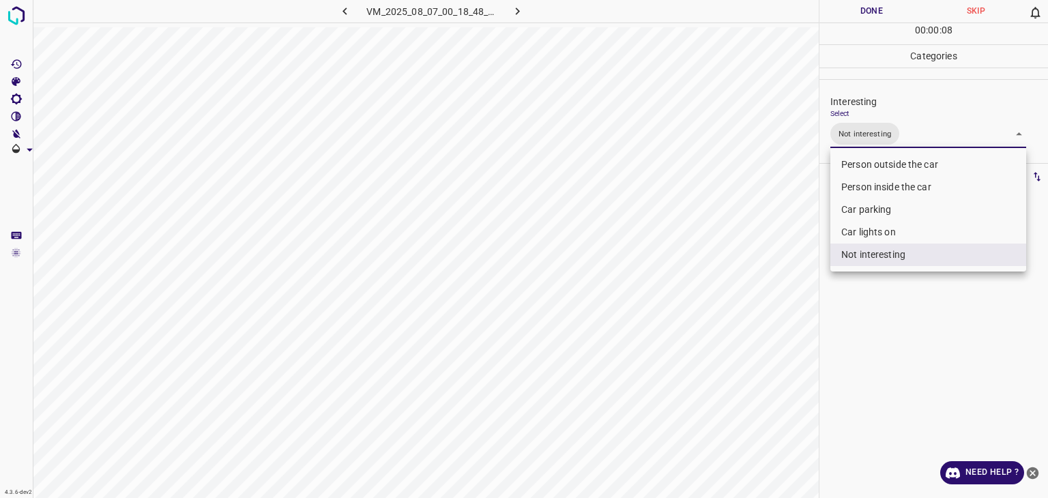
click at [865, 14] on div at bounding box center [524, 249] width 1048 height 498
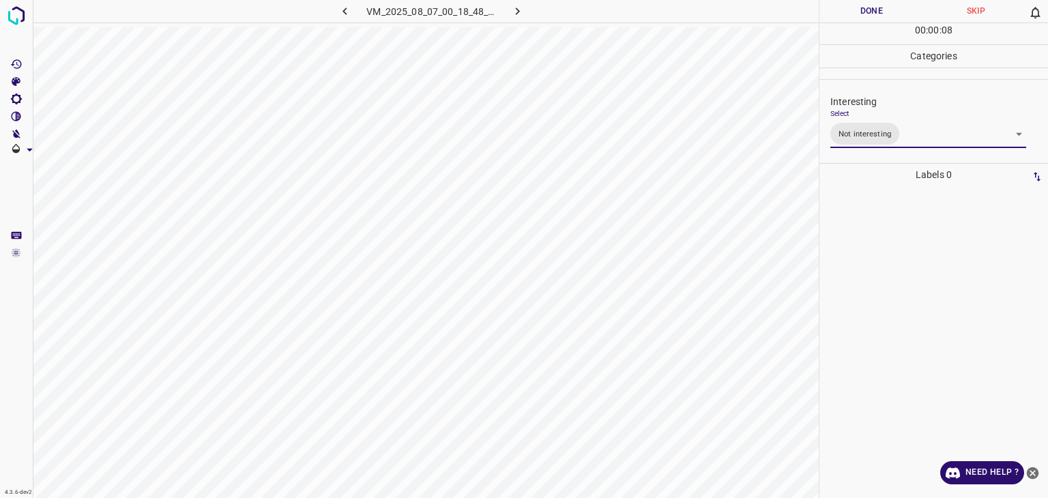
click at [865, 14] on div at bounding box center [524, 249] width 1048 height 498
click at [865, 14] on button "Done" at bounding box center [871, 11] width 104 height 23
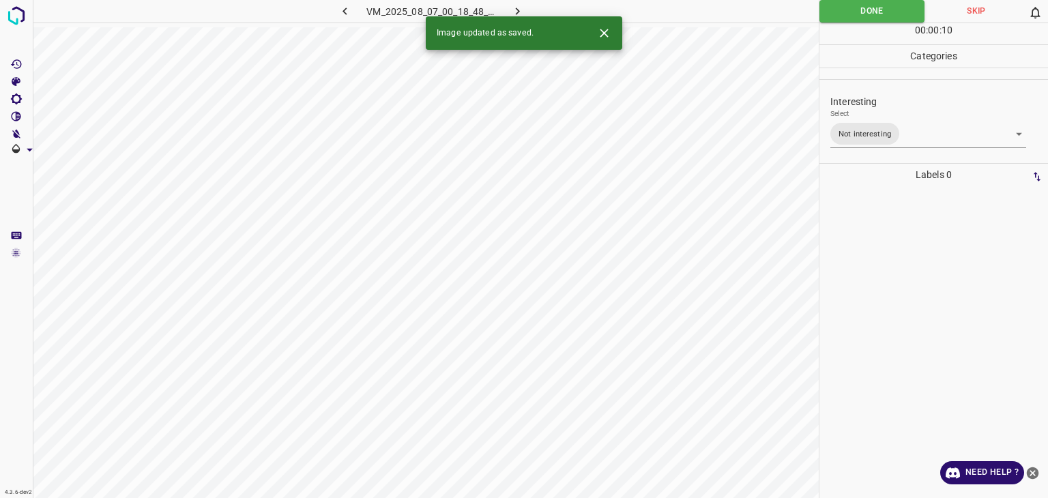
click at [514, 10] on icon "button" at bounding box center [517, 11] width 14 height 14
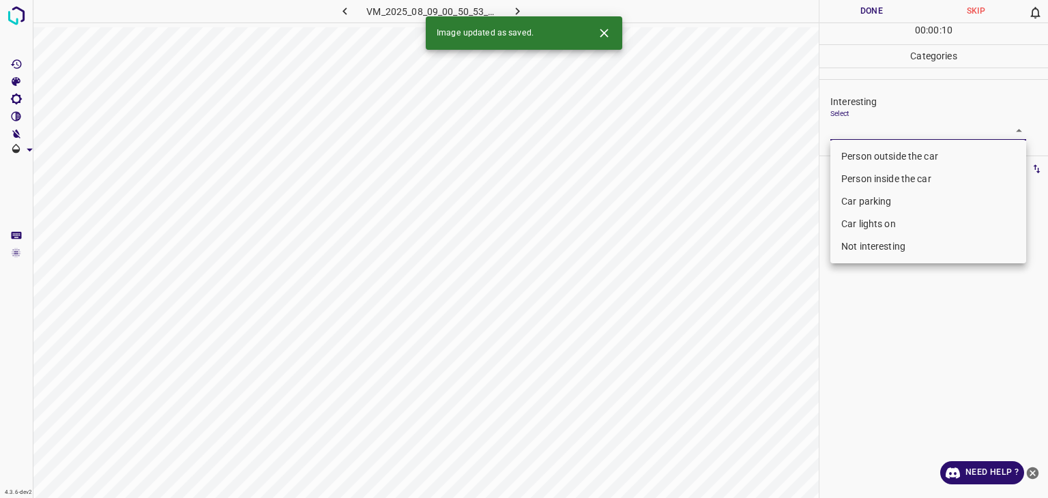
click at [851, 134] on body "4.3.6-dev2 VM_2025_08_09_00_50_53_461_05.gif Done Skip 0 00 : 00 : 10 Categorie…" at bounding box center [524, 249] width 1048 height 498
click at [846, 203] on li "Car parking" at bounding box center [928, 201] width 196 height 23
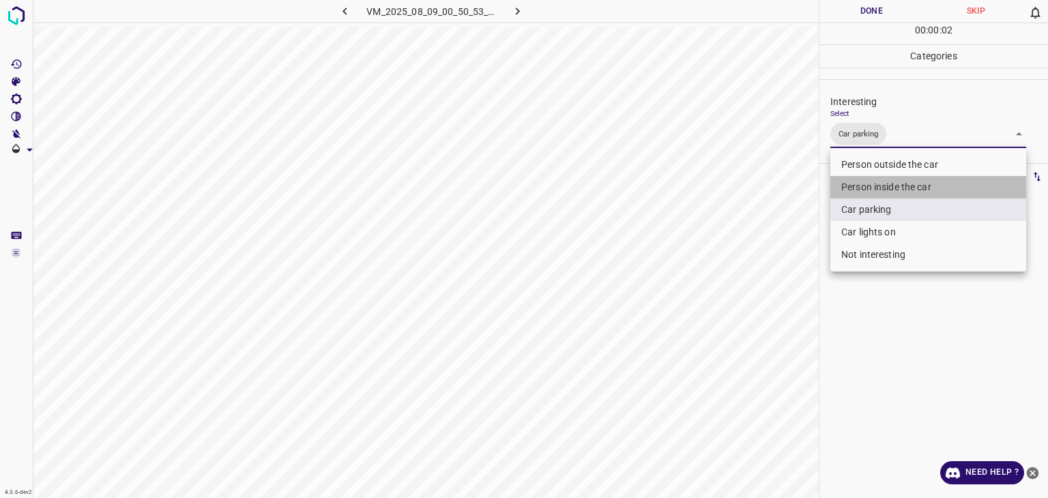
click at [849, 188] on li "Person inside the car" at bounding box center [928, 187] width 196 height 23
type input "Car parking,Person inside the car"
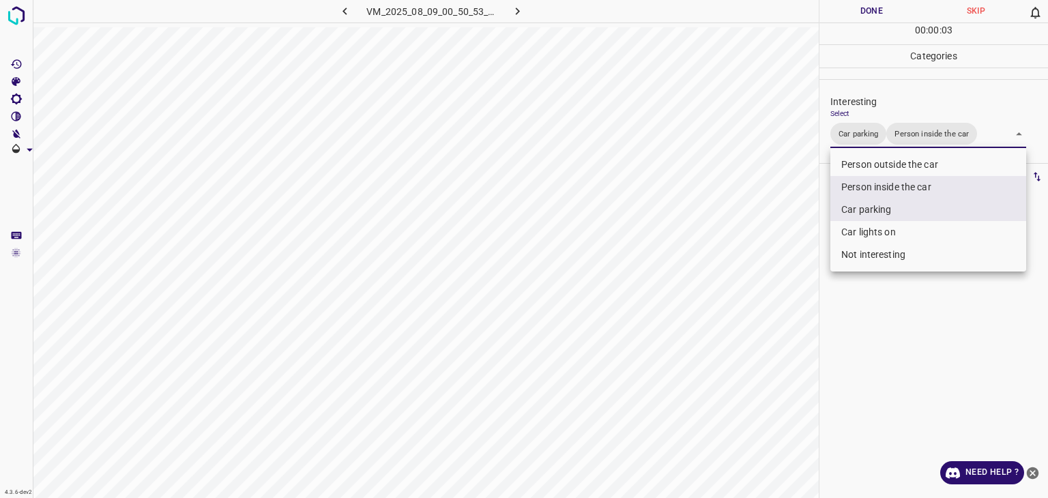
click at [860, 14] on div at bounding box center [524, 249] width 1048 height 498
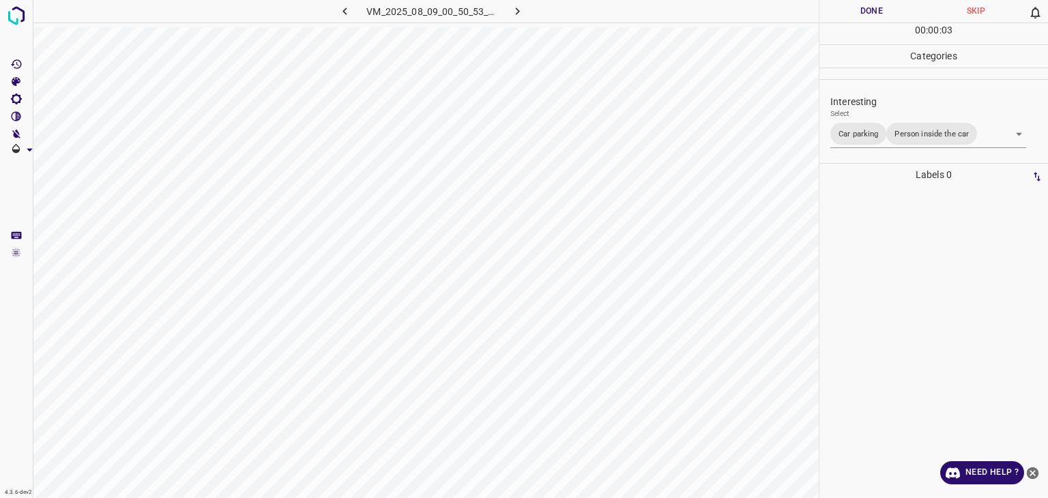
click at [860, 14] on div "Person outside the car Person inside the car Car parking Car lights on Not inte…" at bounding box center [524, 249] width 1048 height 498
click at [860, 14] on button "Done" at bounding box center [871, 11] width 104 height 23
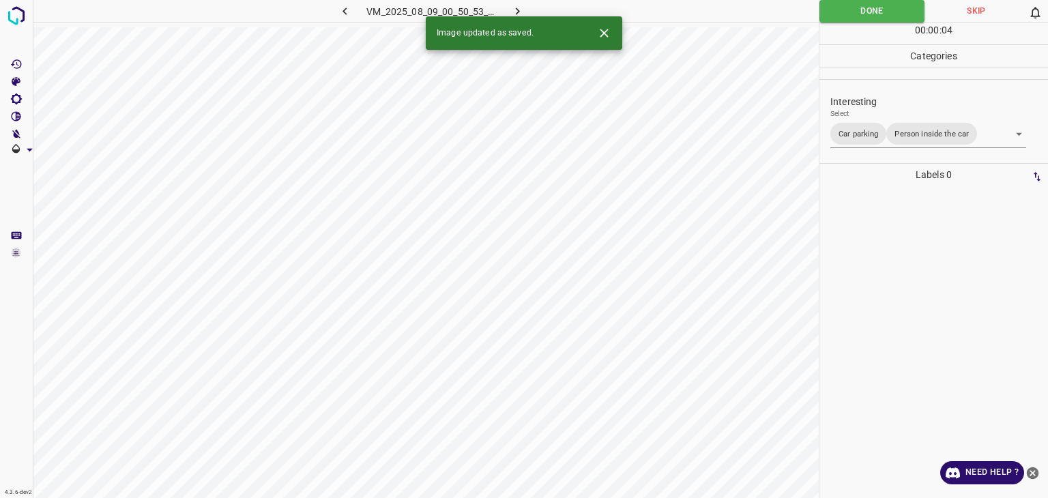
click at [860, 14] on button "Done" at bounding box center [871, 11] width 105 height 23
click at [514, 6] on icon "button" at bounding box center [517, 11] width 14 height 14
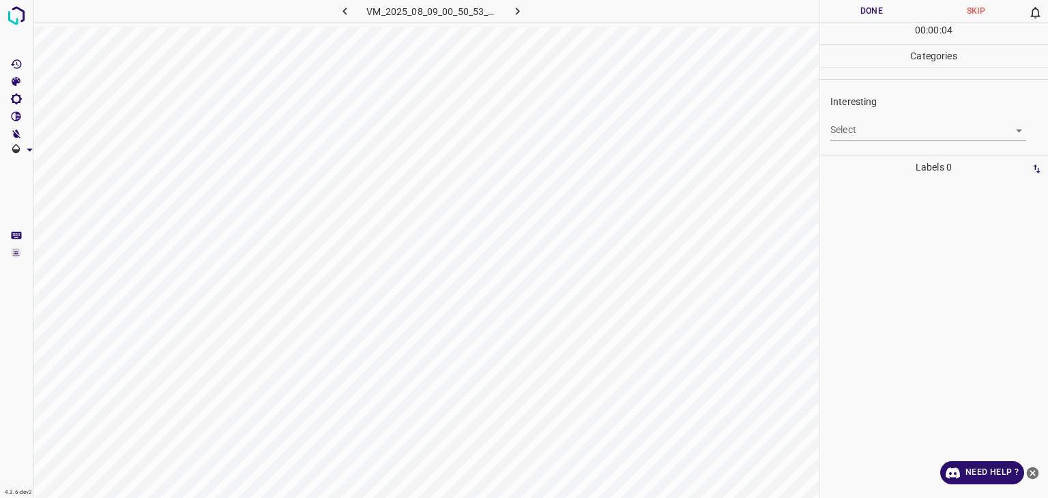
click at [860, 118] on div "Select ​" at bounding box center [928, 124] width 196 height 31
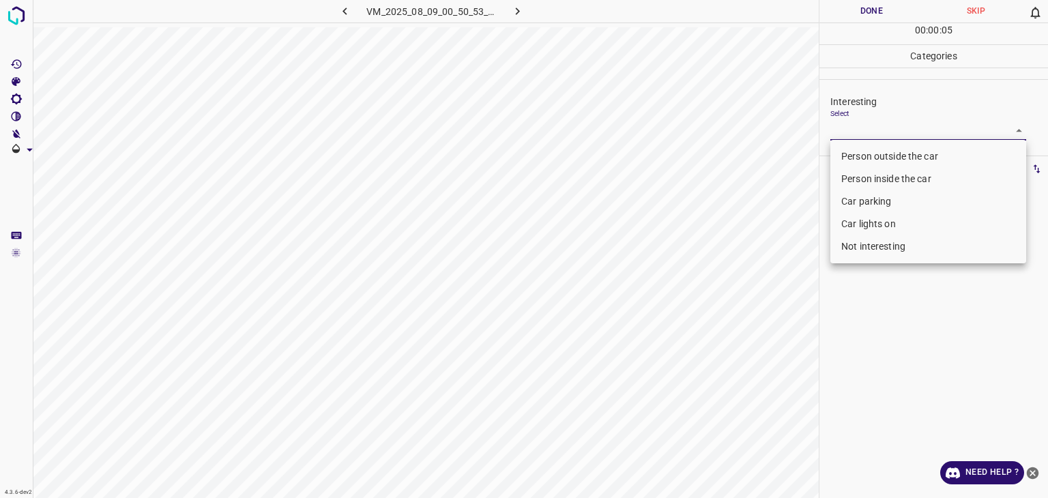
click at [854, 134] on body "4.3.6-dev2 VM_2025_08_09_00_50_53_461_03.gif Done Skip 0 00 : 00 : 05 Categorie…" at bounding box center [524, 249] width 1048 height 498
click at [868, 186] on li "Person inside the car" at bounding box center [928, 179] width 196 height 23
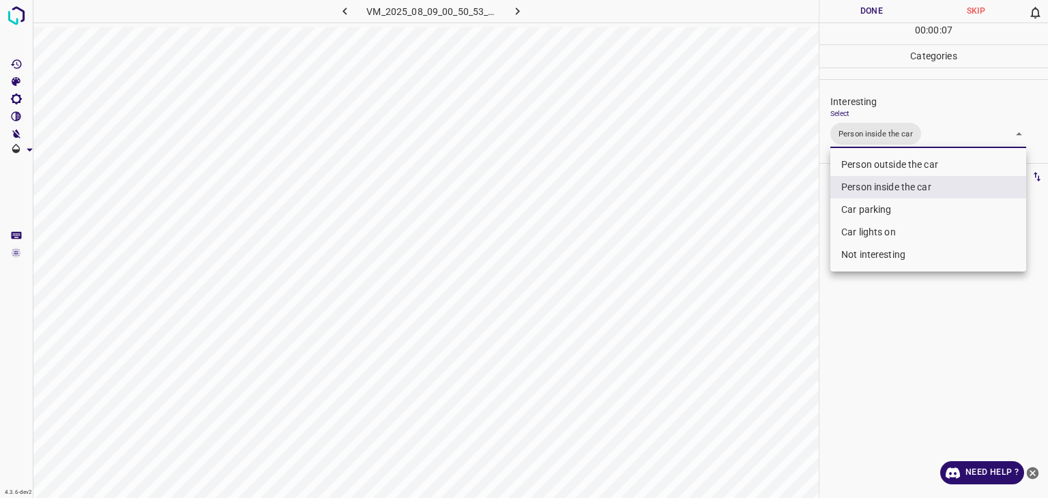
click at [870, 213] on li "Car parking" at bounding box center [928, 210] width 196 height 23
type input "Person inside the car,Car parking"
click at [895, 11] on div at bounding box center [524, 249] width 1048 height 498
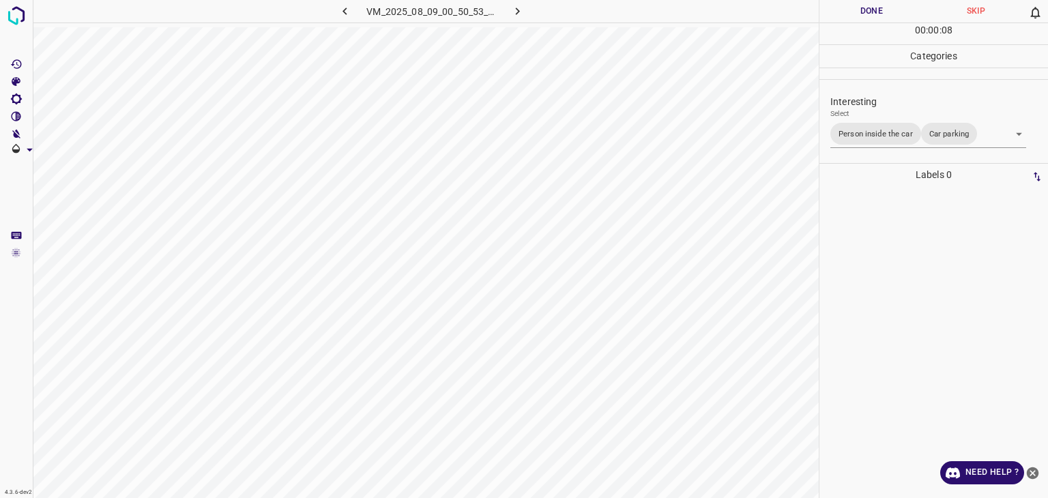
click at [895, 11] on div at bounding box center [524, 249] width 1048 height 498
click at [894, 11] on button "Done" at bounding box center [871, 11] width 104 height 23
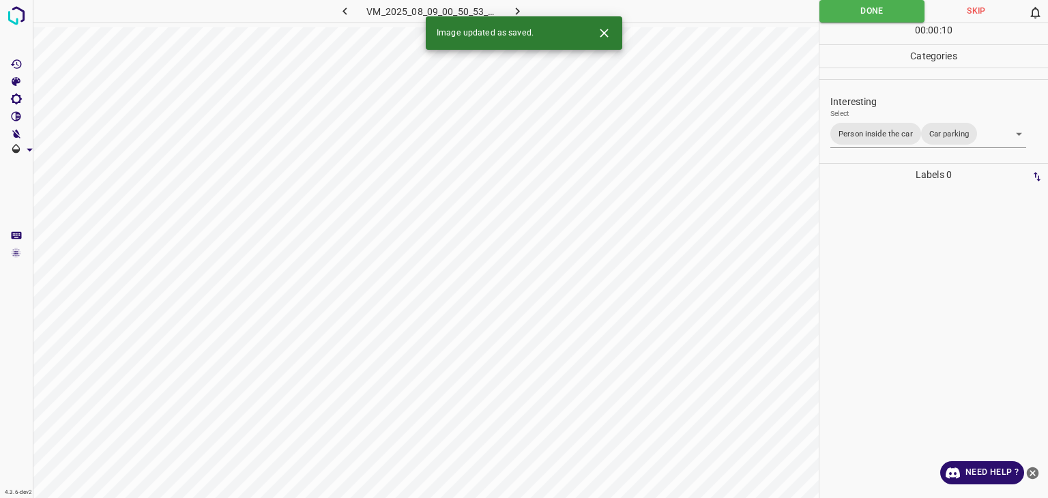
click at [516, 10] on icon "button" at bounding box center [517, 11] width 14 height 14
